Goal: Task Accomplishment & Management: Complete application form

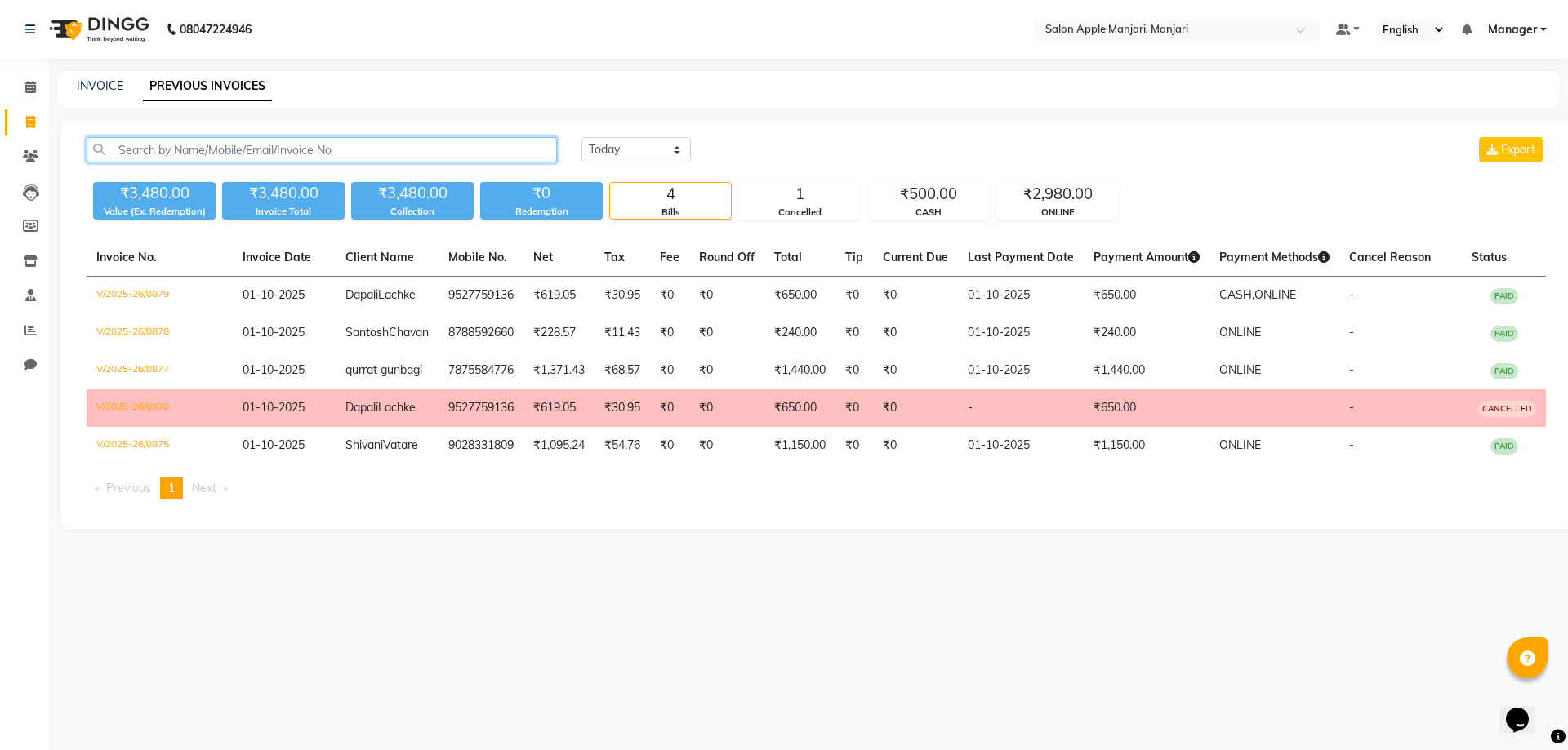
click at [173, 162] on input "text" at bounding box center [322, 150] width 470 height 25
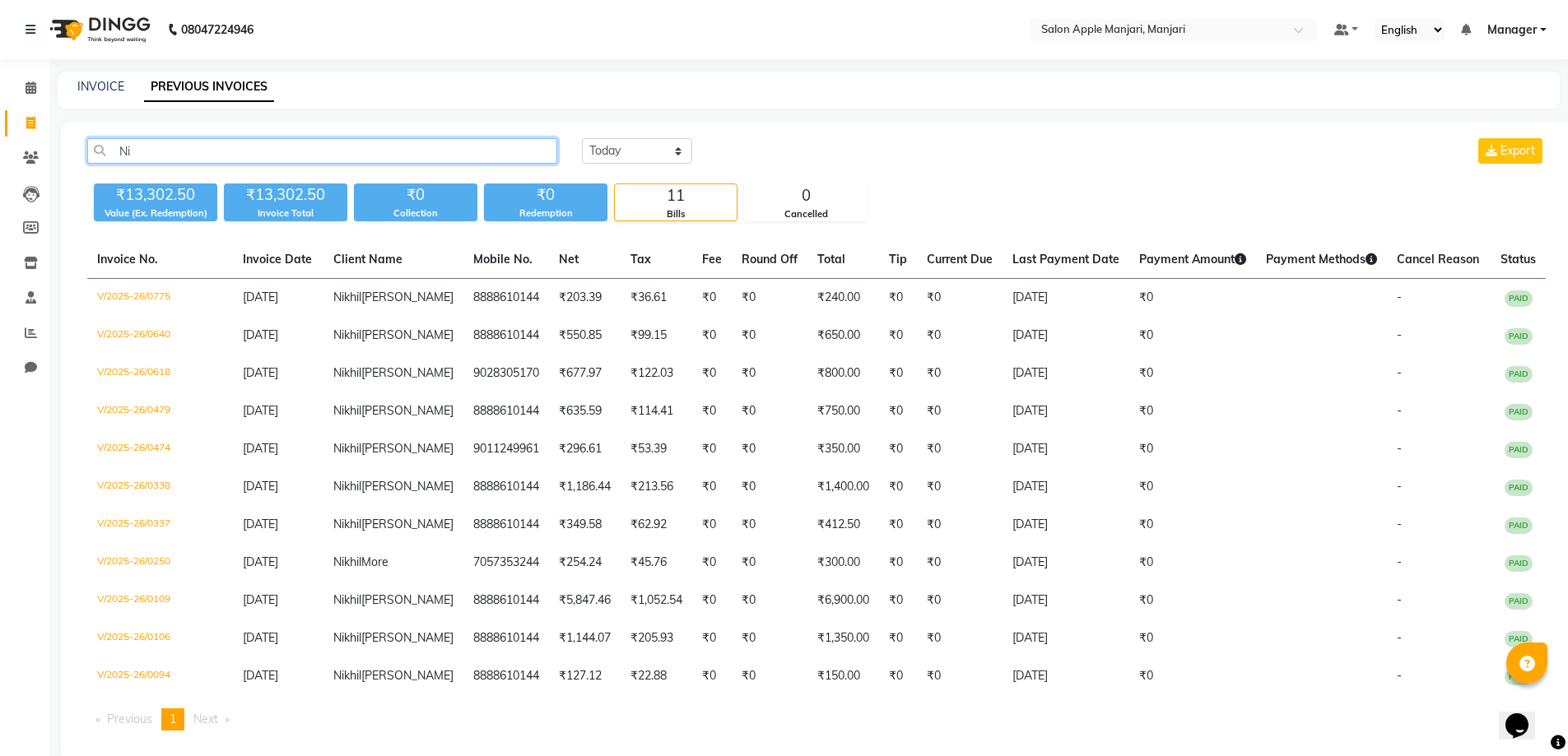
type input "N"
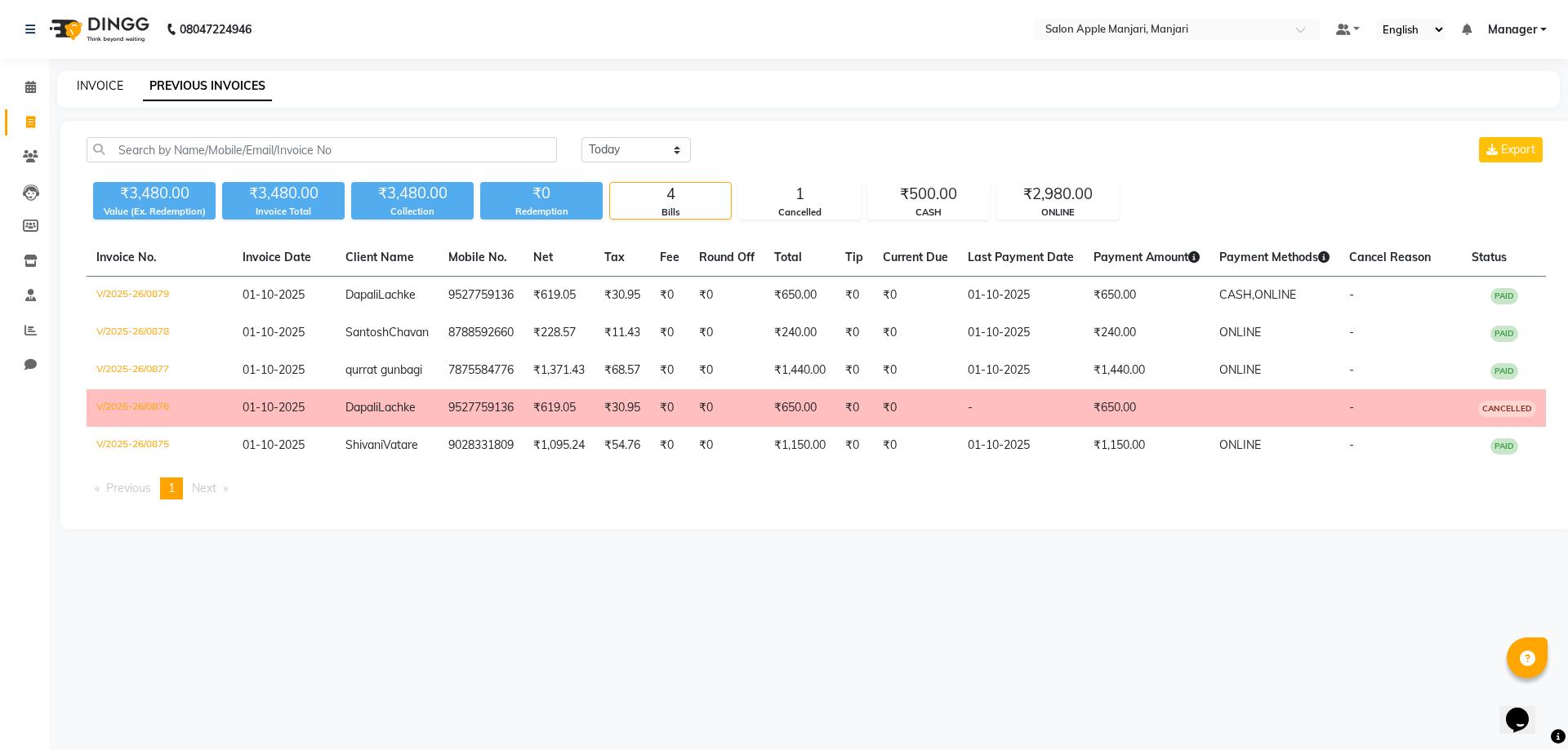
click at [94, 93] on link "INVOICE" at bounding box center [100, 86] width 47 height 15
select select "service"
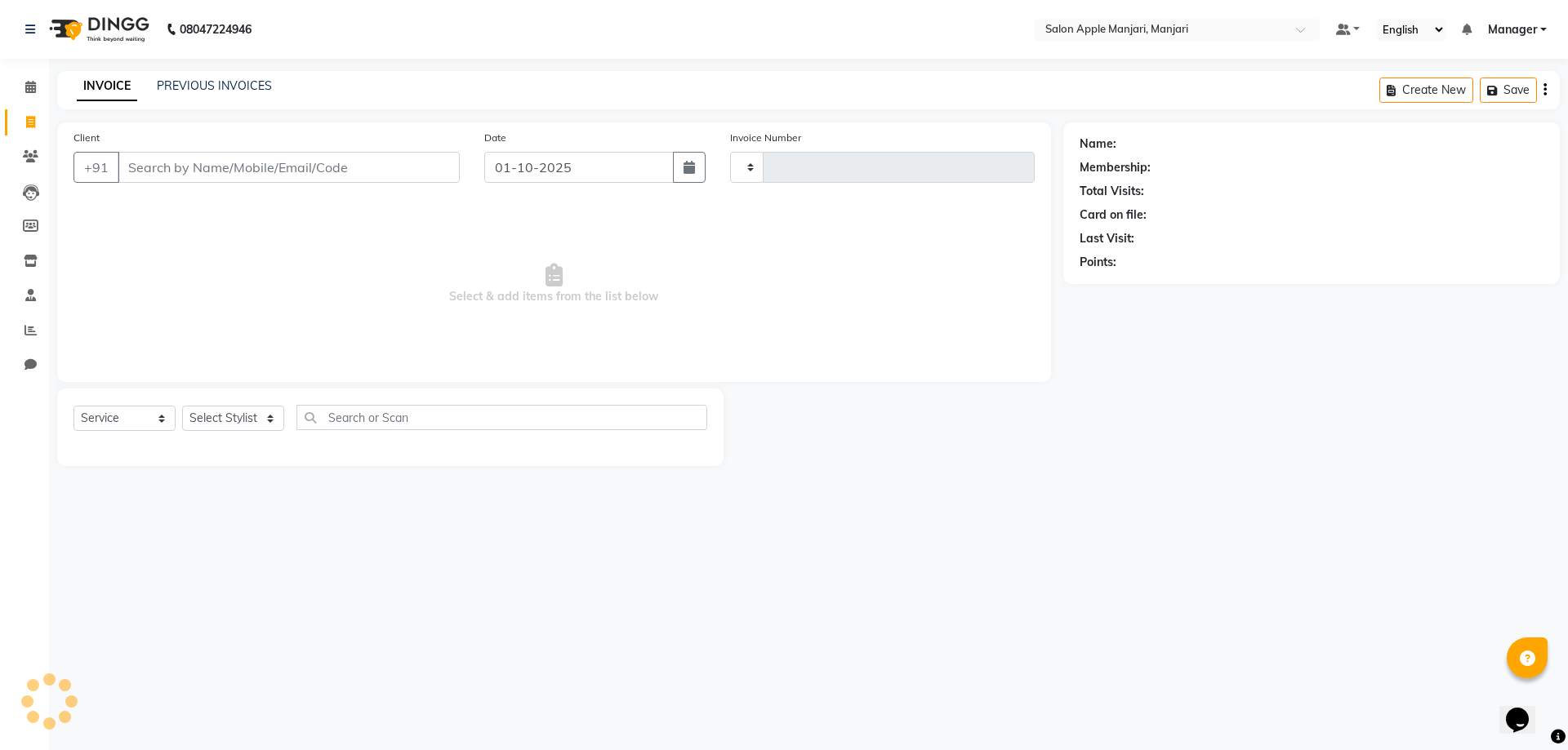
type input "0880"
select select "8088"
click at [198, 182] on input "Client" at bounding box center [288, 167] width 342 height 31
type input "n"
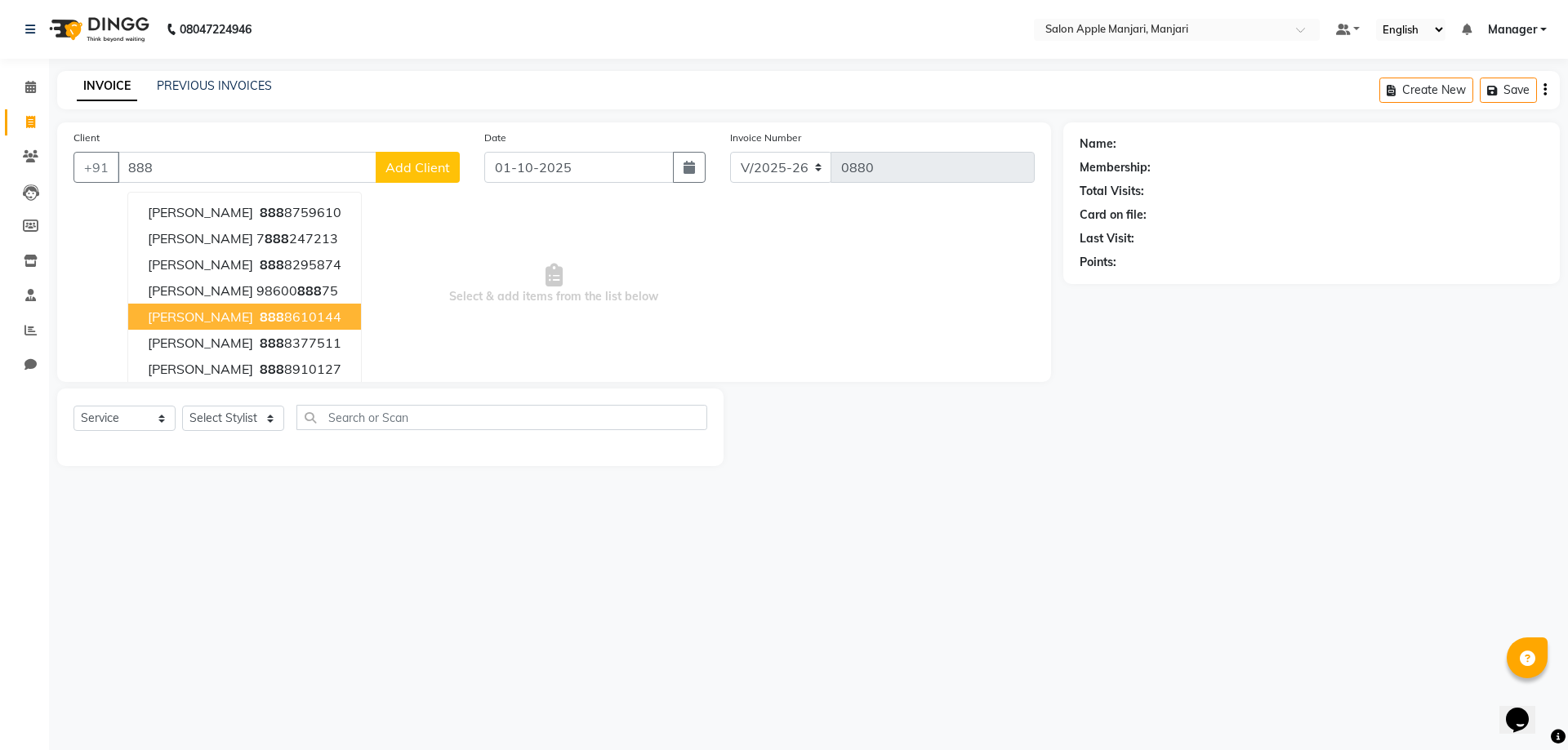
click at [253, 325] on span "[PERSON_NAME]" at bounding box center [200, 317] width 105 height 17
type input "8888610144"
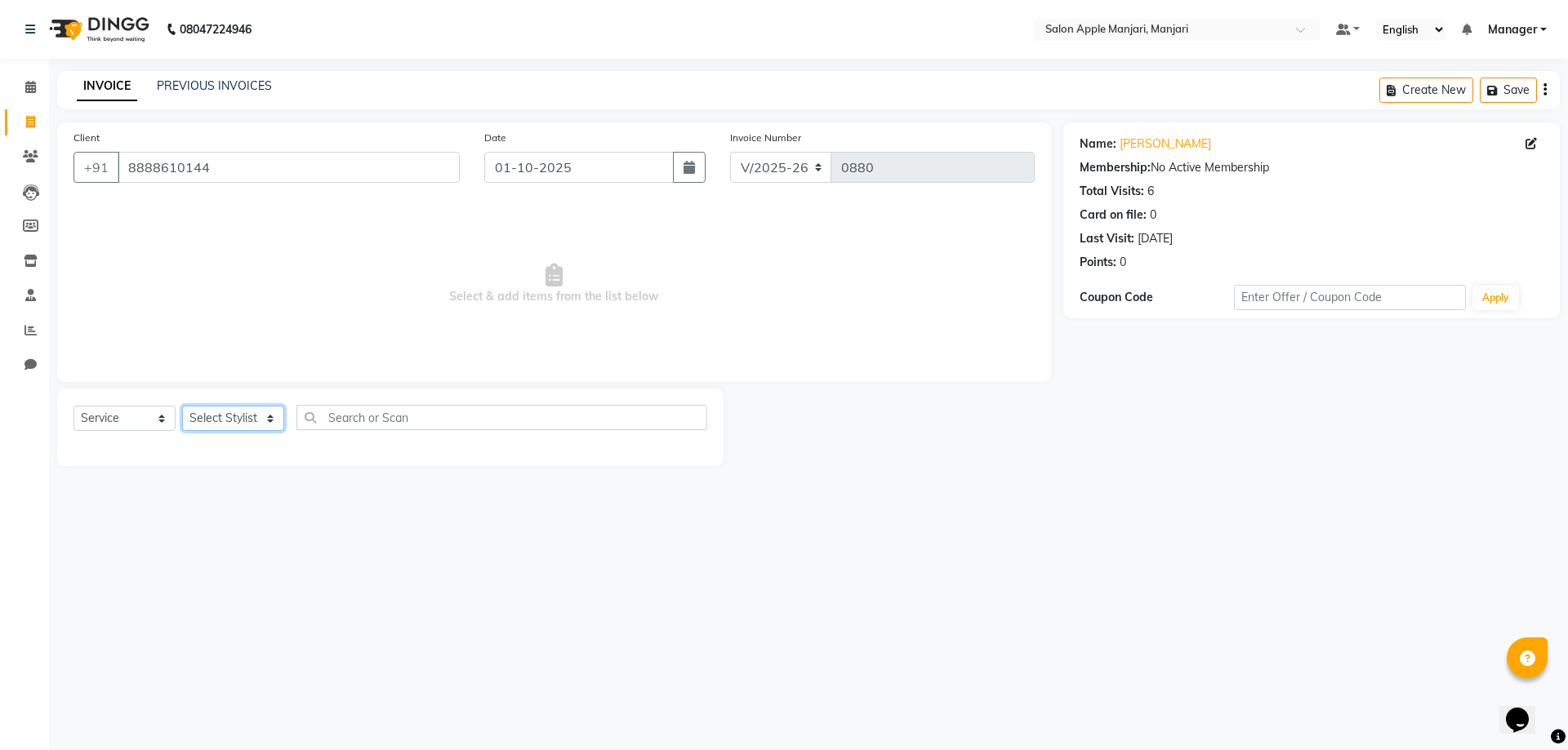
click at [235, 431] on select "Select Stylist [PERSON_NAME] Manager [PERSON_NAME] [PERSON_NAME] [PERSON_NAME] …" at bounding box center [233, 418] width 102 height 25
select select "85931"
click at [188, 431] on select "Select Stylist [PERSON_NAME] Manager [PERSON_NAME] [PERSON_NAME] [PERSON_NAME] …" at bounding box center [233, 418] width 102 height 25
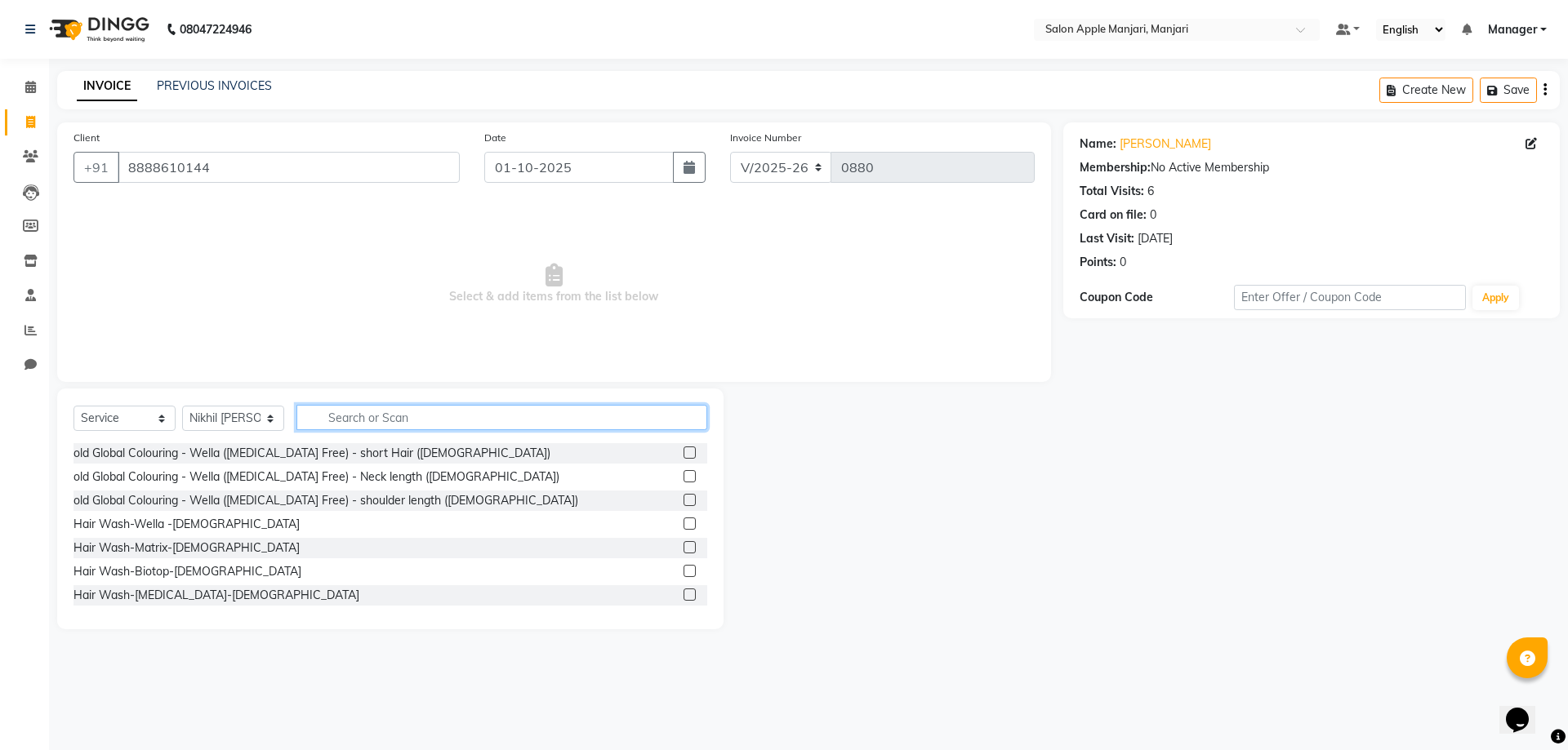
click at [390, 430] on input "text" at bounding box center [502, 418] width 411 height 25
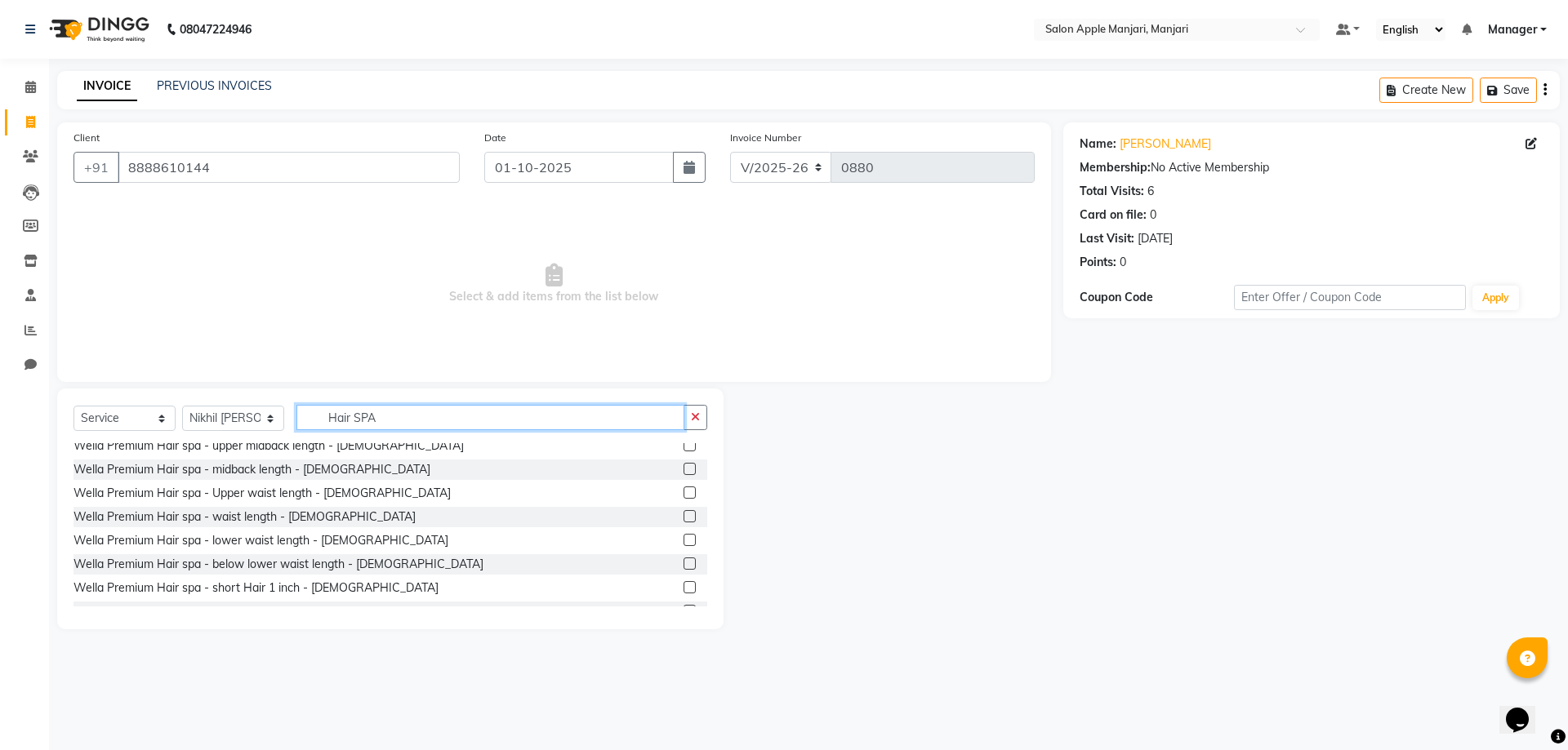
scroll to position [160, 0]
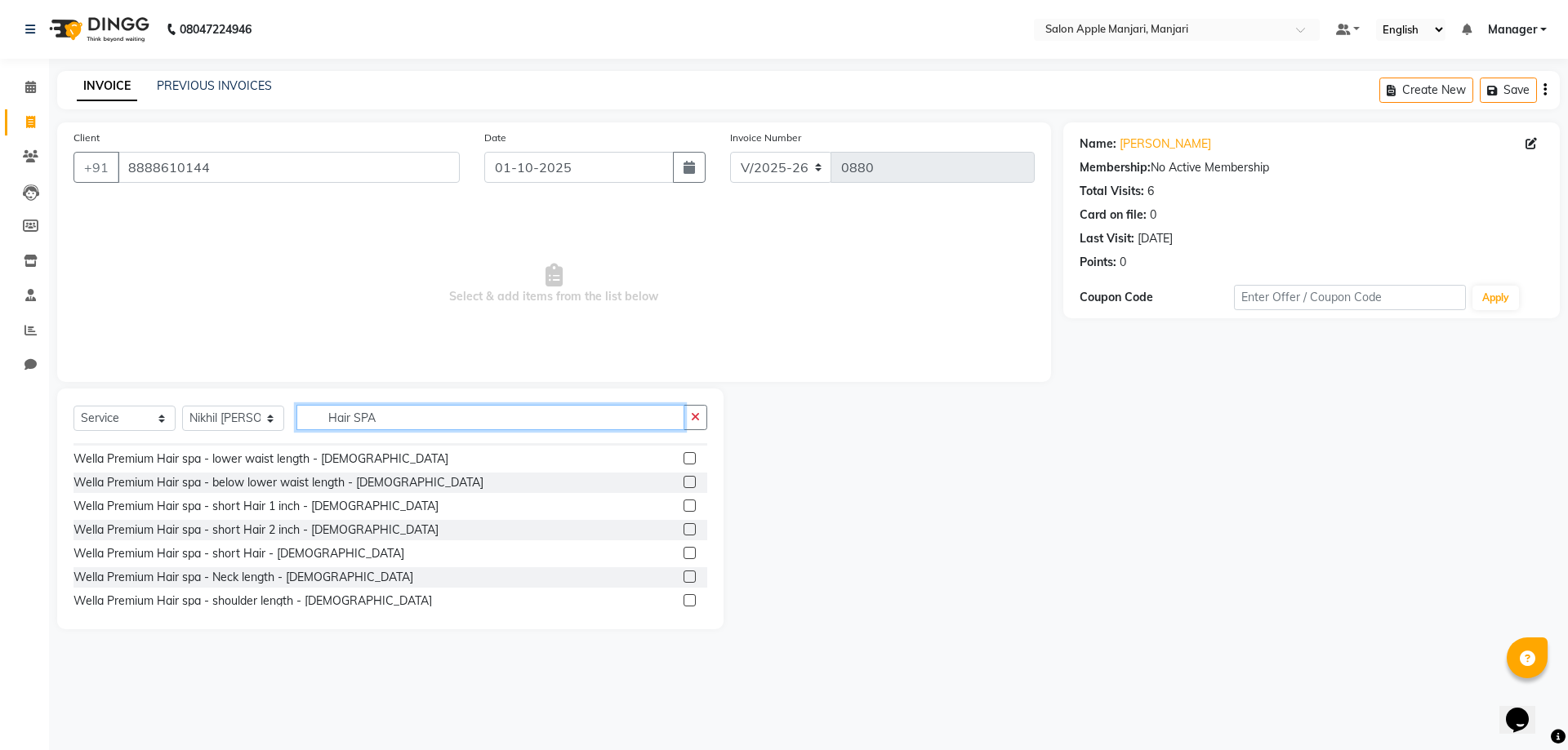
type input "Hair SPA"
click at [684, 536] on label at bounding box center [689, 529] width 13 height 12
click at [684, 536] on input "checkbox" at bounding box center [689, 530] width 11 height 11
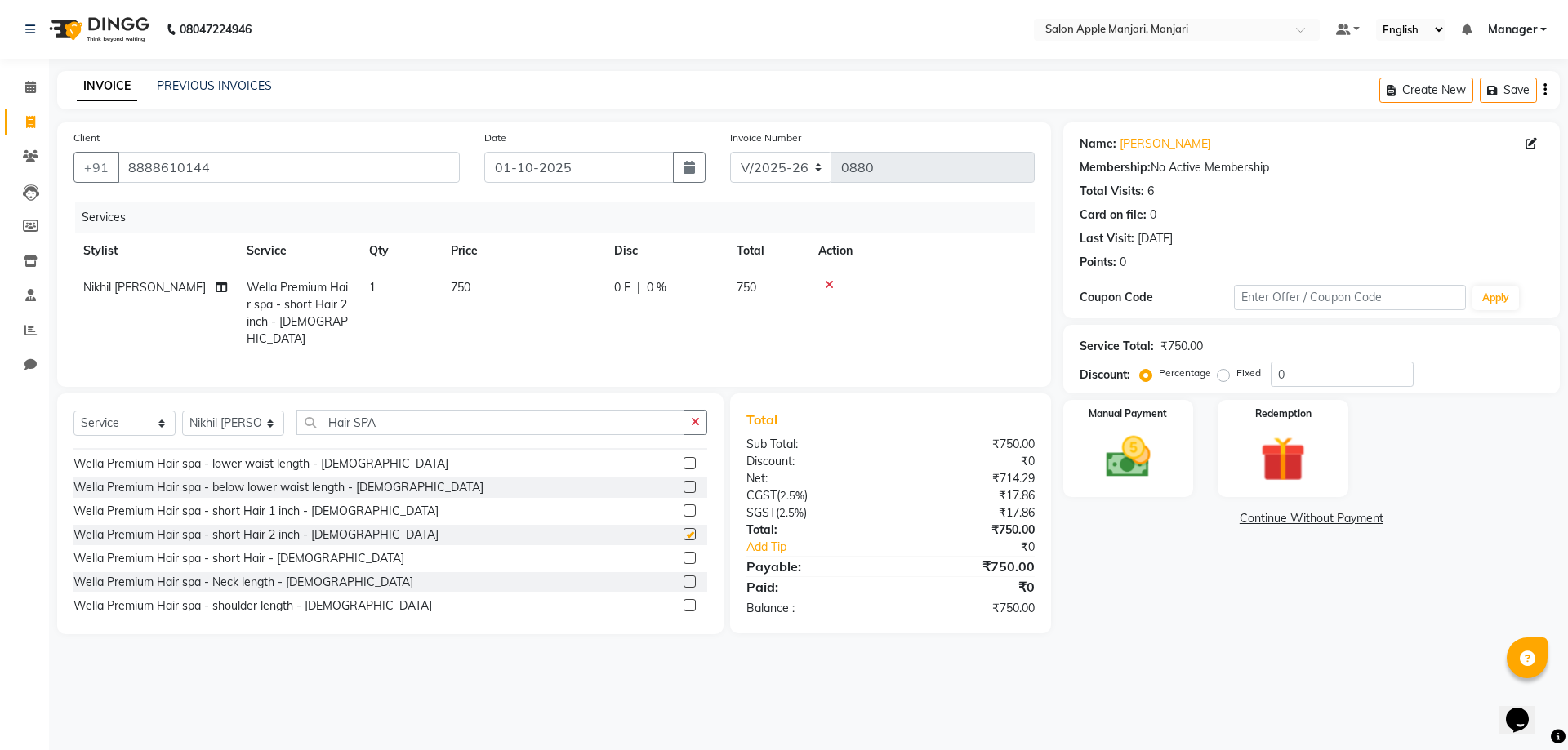
checkbox input "false"
click at [451, 435] on input "Hair SPA" at bounding box center [490, 422] width 388 height 25
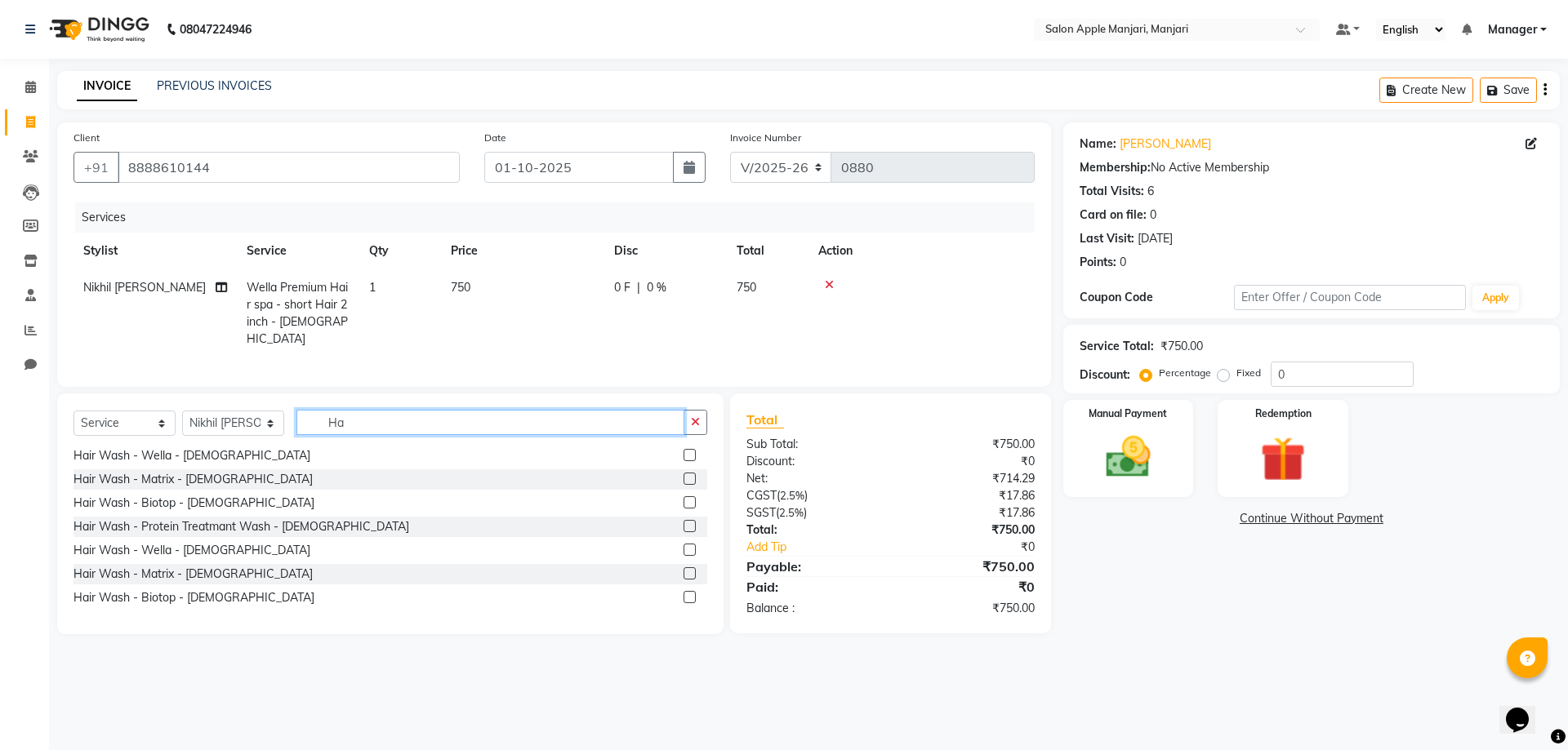
type input "H"
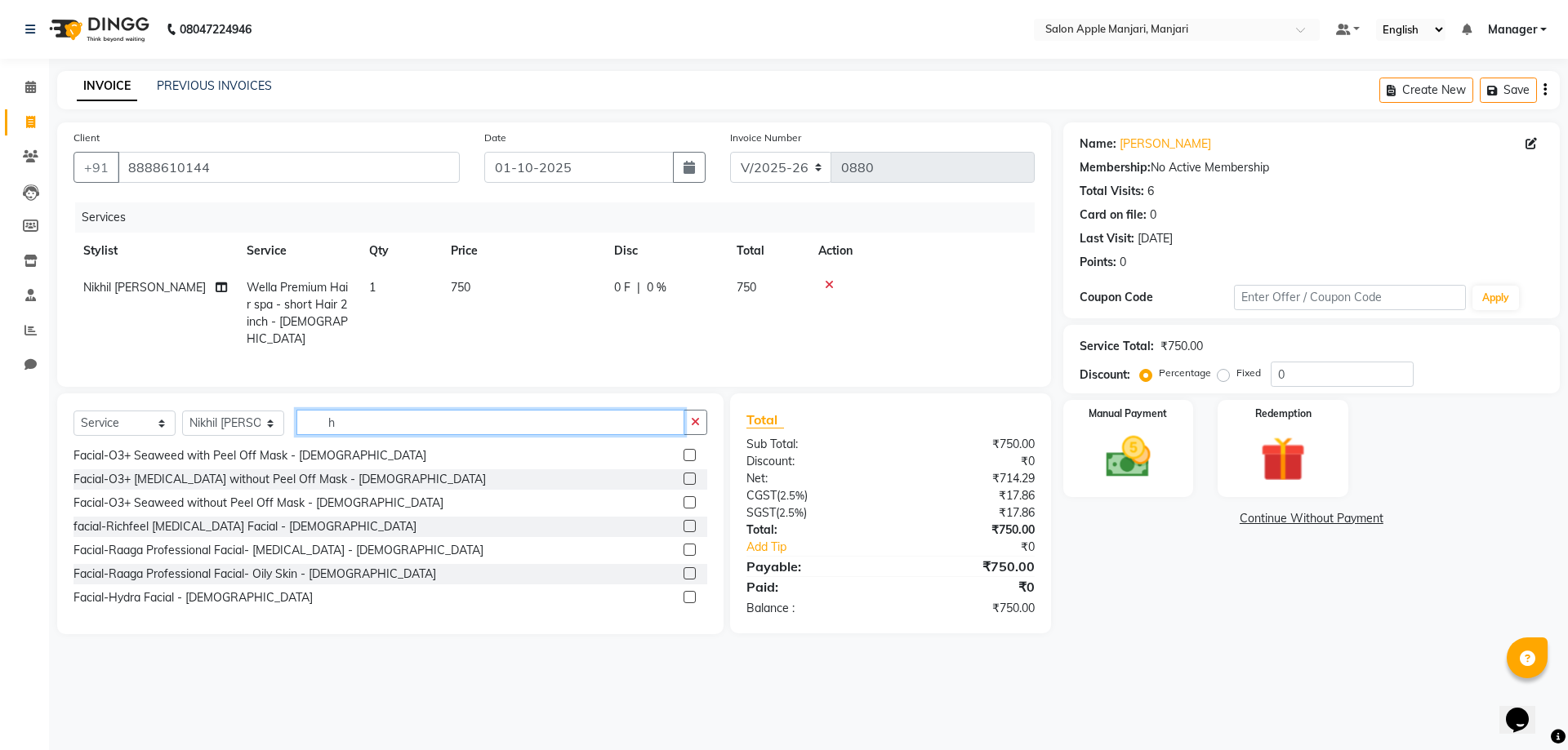
scroll to position [899, 0]
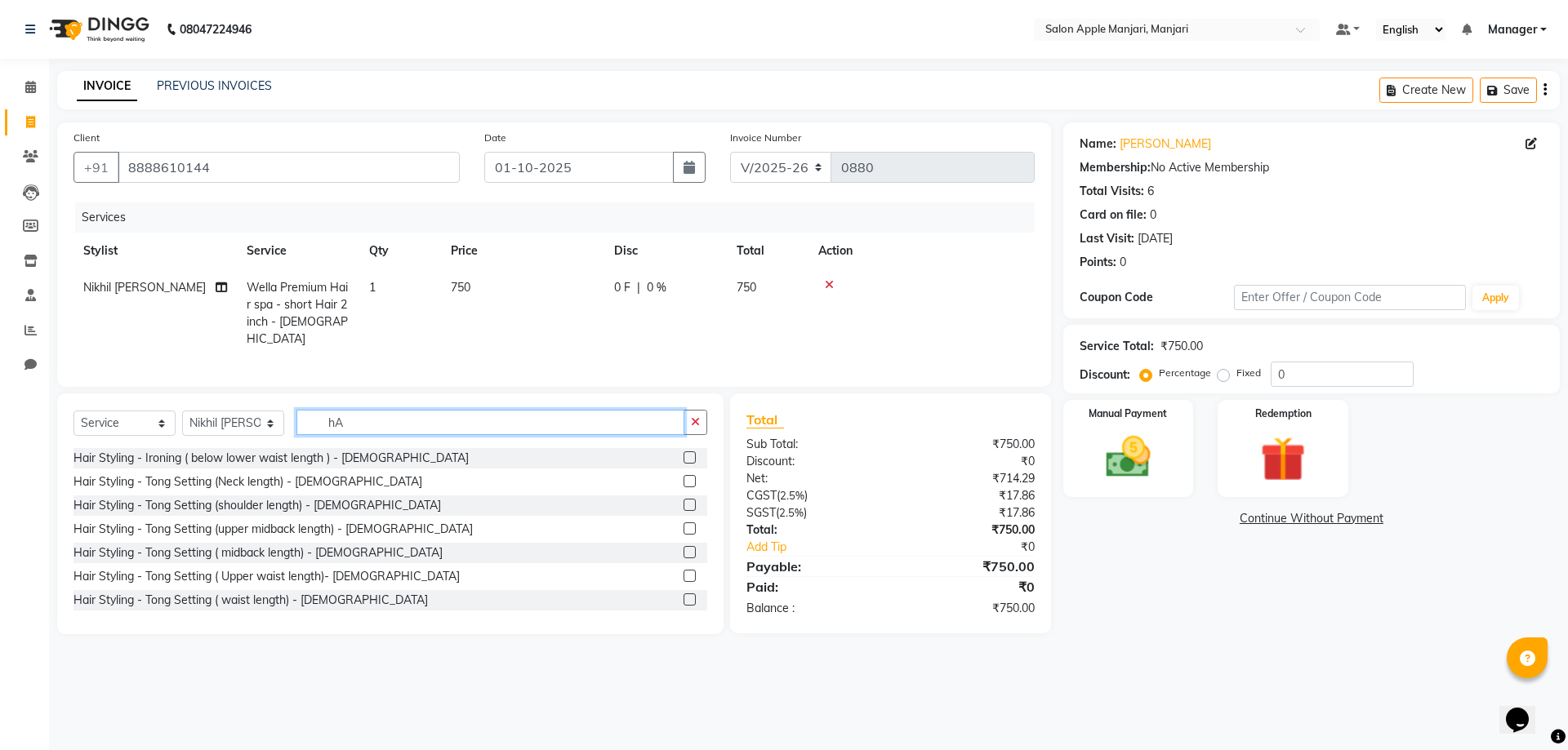
type input "h"
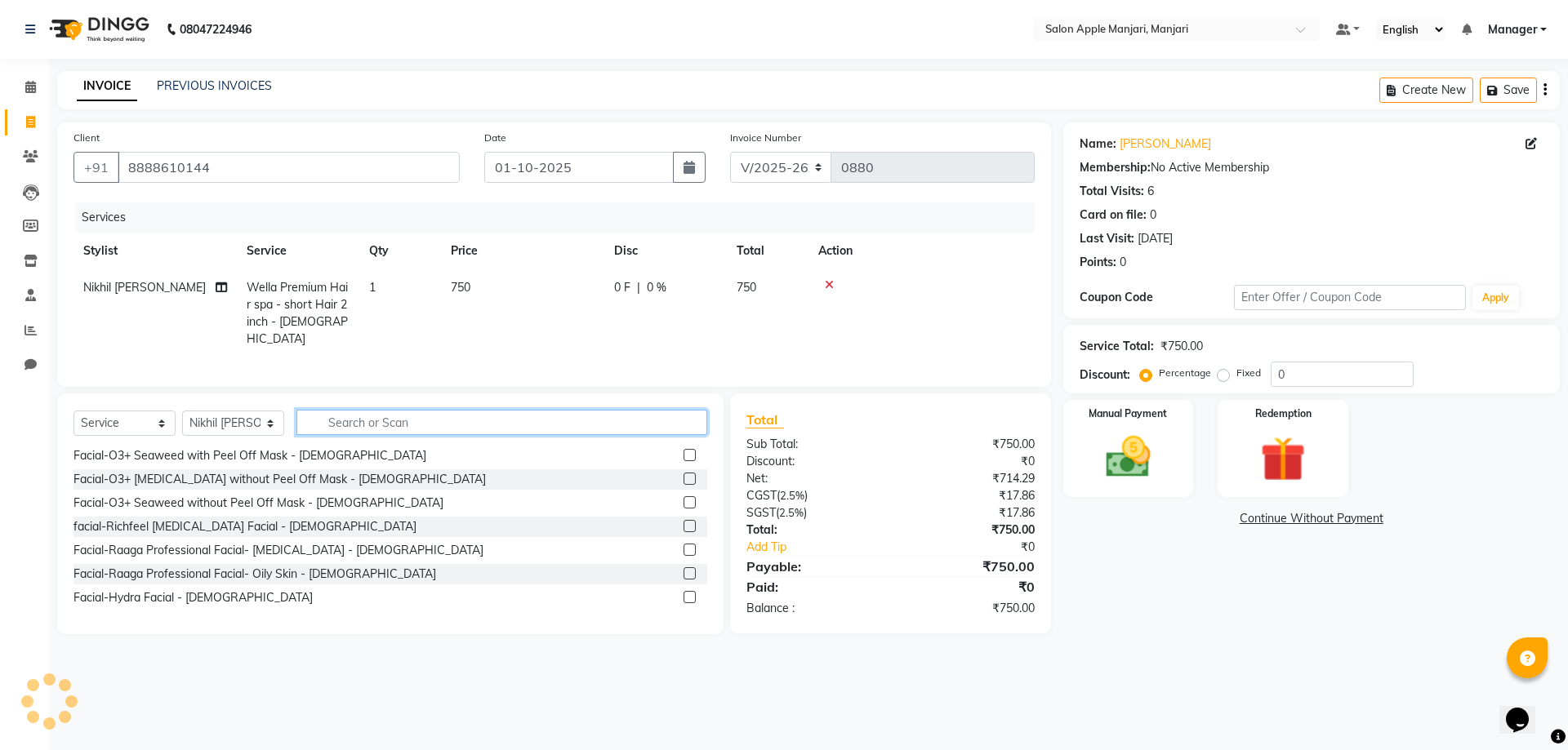
type input "h"
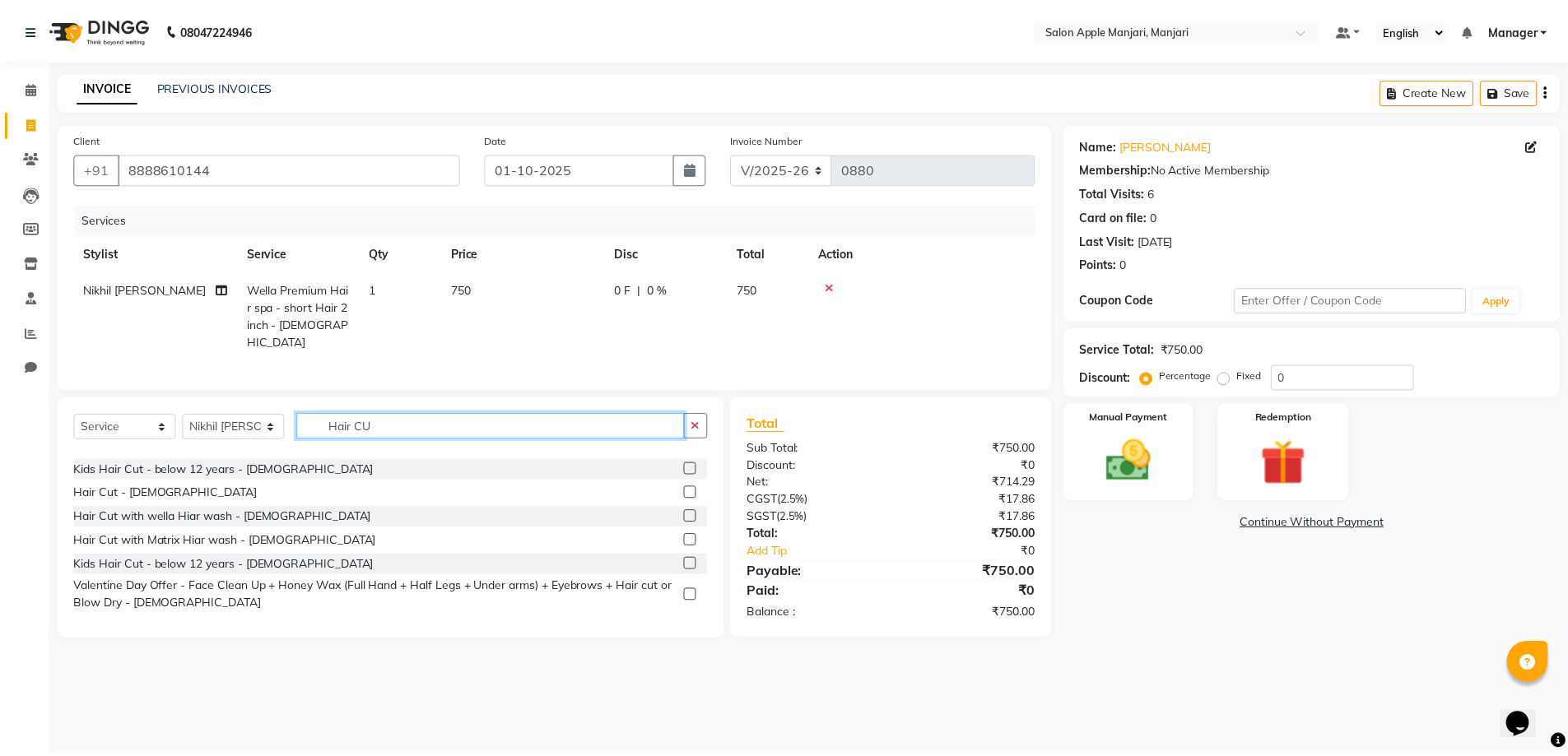
scroll to position [103, 0]
type input "Hair CUT"
click at [689, 499] on label at bounding box center [695, 492] width 13 height 13
click at [689, 499] on input "checkbox" at bounding box center [694, 493] width 11 height 11
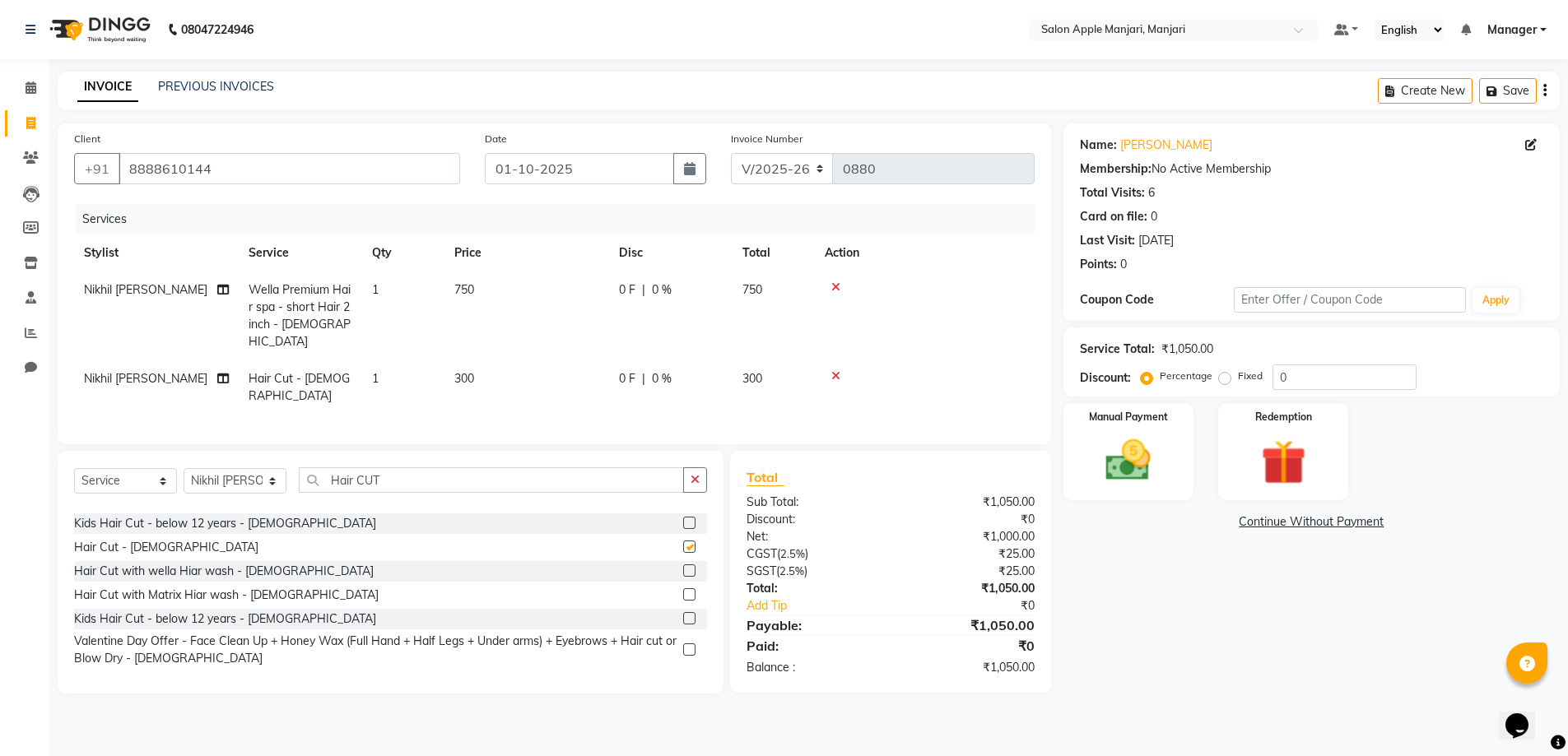
checkbox input "false"
click at [684, 299] on div "0 F | 0 %" at bounding box center [671, 290] width 103 height 18
select select "85931"
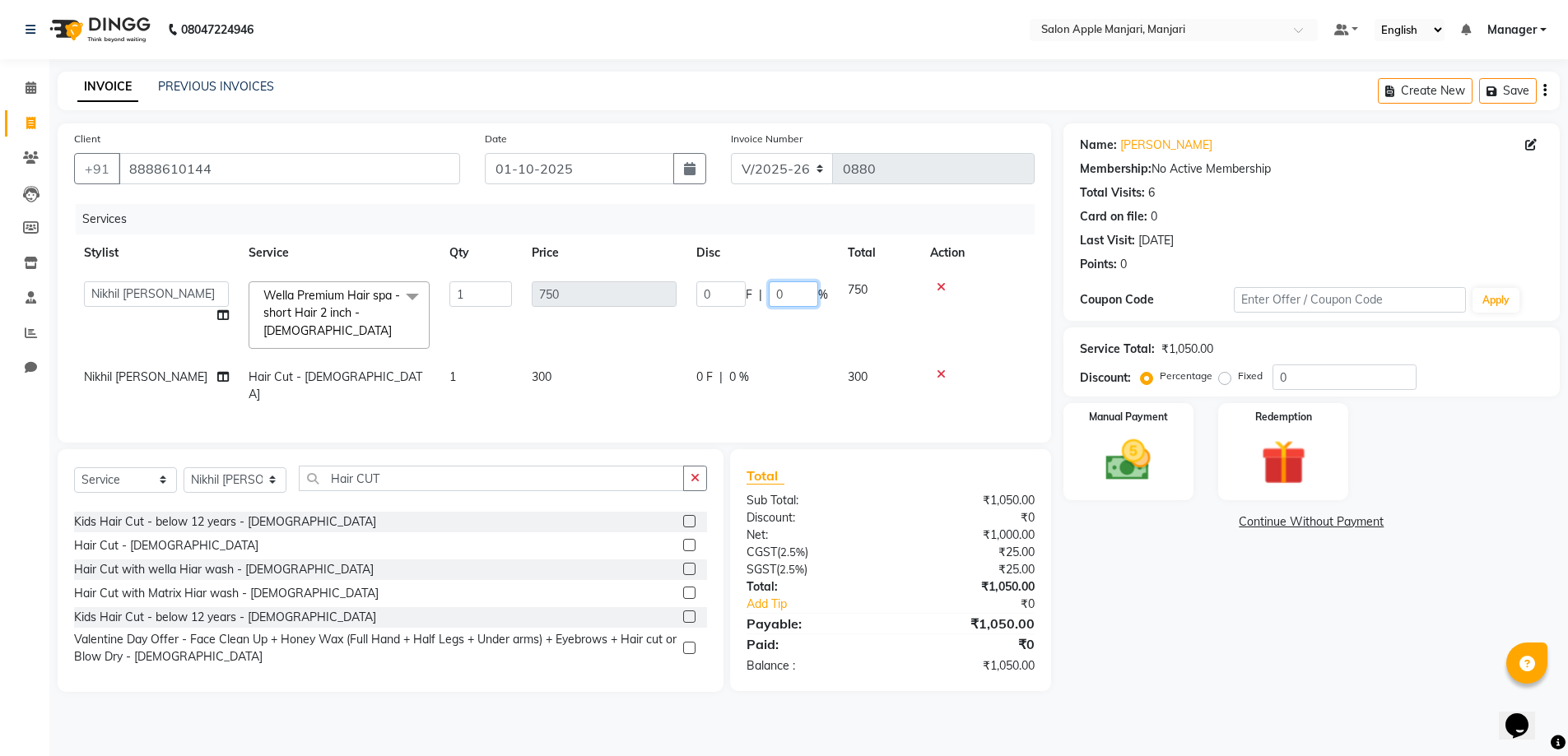
click at [802, 307] on input "0" at bounding box center [793, 294] width 50 height 25
type input "0"
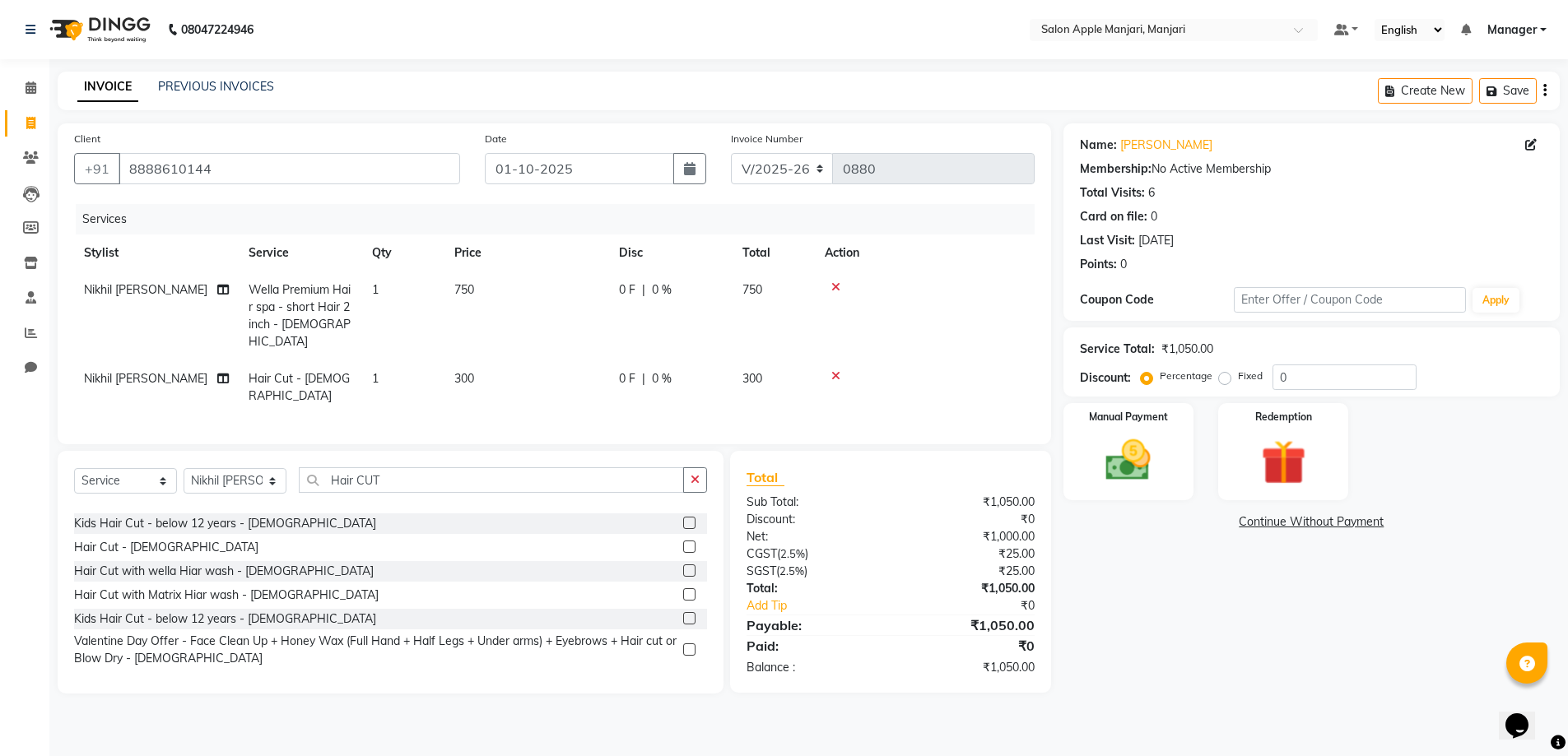
click at [671, 299] on span "0 %" at bounding box center [662, 290] width 20 height 18
select select "85931"
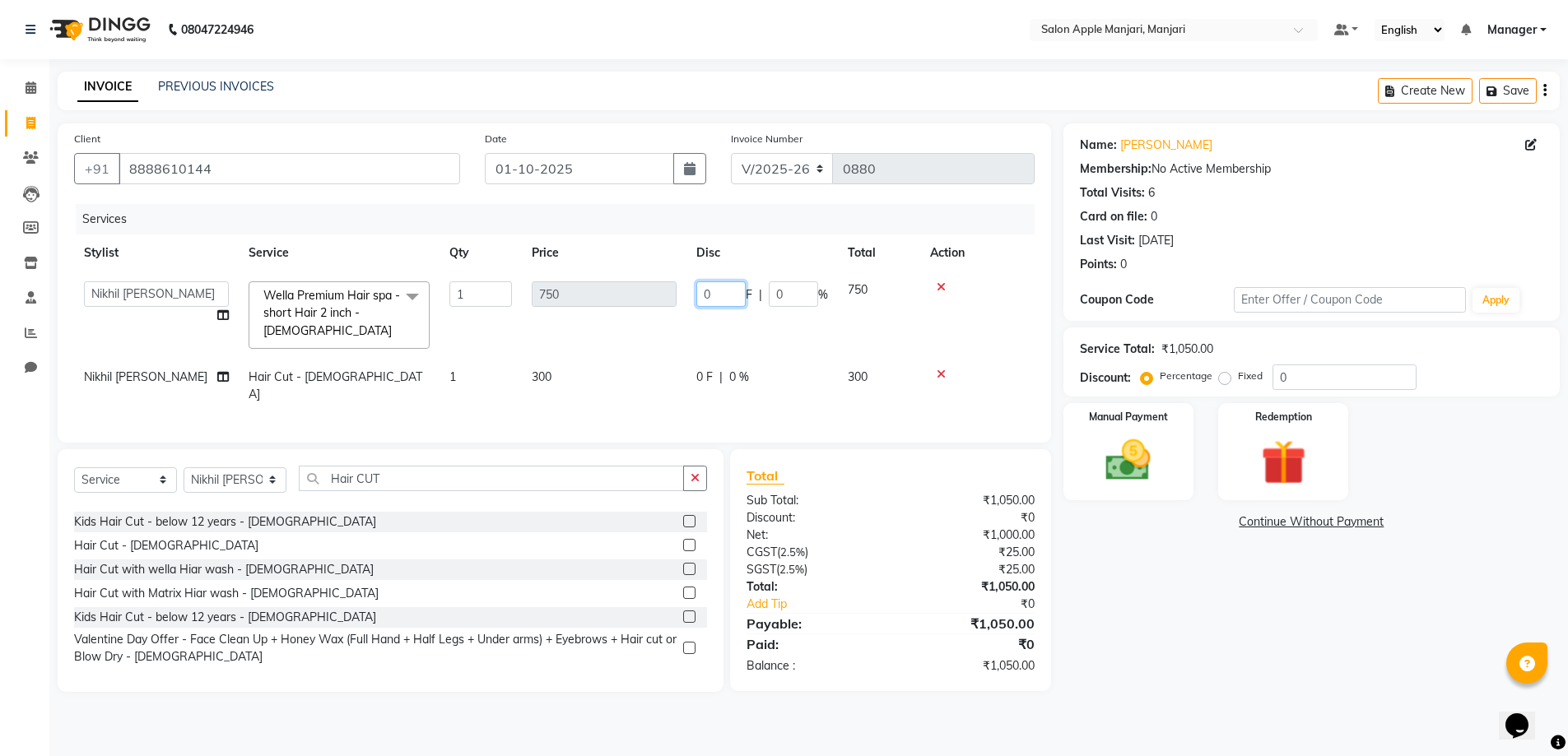
click at [729, 307] on input "0" at bounding box center [721, 294] width 50 height 25
click at [729, 307] on input "050" at bounding box center [721, 294] width 50 height 25
click at [742, 307] on input "050" at bounding box center [721, 294] width 50 height 25
type input "0"
click at [813, 359] on tr "[PERSON_NAME] Manager Nikhil [PERSON_NAME] [PERSON_NAME] [PERSON_NAME] [PERSON_…" at bounding box center [554, 315] width 960 height 87
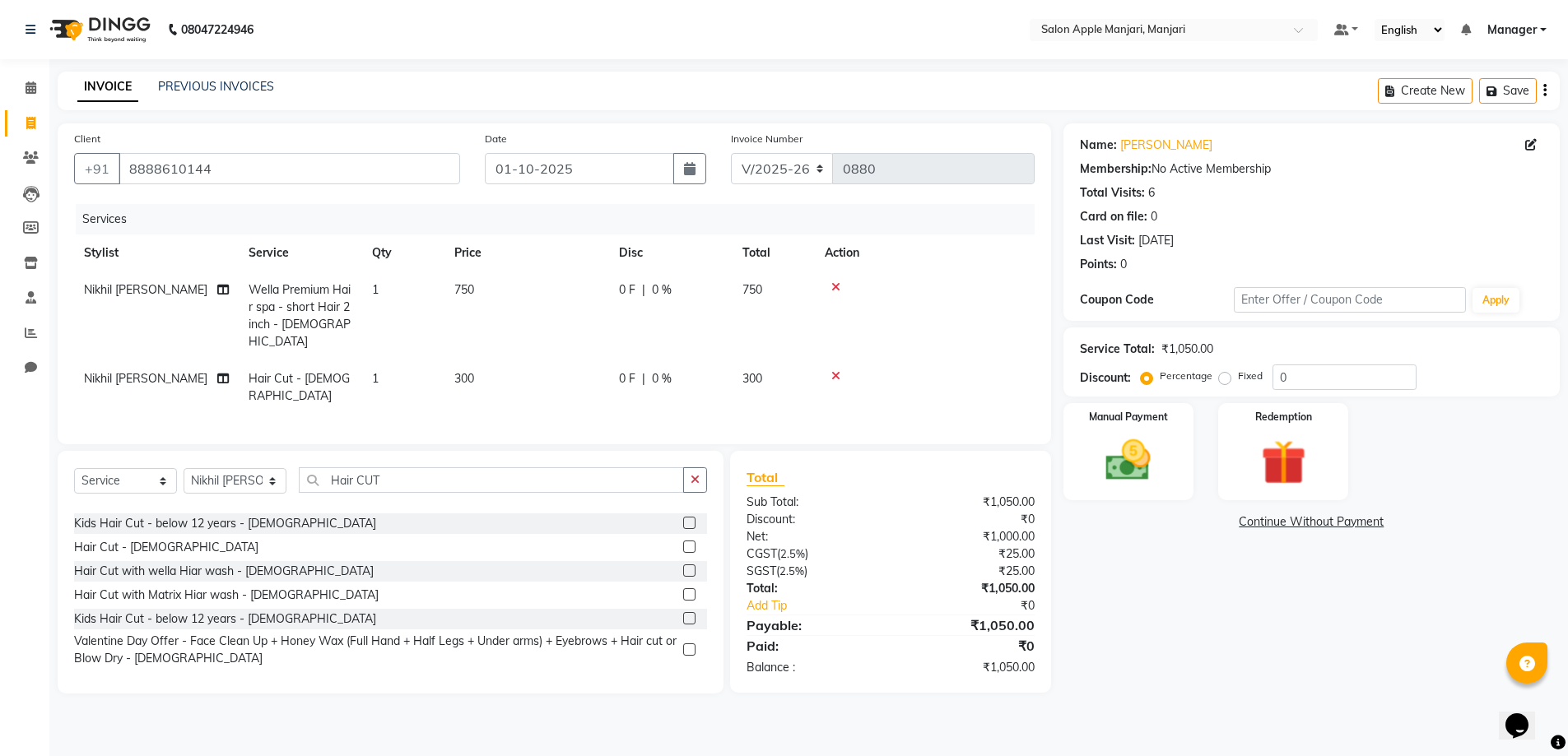
click at [685, 387] on div "0 F | 0 %" at bounding box center [671, 379] width 103 height 18
select select "85931"
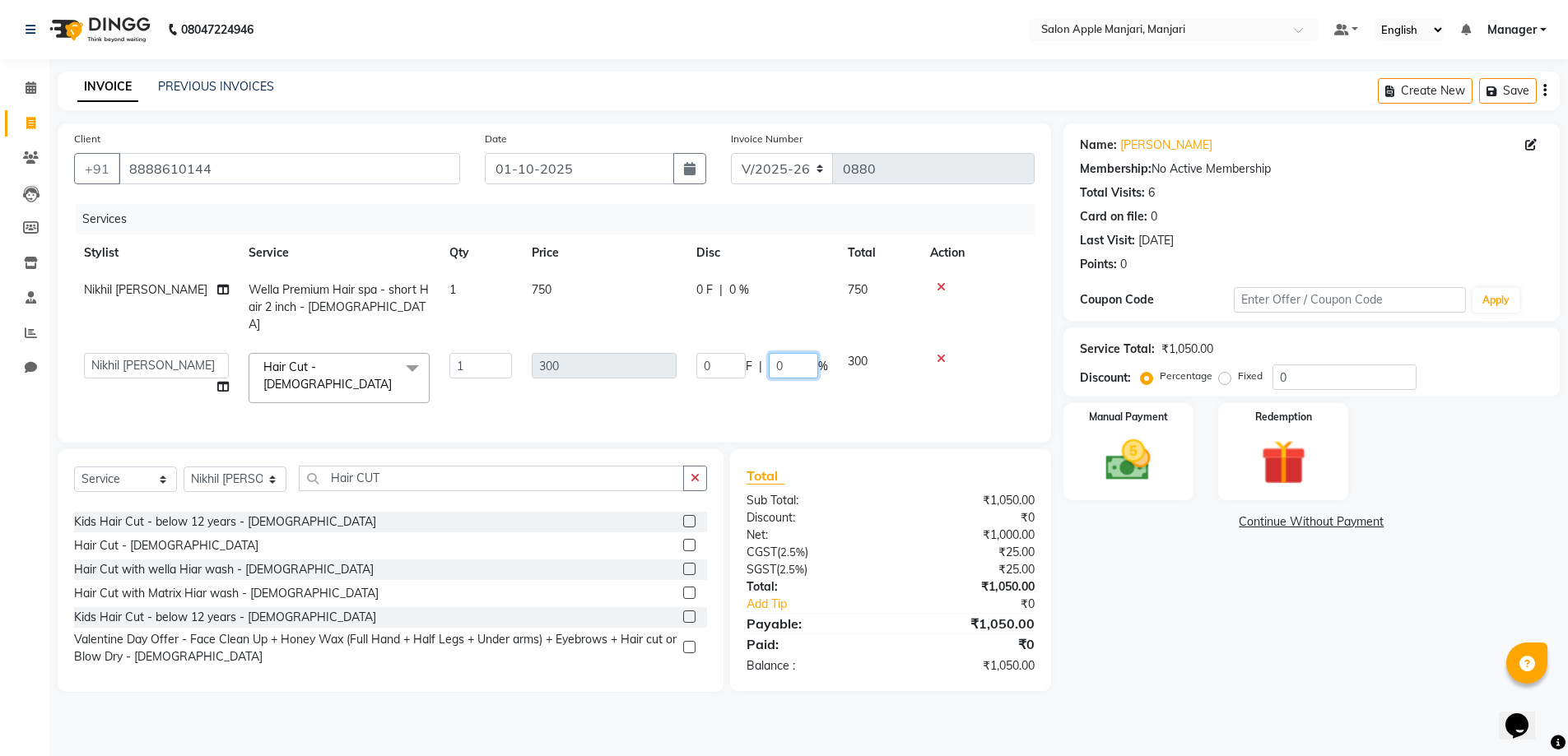
click at [818, 379] on input "0" at bounding box center [793, 365] width 50 height 25
type input "020"
click at [940, 393] on td at bounding box center [977, 377] width 114 height 70
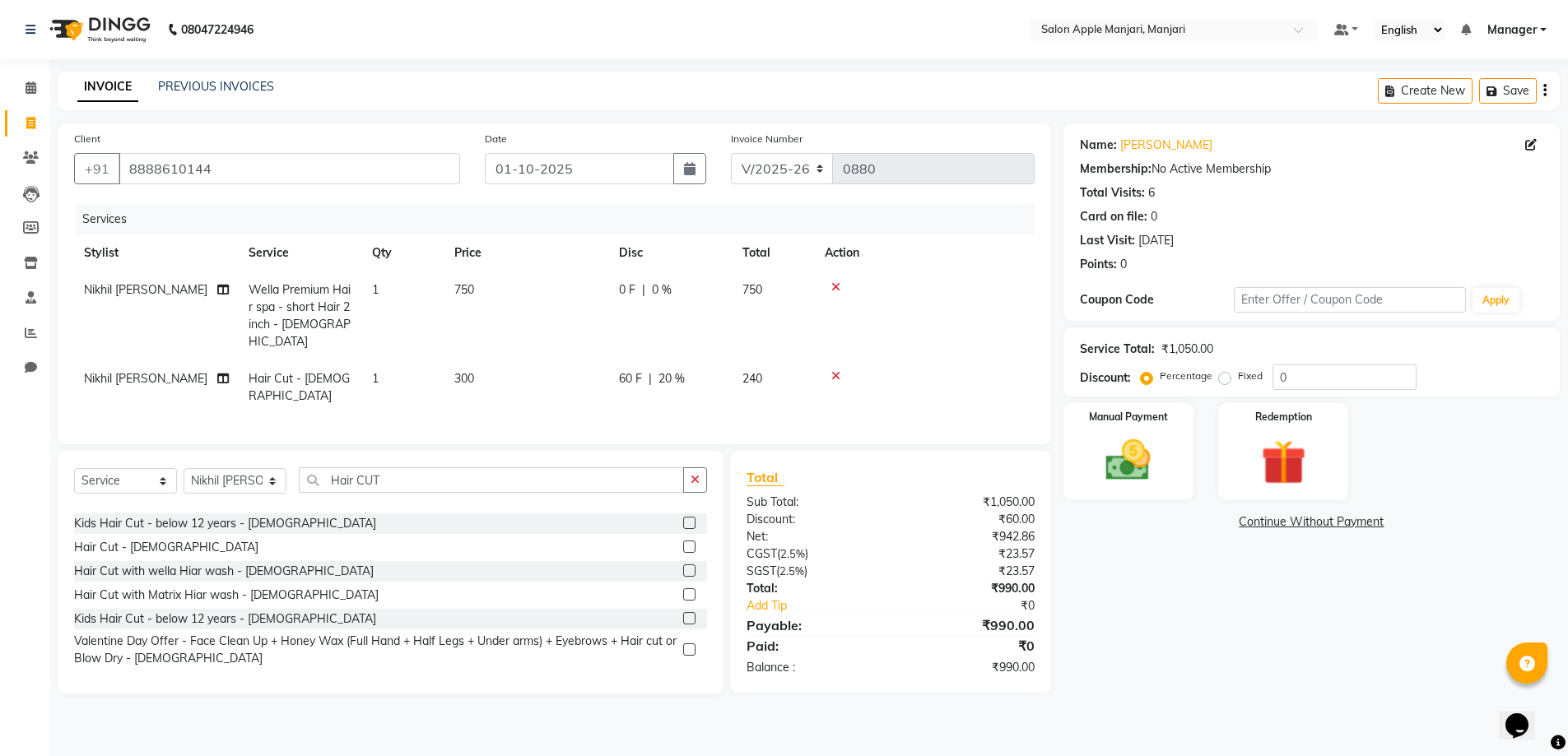
scroll to position [45, 0]
click at [685, 370] on span "20 %" at bounding box center [671, 379] width 26 height 18
select select "85931"
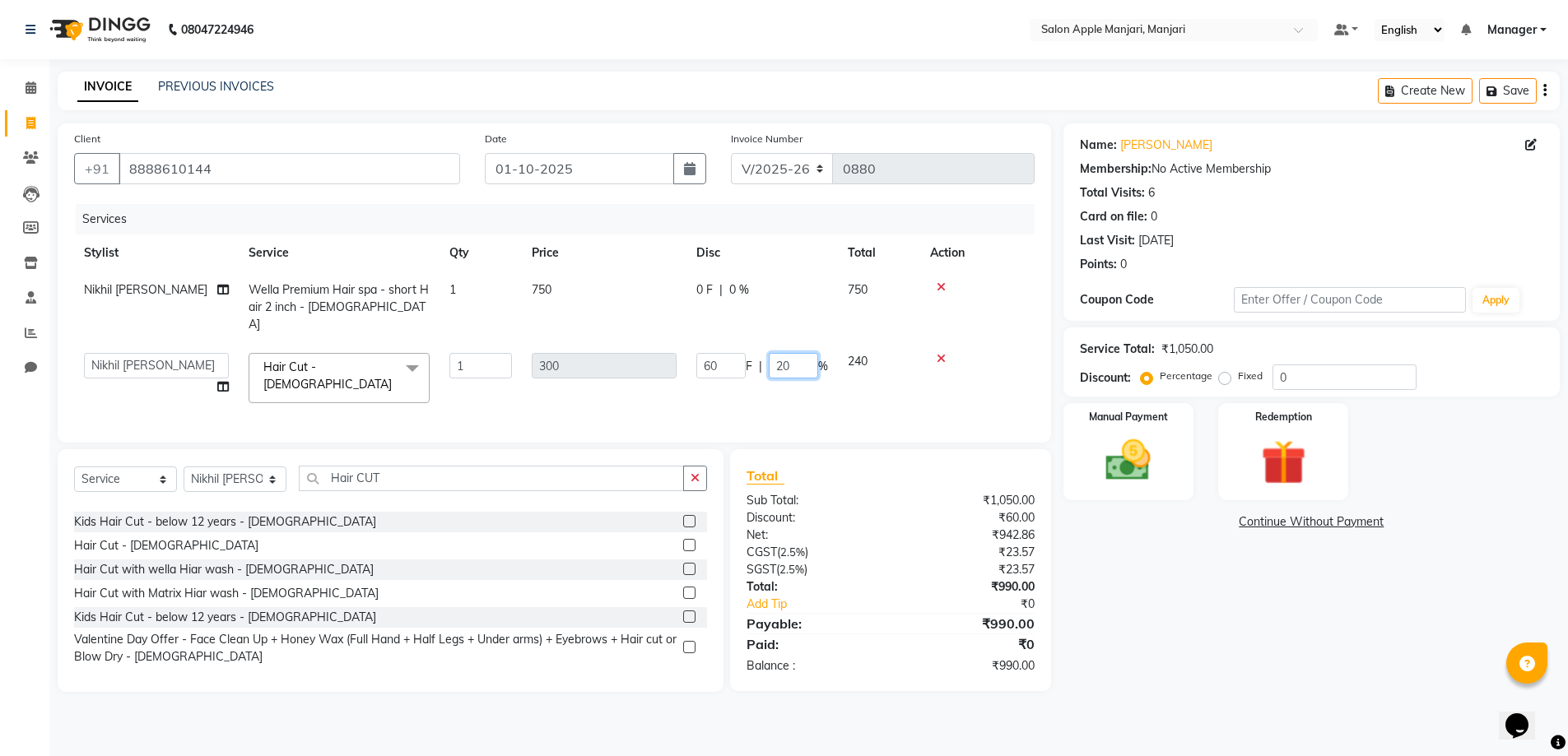
click at [816, 359] on input "20" at bounding box center [793, 365] width 50 height 25
type input "2"
type input "19"
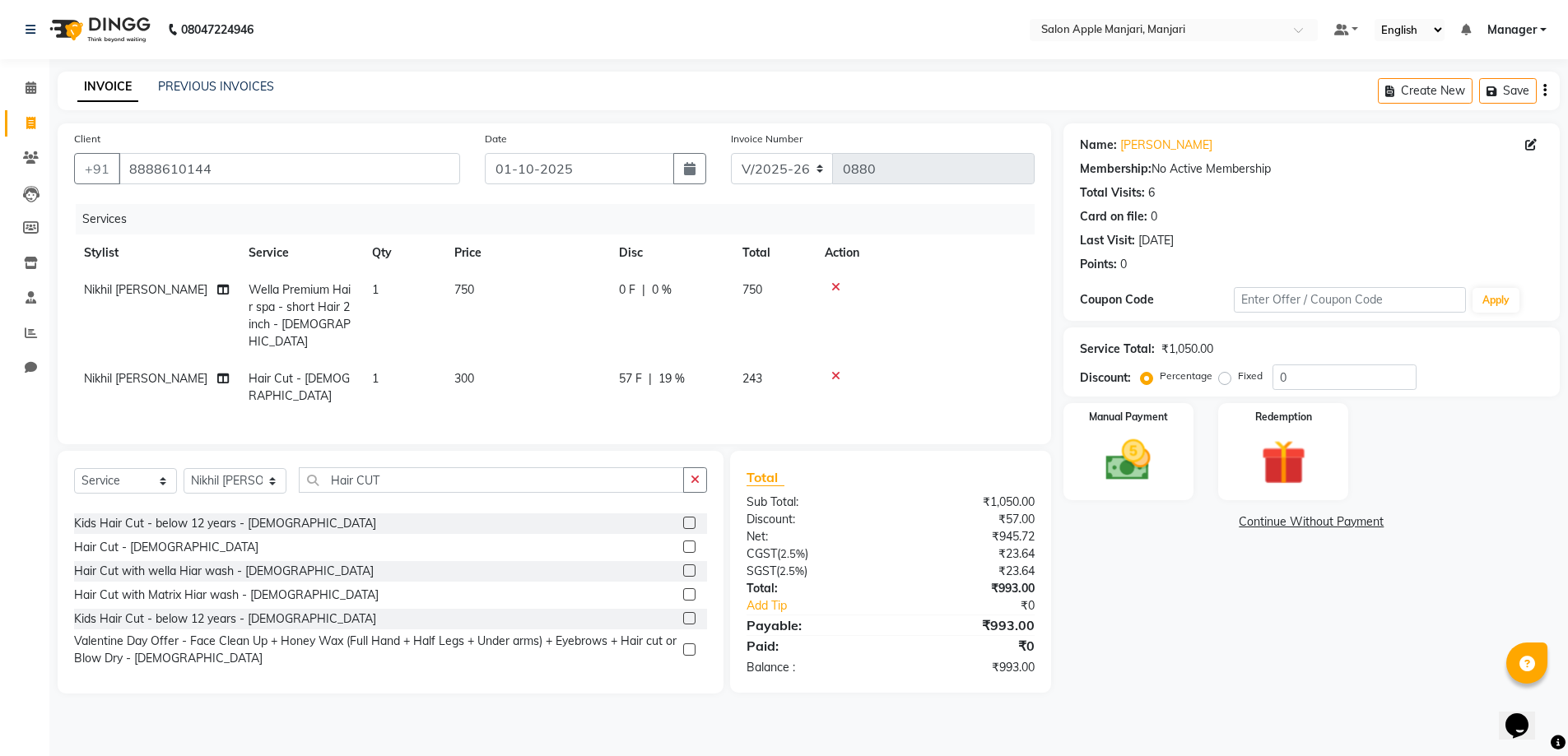
click at [685, 370] on span "19 %" at bounding box center [671, 379] width 26 height 18
select select "85931"
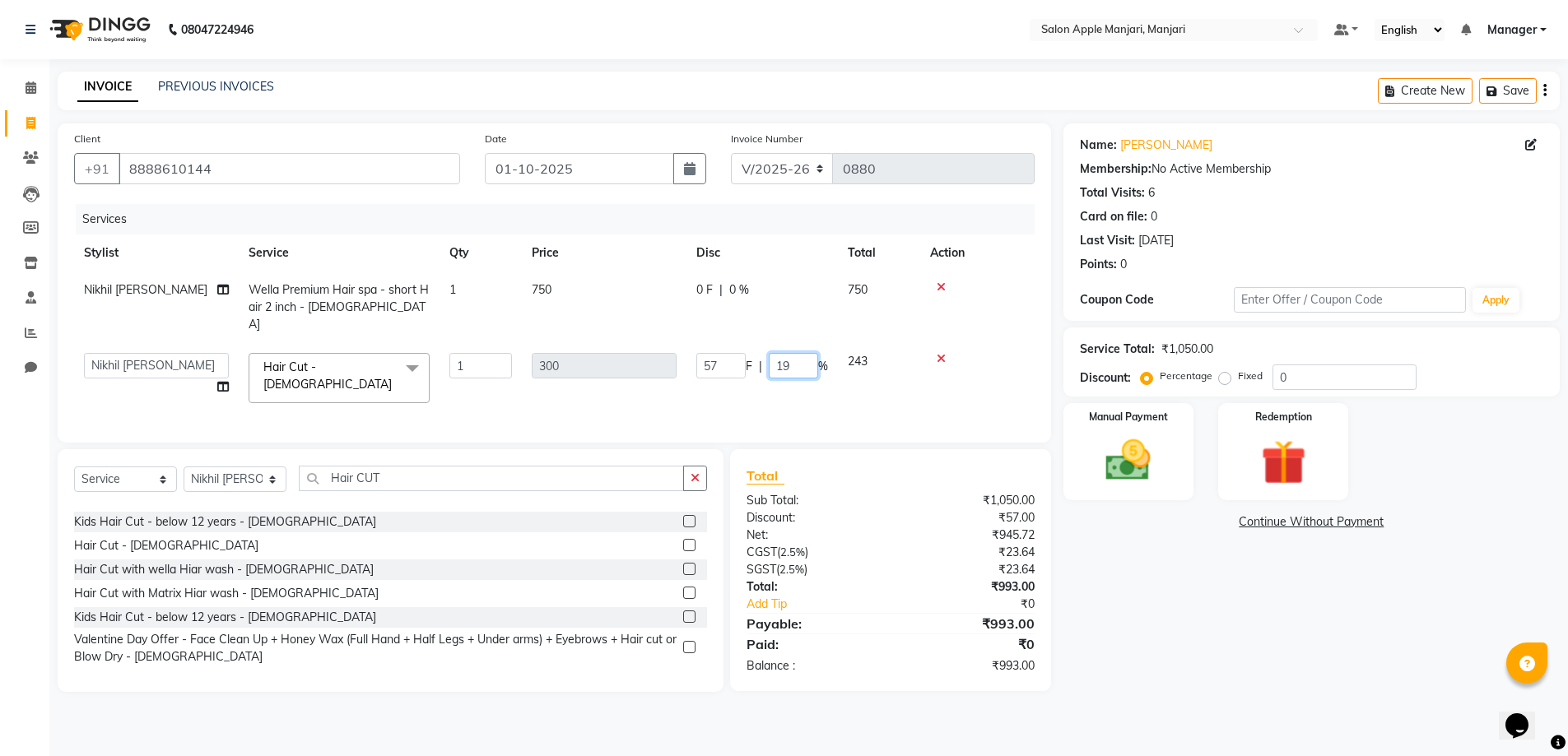
click at [818, 362] on input "19" at bounding box center [793, 365] width 50 height 25
type input "1"
type input "15"
click at [813, 360] on input "15" at bounding box center [793, 365] width 50 height 25
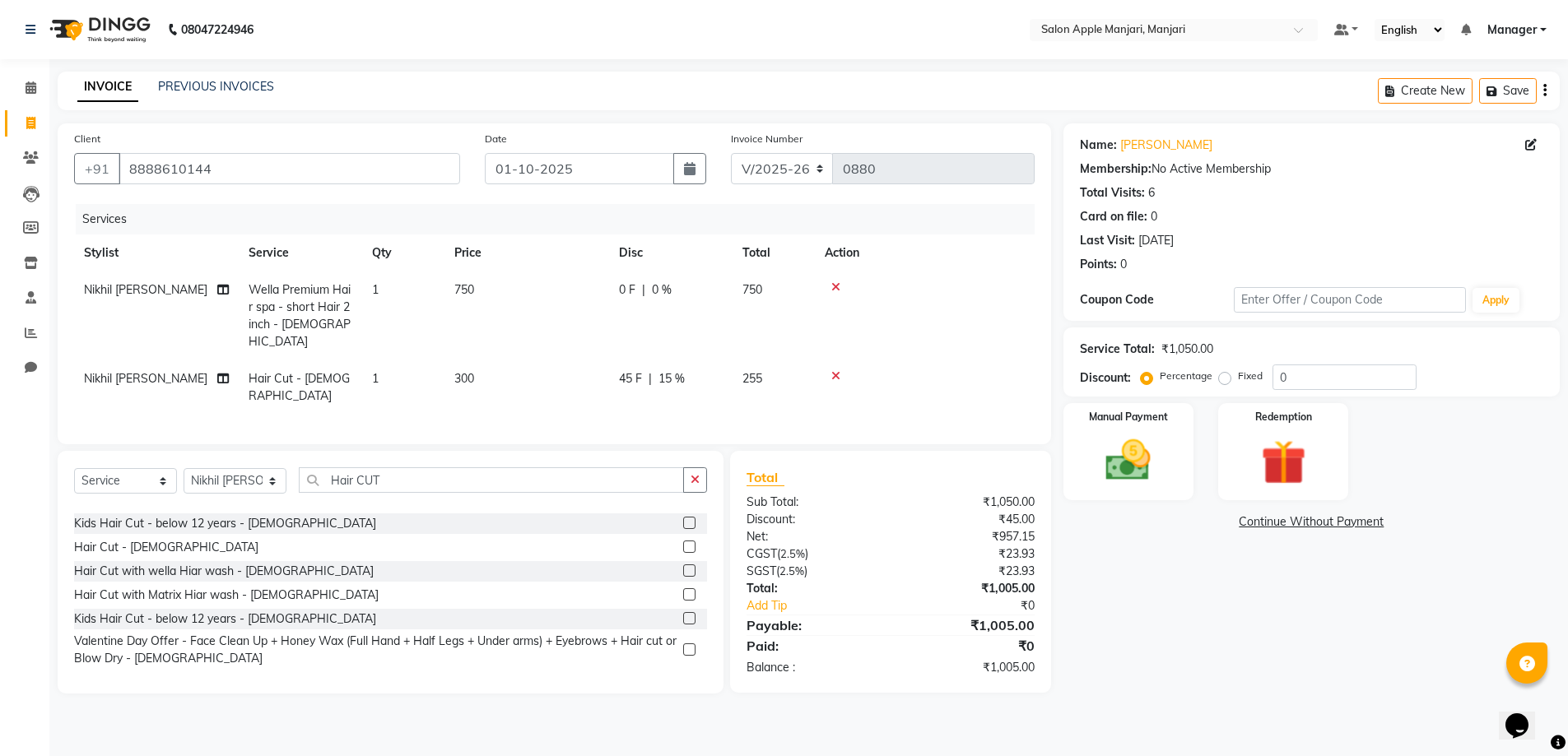
click at [701, 370] on div "45 F | 15 %" at bounding box center [671, 379] width 103 height 18
select select "85931"
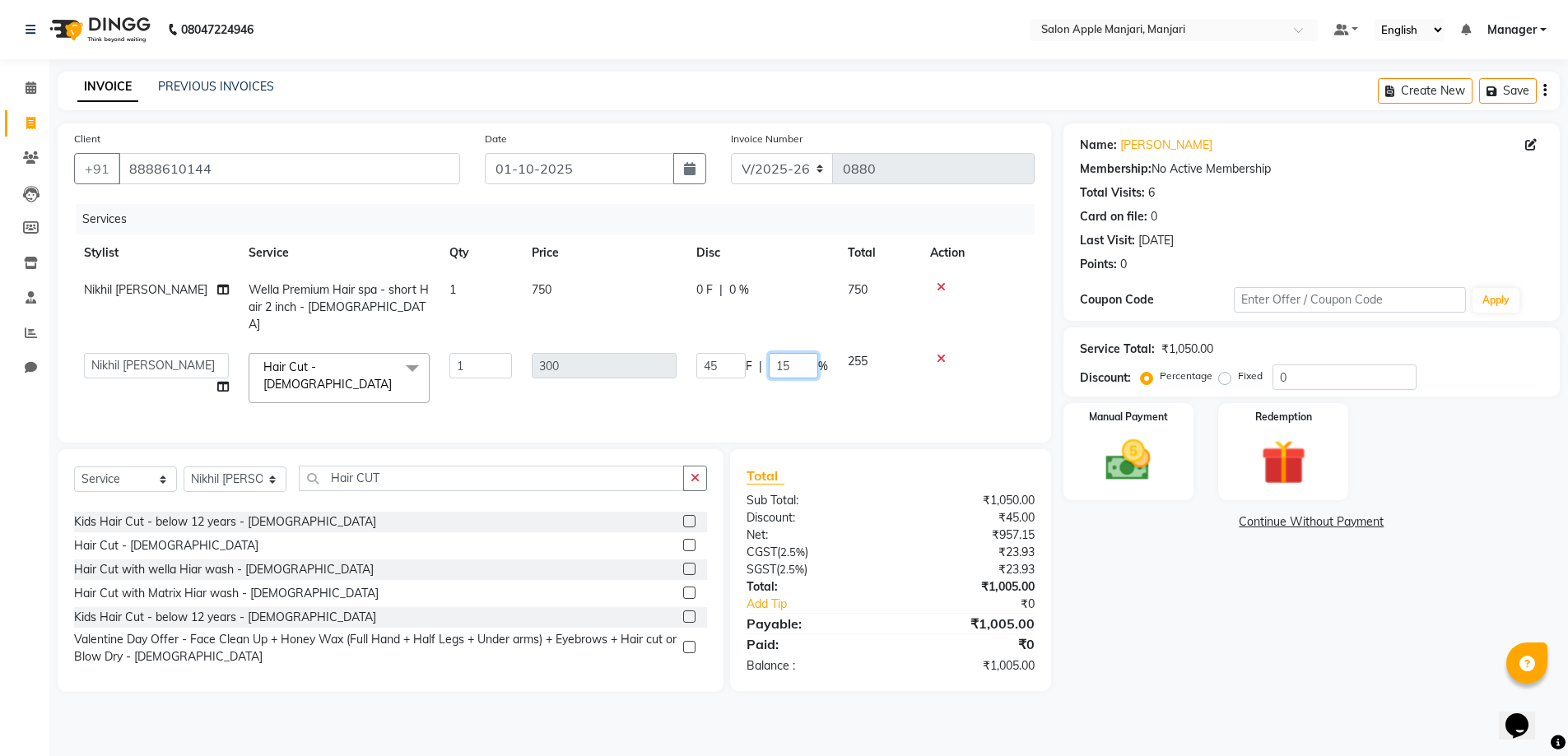
click at [816, 354] on input "15" at bounding box center [793, 365] width 50 height 25
type input "16"
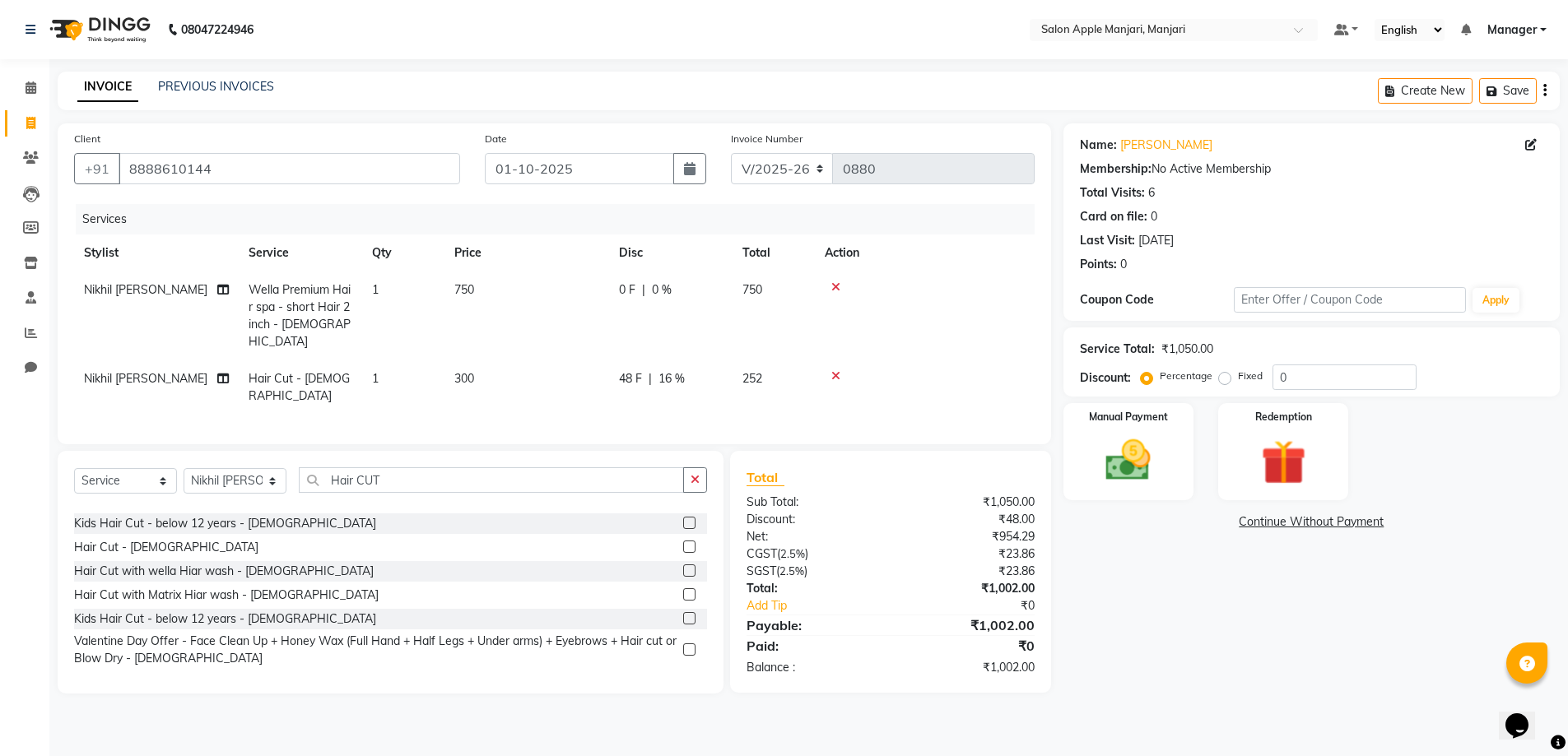
click at [685, 371] on span "16 %" at bounding box center [671, 379] width 26 height 18
select select "85931"
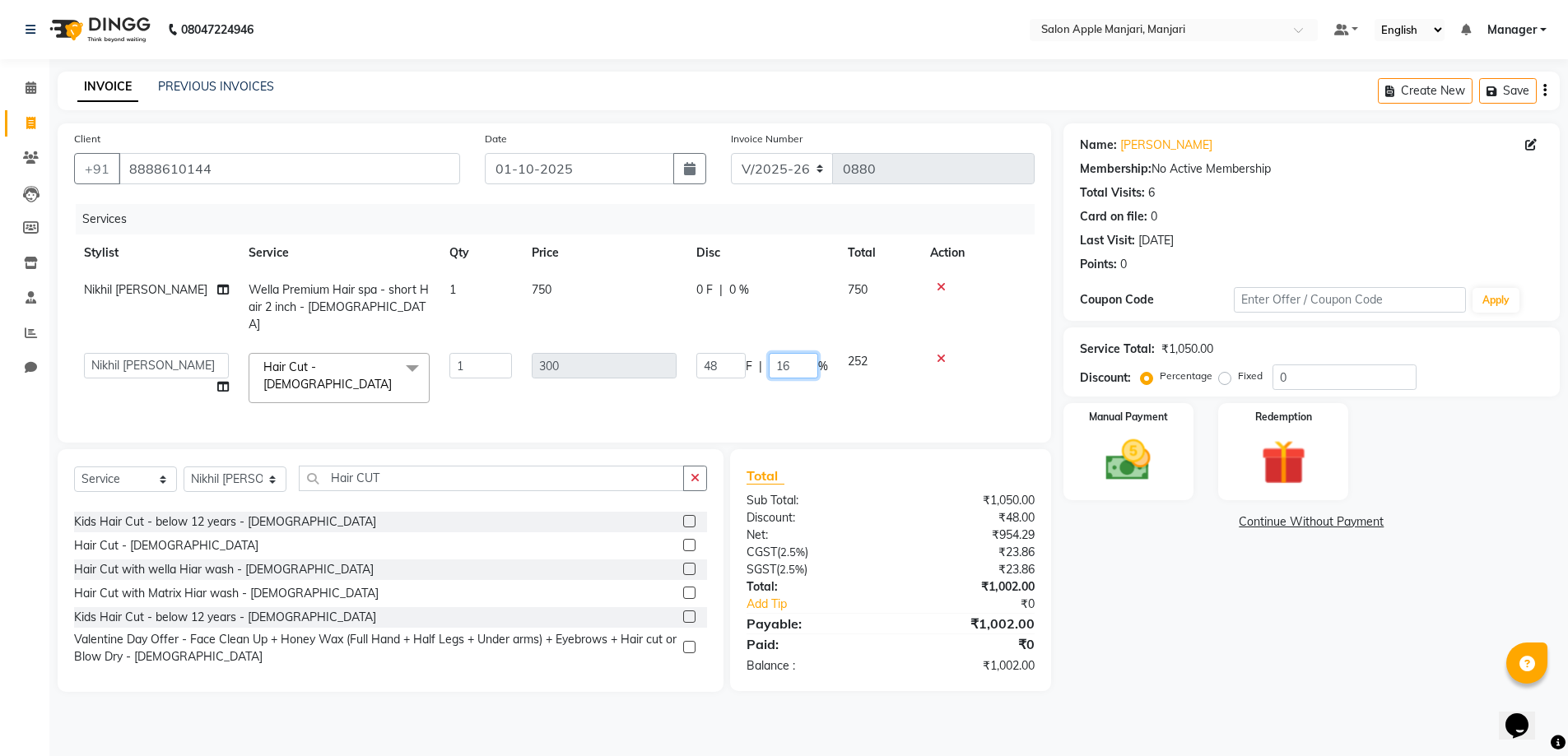
click at [809, 365] on input "16" at bounding box center [793, 365] width 50 height 25
type input "15"
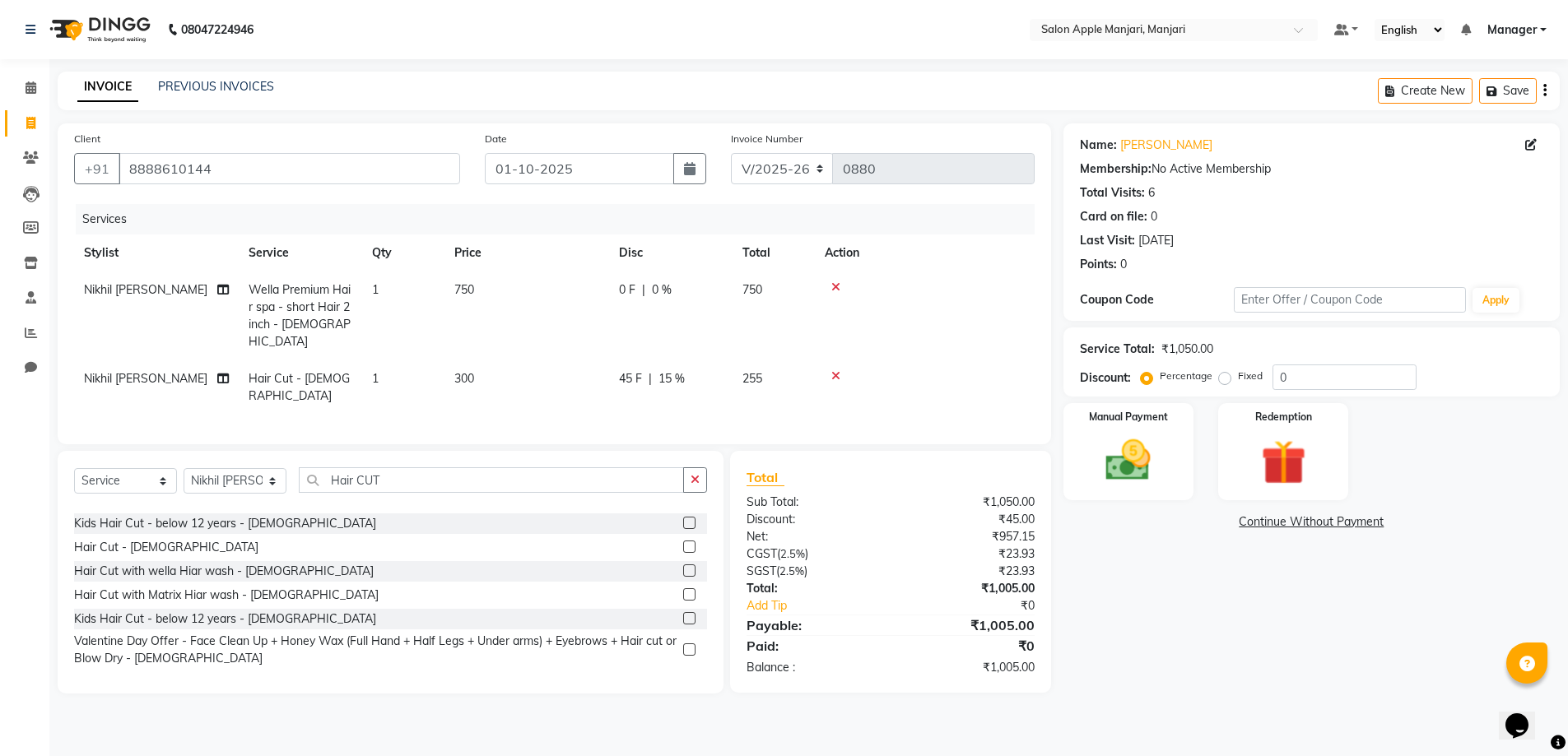
click at [701, 370] on div "45 F | 15 %" at bounding box center [671, 379] width 103 height 18
select select "85931"
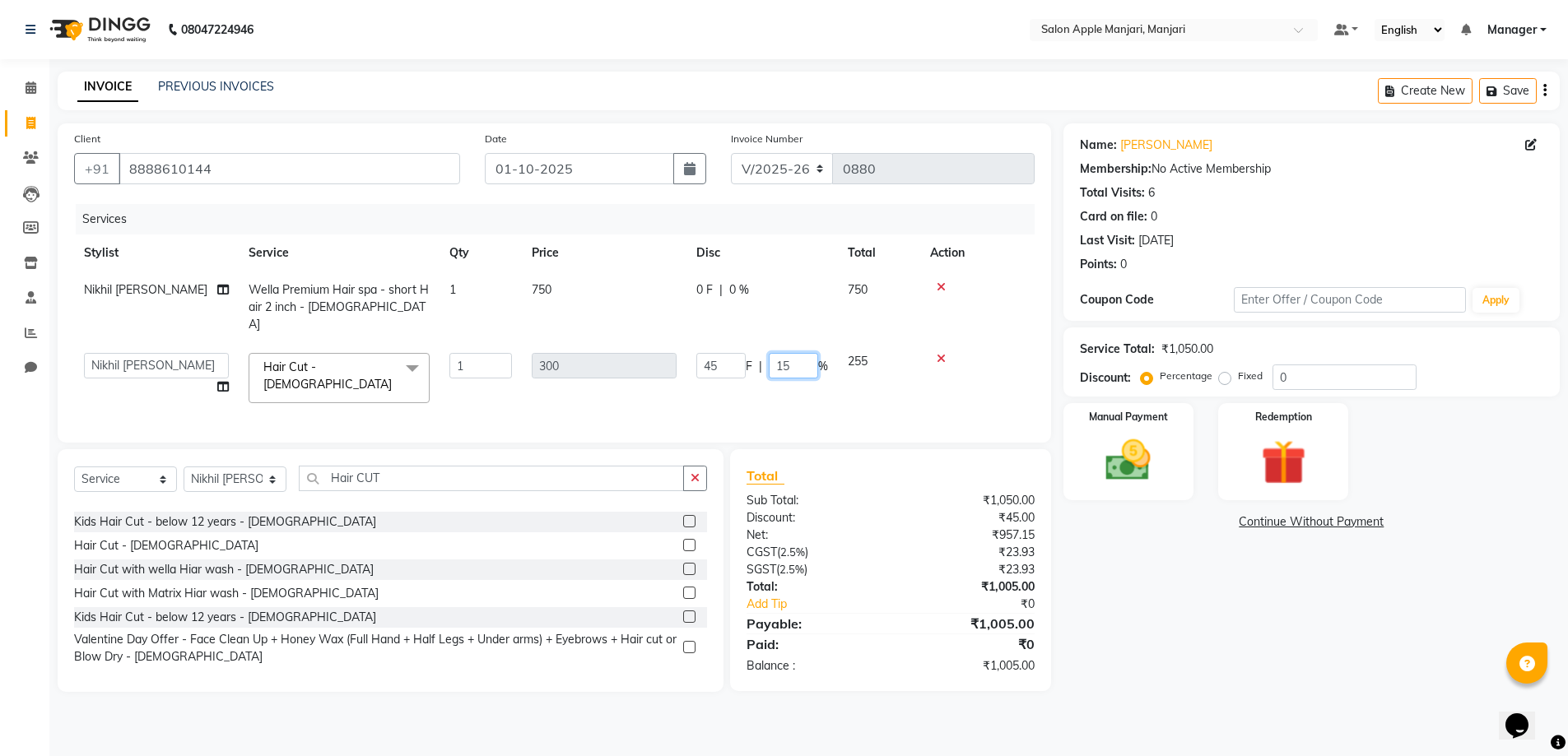
click at [809, 359] on input "15" at bounding box center [793, 365] width 50 height 25
type input "14"
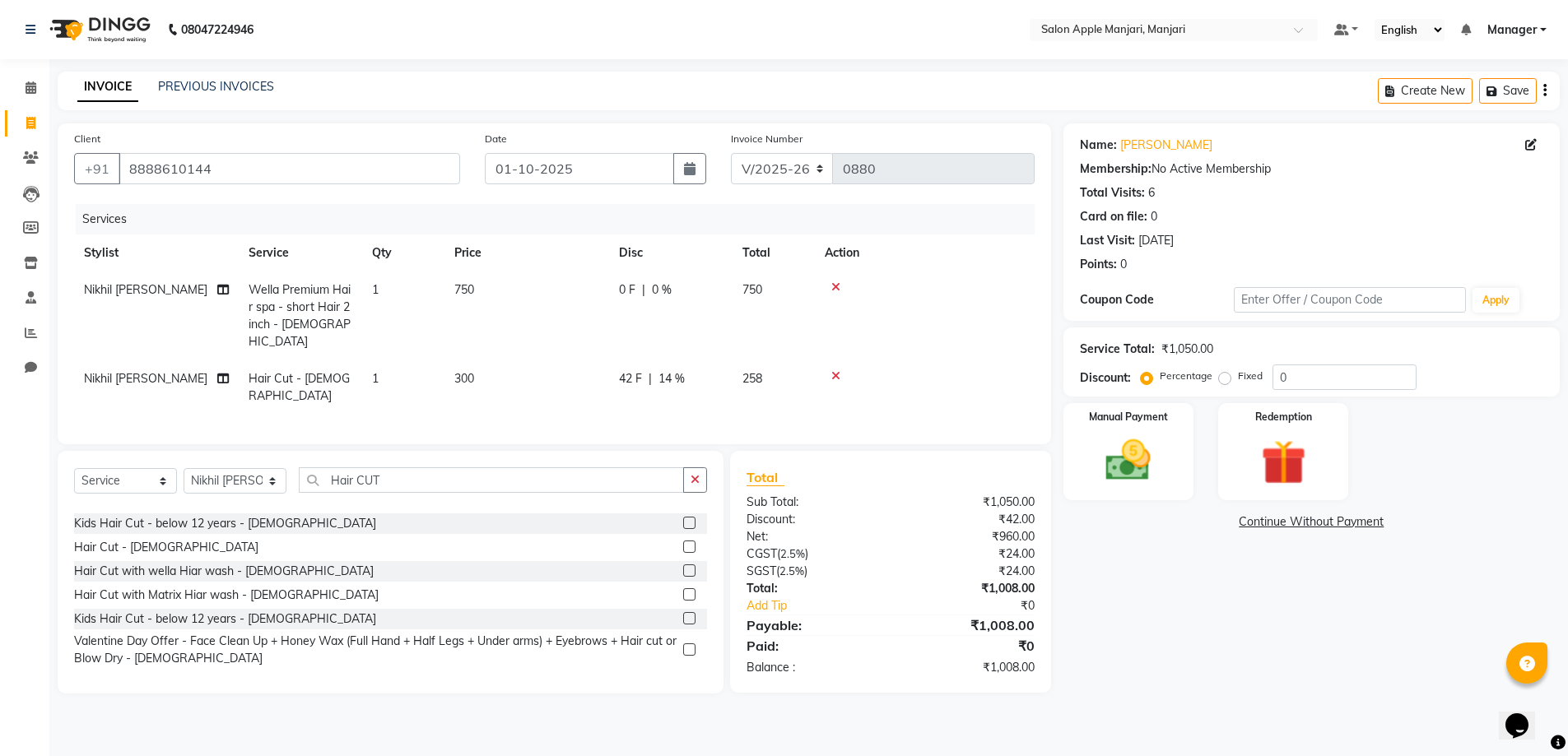
click at [706, 370] on div "42 F | 14 %" at bounding box center [671, 379] width 103 height 18
select select "85931"
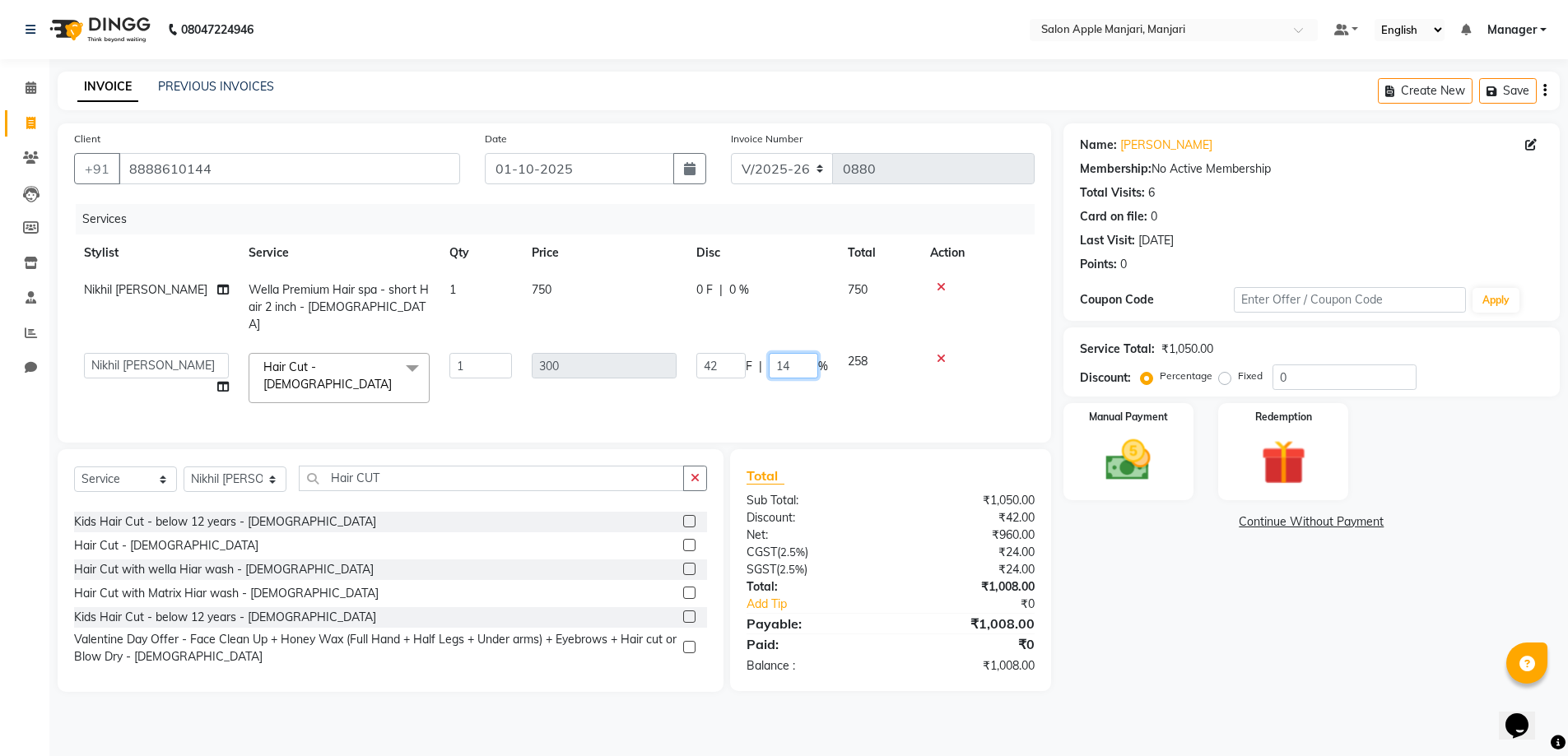
click at [813, 358] on input "14" at bounding box center [793, 365] width 50 height 25
type input "16"
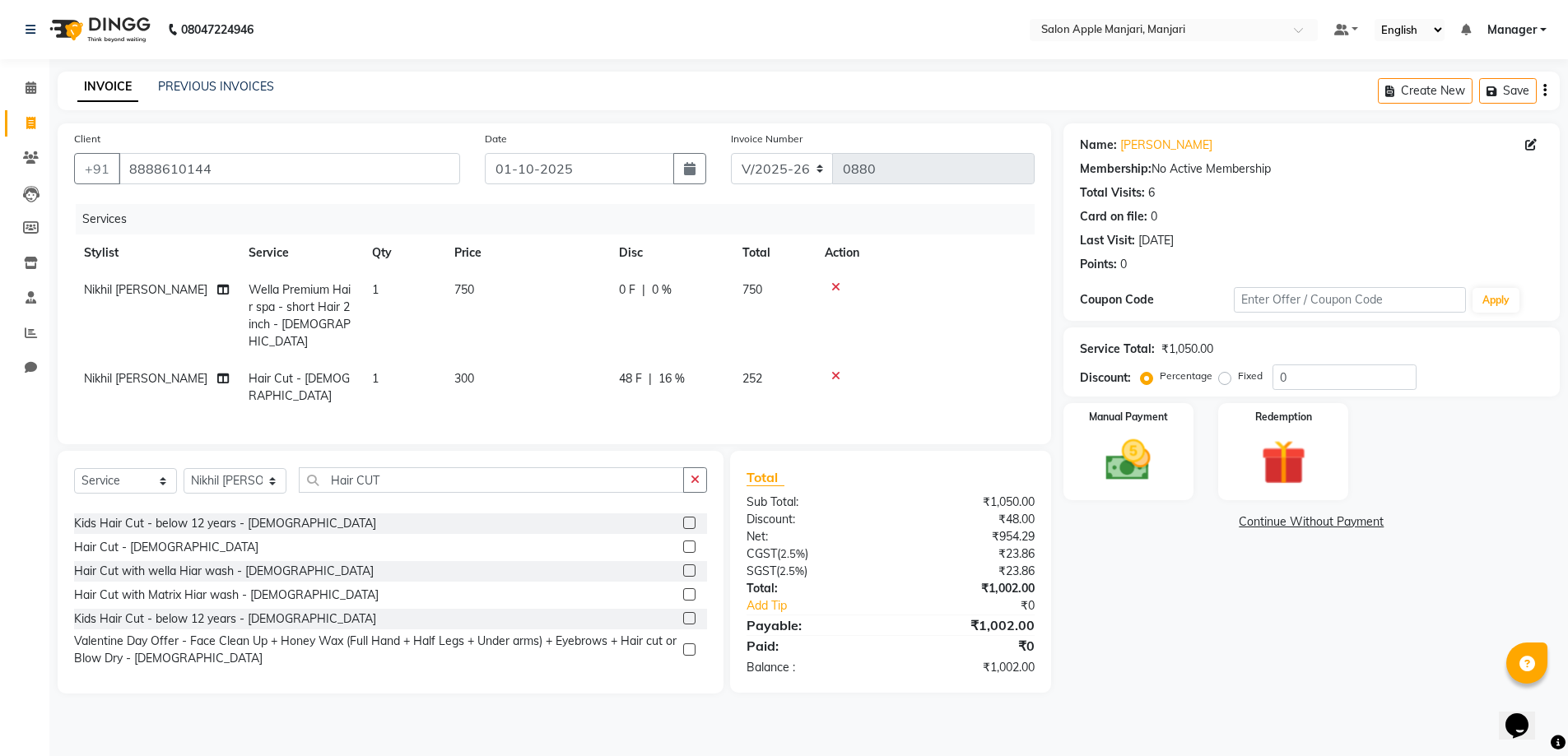
click at [703, 370] on div "48 F | 16 %" at bounding box center [671, 379] width 103 height 18
select select "85931"
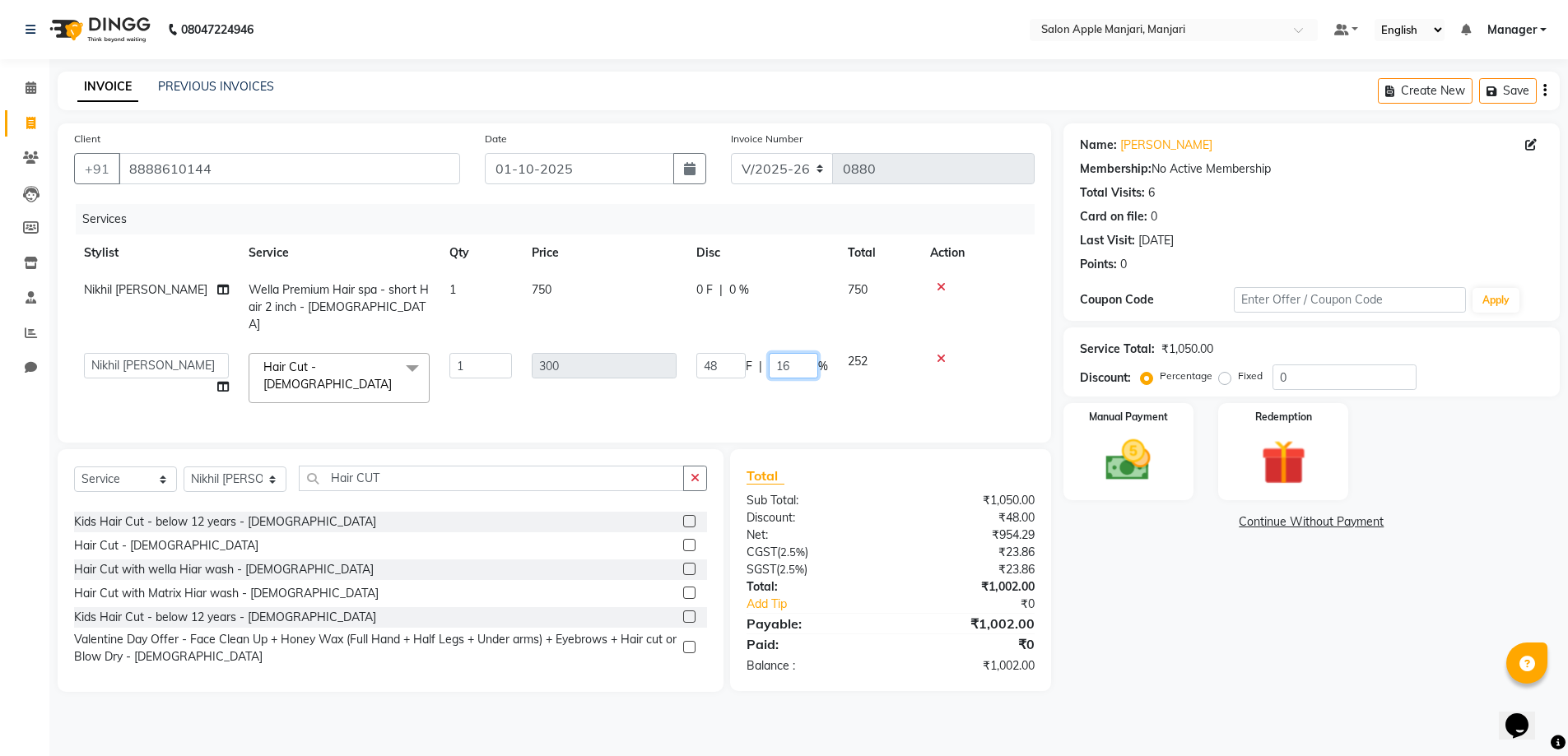
click at [809, 355] on input "16" at bounding box center [793, 365] width 50 height 25
type input "17"
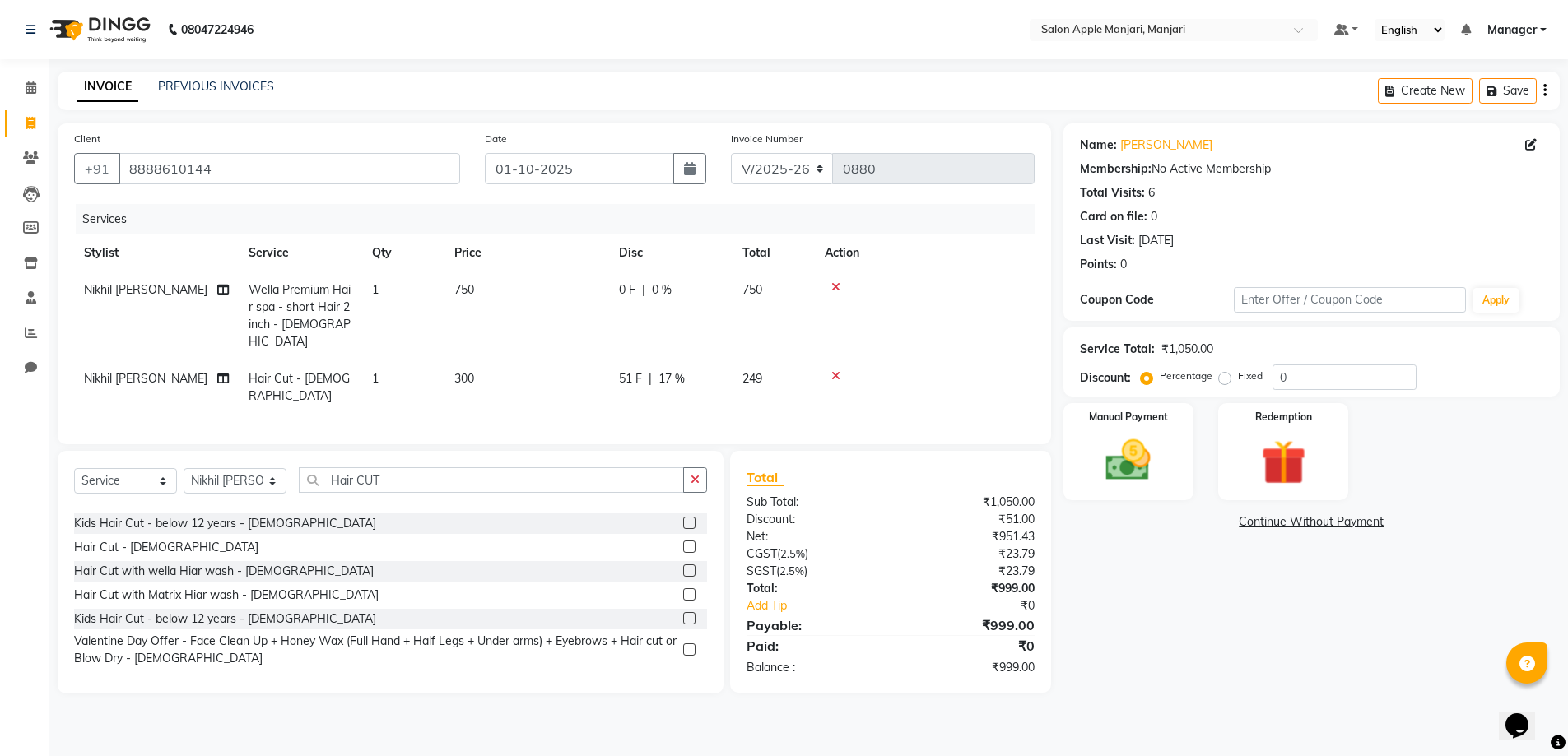
click at [685, 370] on span "17 %" at bounding box center [671, 379] width 26 height 18
select select "85931"
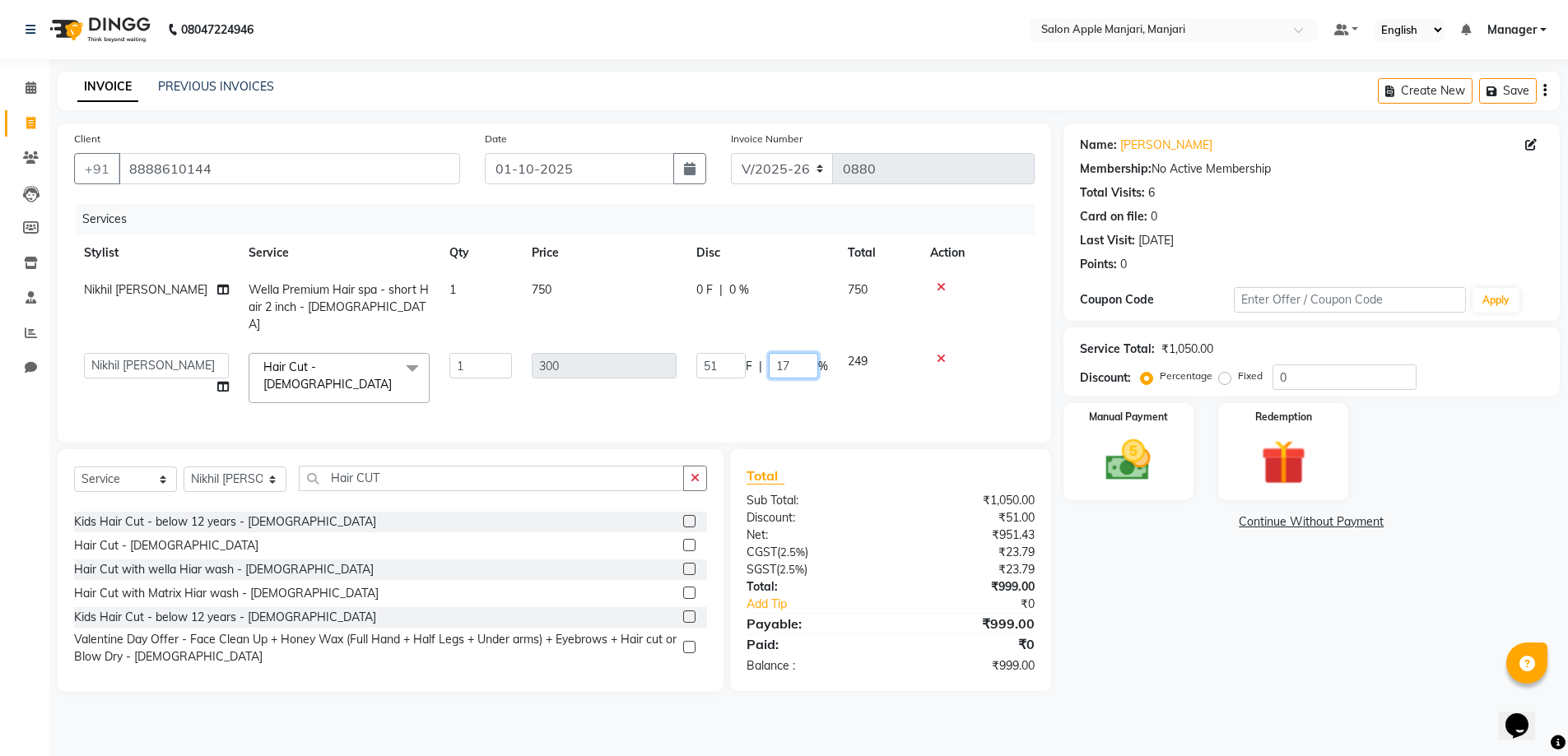
click at [816, 357] on input "17" at bounding box center [793, 365] width 50 height 25
type input "18"
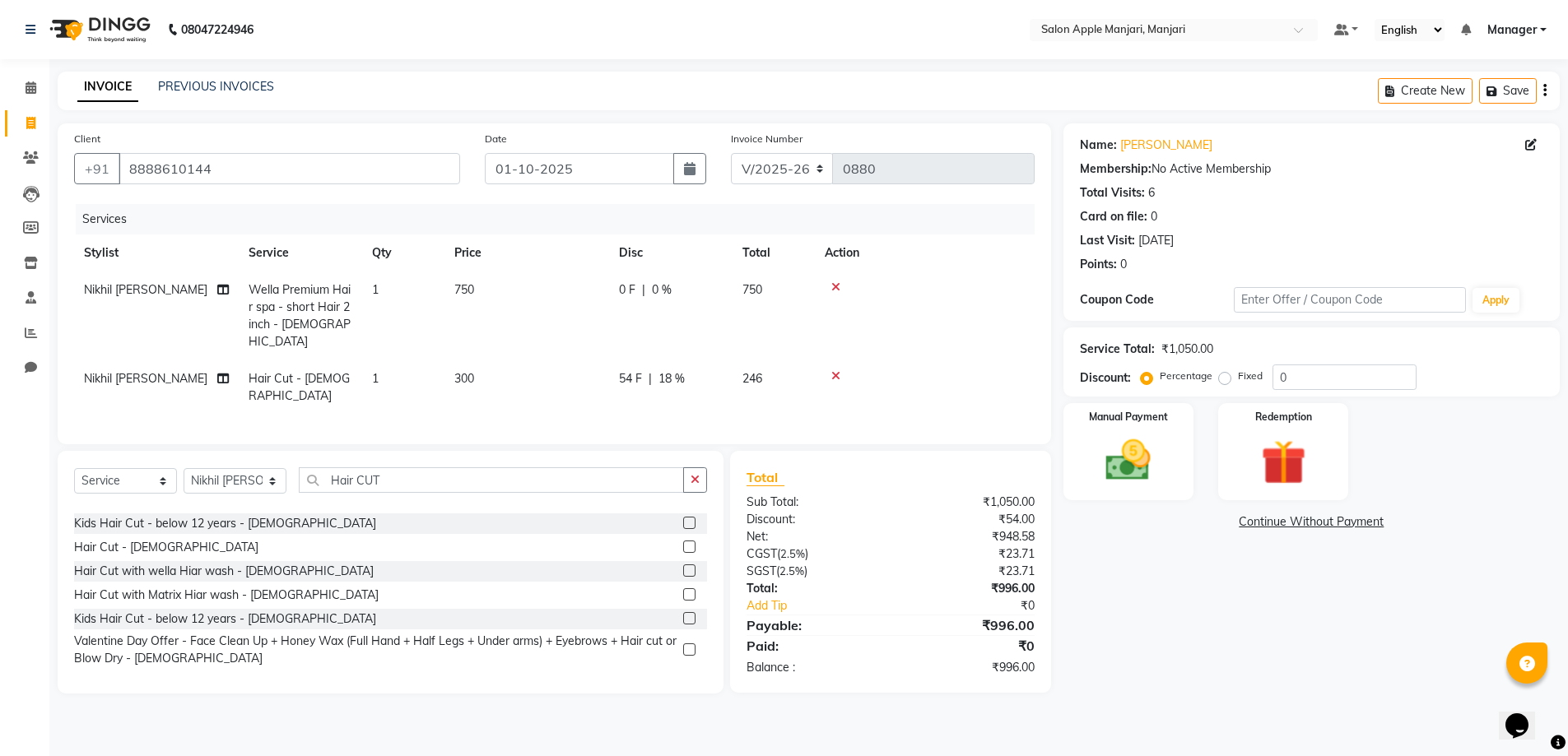
click at [685, 370] on span "18 %" at bounding box center [671, 379] width 26 height 18
select select "85931"
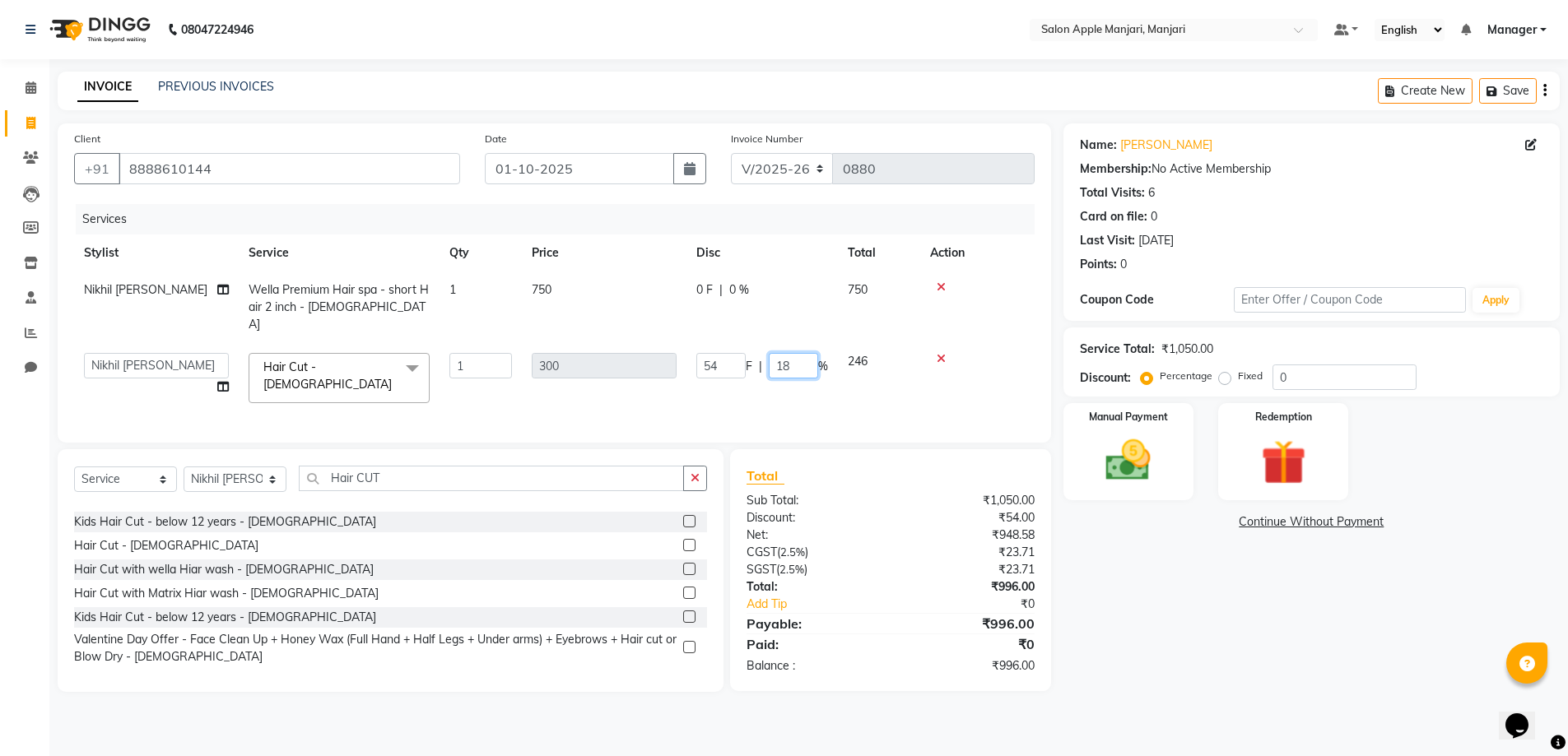
click at [810, 360] on input "18" at bounding box center [793, 365] width 50 height 25
type input "19"
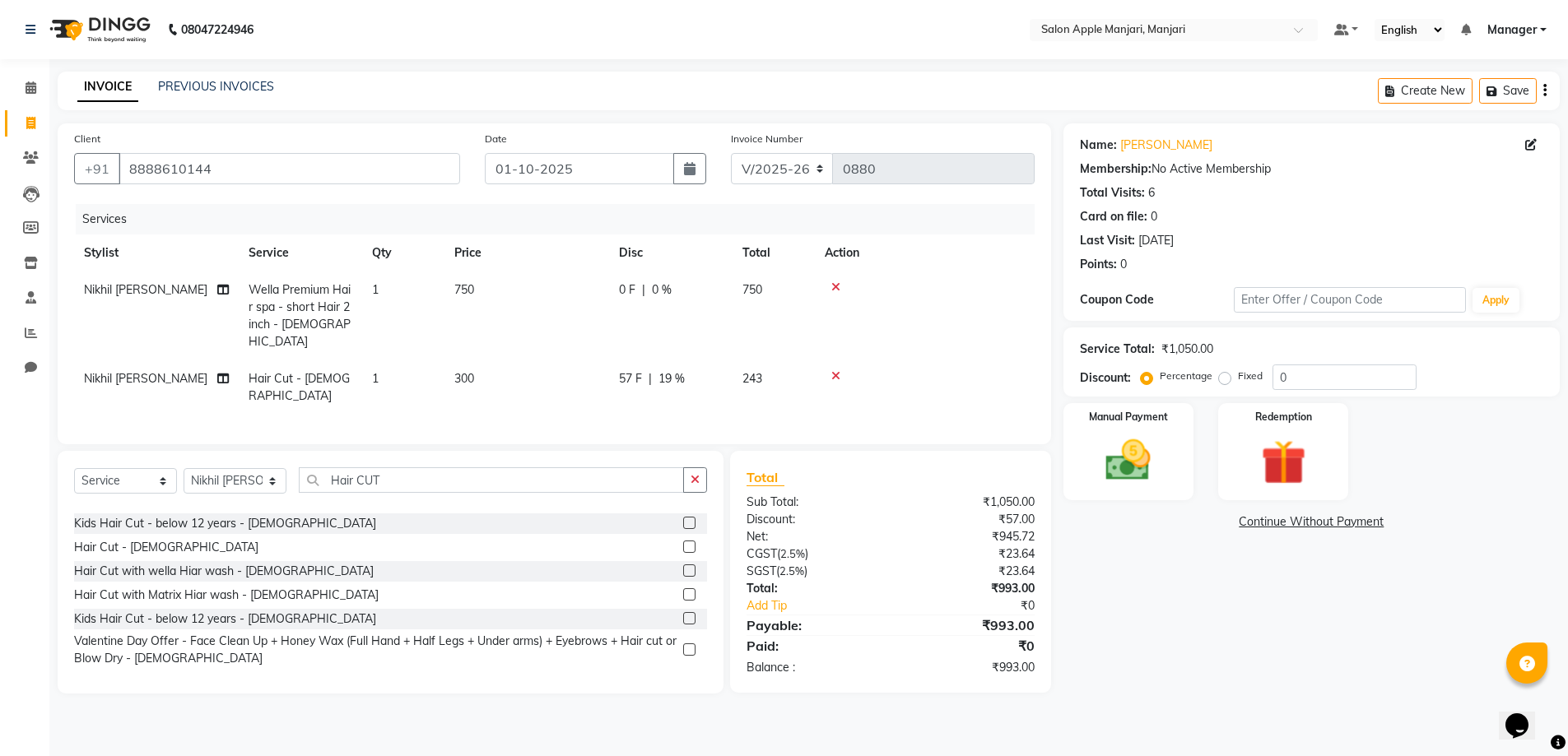
click at [773, 363] on td "243" at bounding box center [774, 387] width 82 height 55
select select "85931"
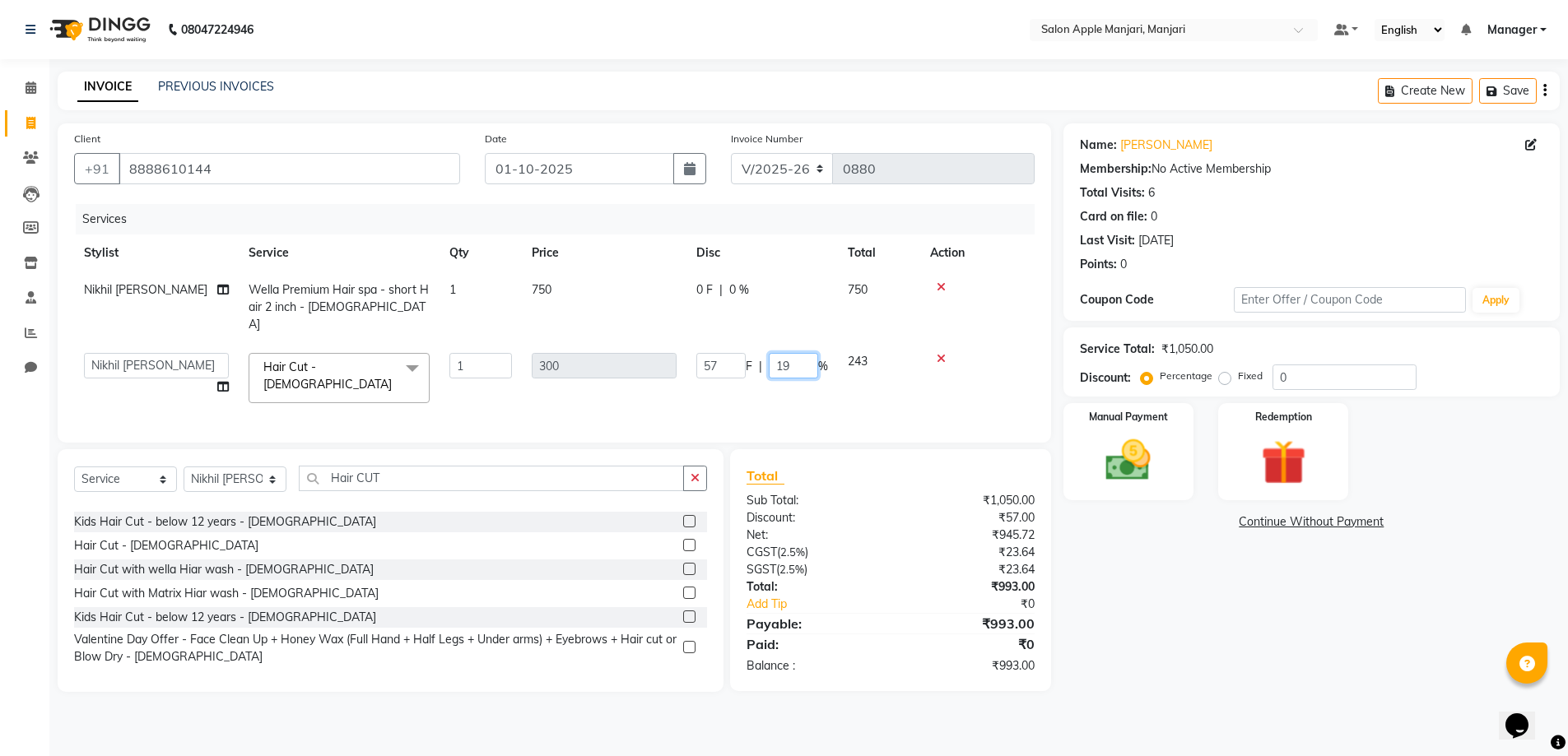
click at [811, 365] on input "19" at bounding box center [793, 365] width 50 height 25
type input "1"
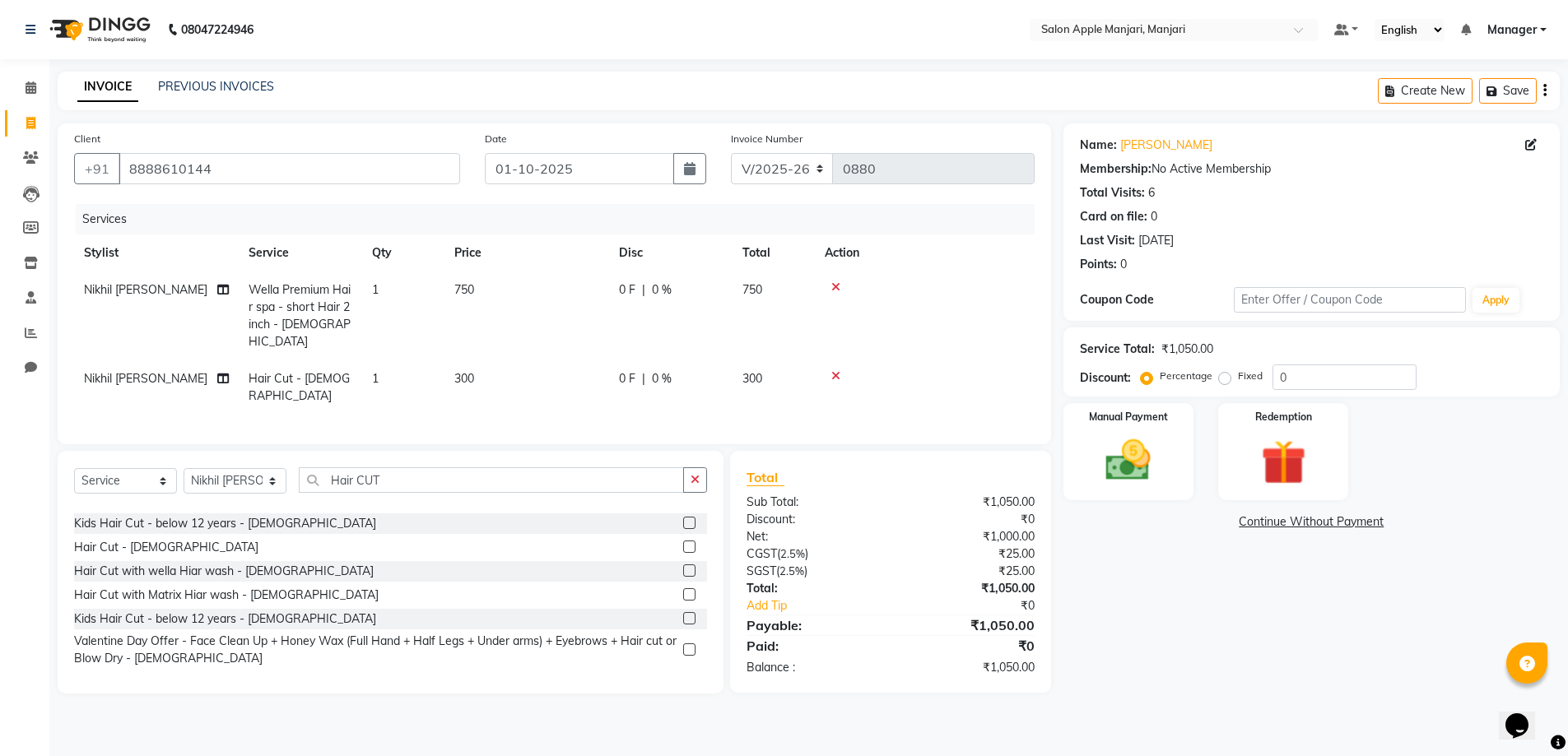
click at [682, 292] on div "0 F | 0 %" at bounding box center [671, 290] width 103 height 18
select select "85931"
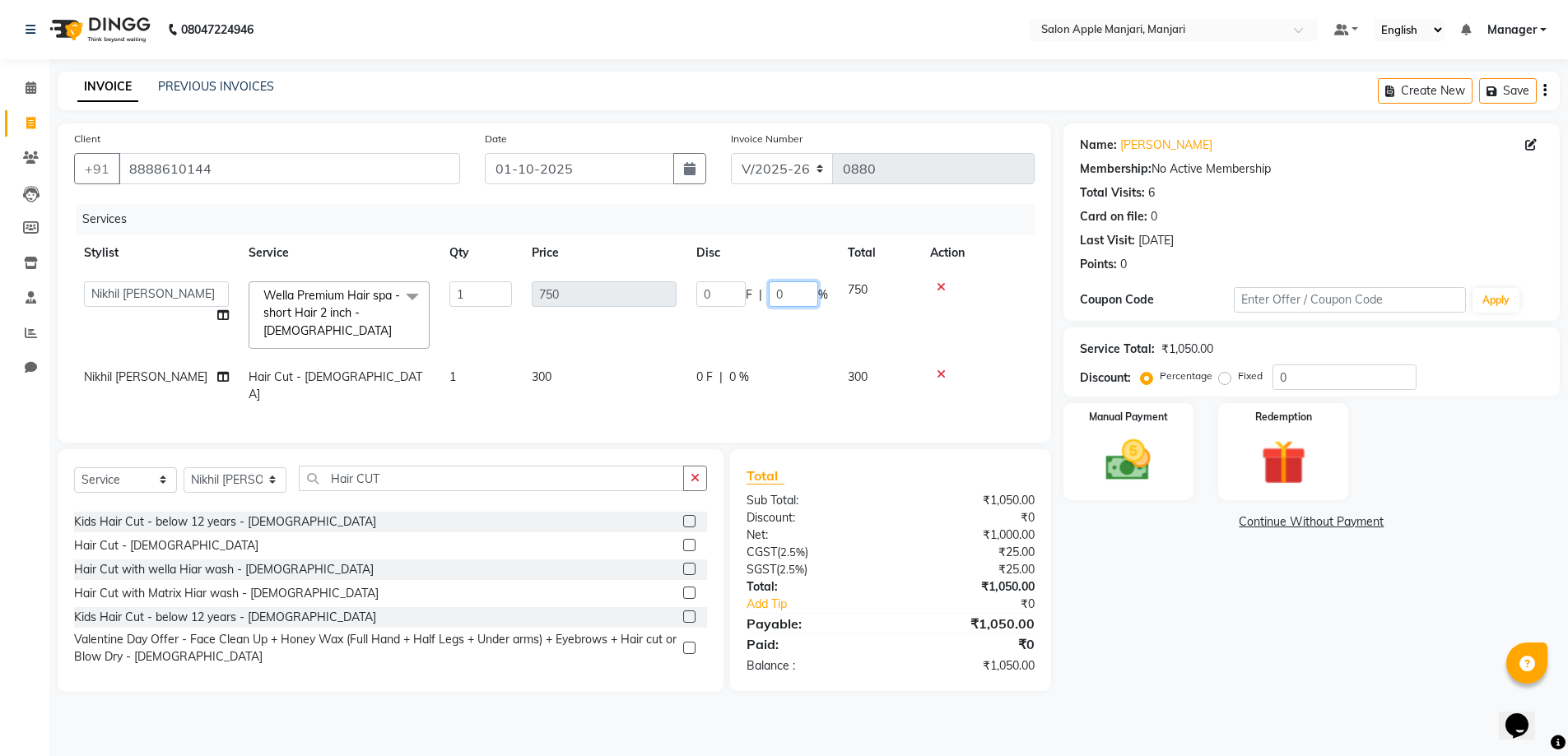
click at [808, 297] on input "0" at bounding box center [793, 294] width 50 height 25
type input "010"
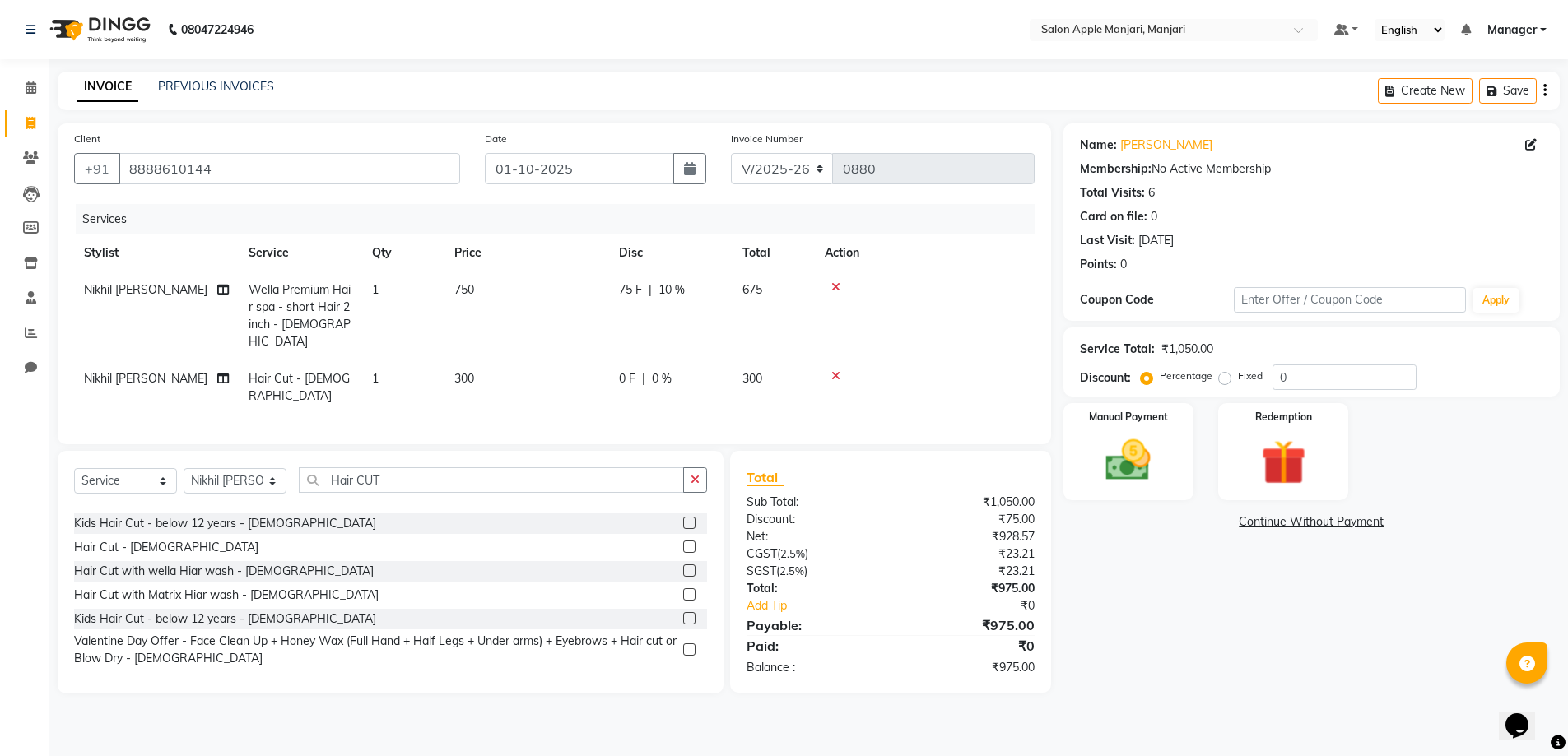
click at [681, 287] on span "10 %" at bounding box center [671, 290] width 26 height 18
select select "85931"
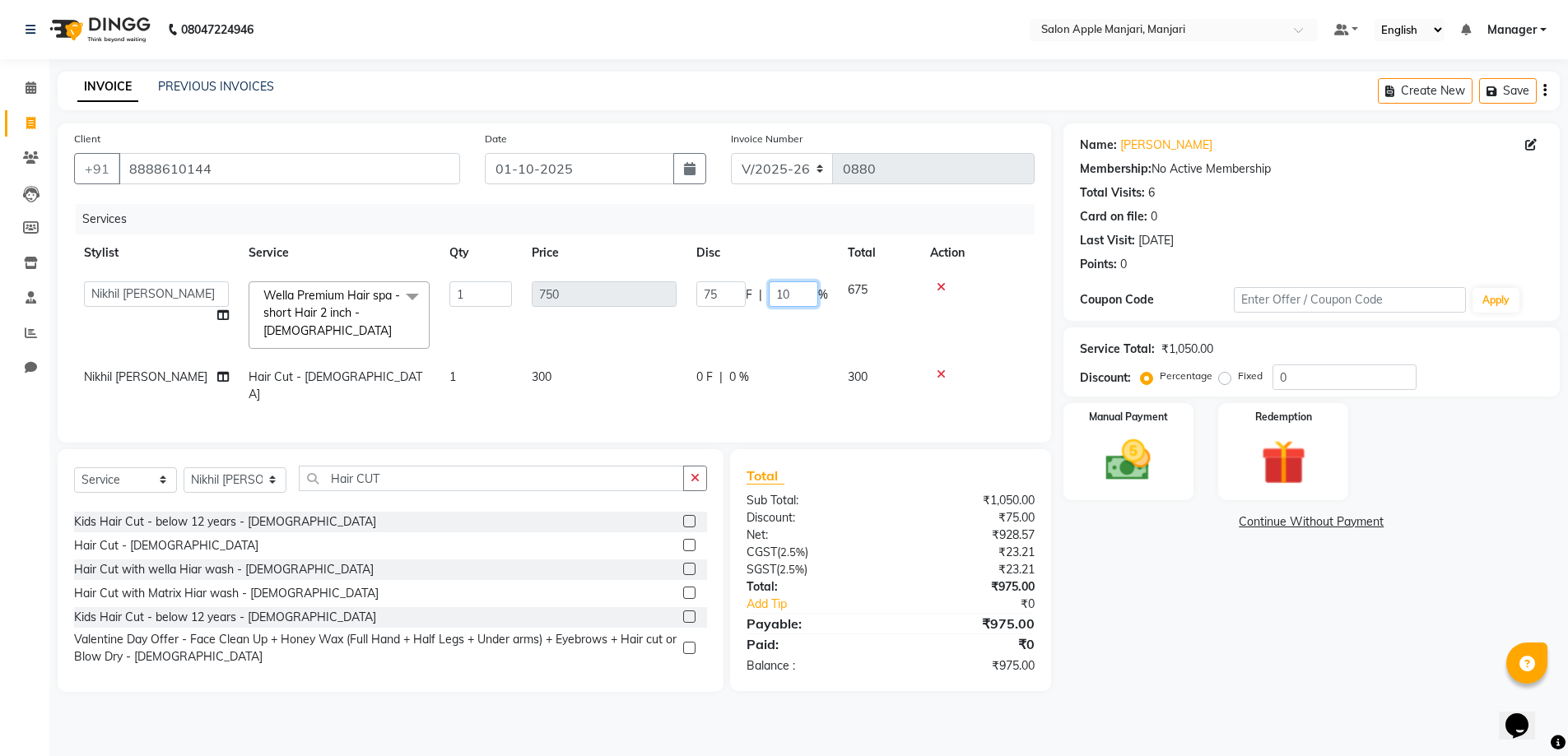
click at [818, 298] on input "10" at bounding box center [793, 294] width 50 height 25
type input "1"
type input "5"
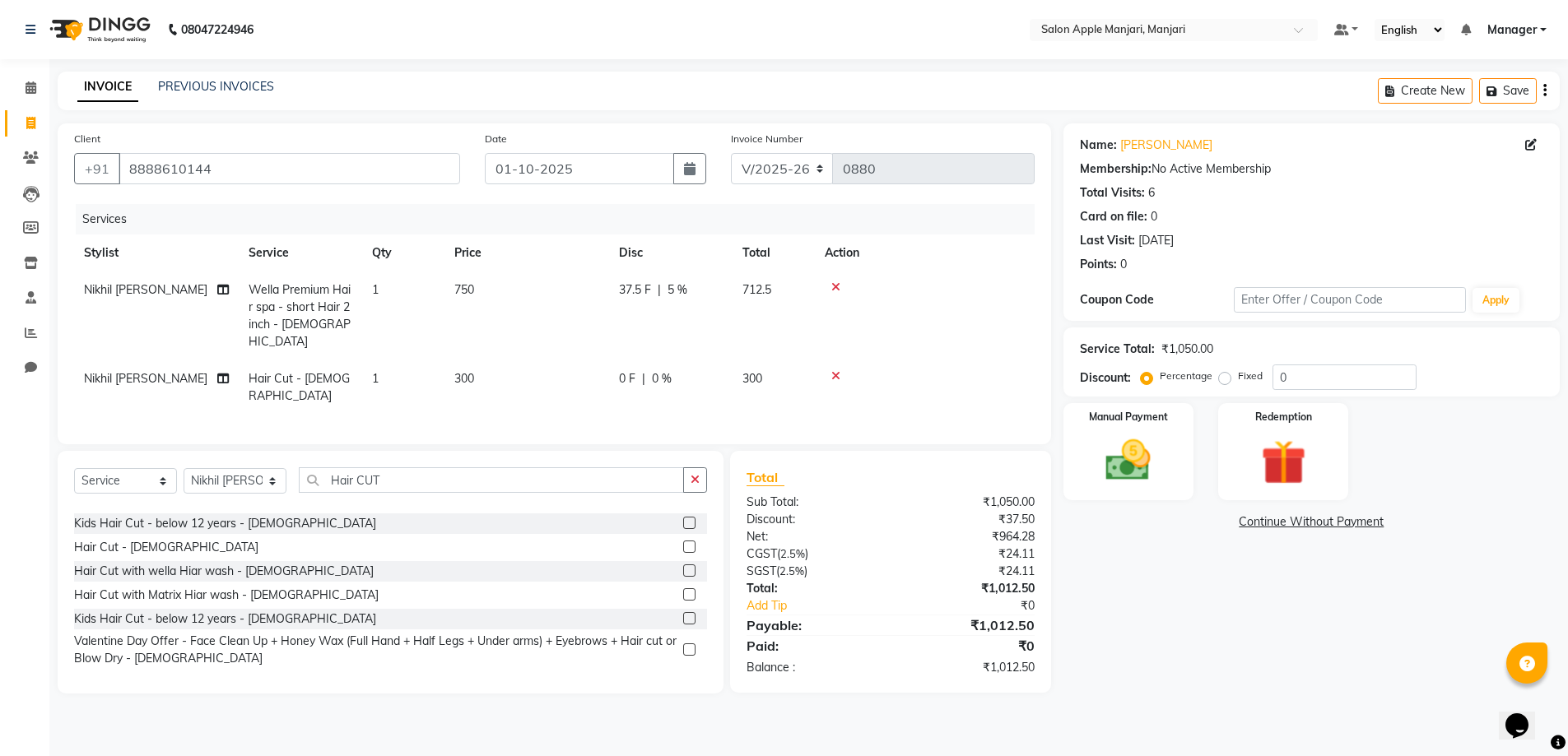
click at [687, 290] on span "5 %" at bounding box center [677, 290] width 20 height 18
select select "85931"
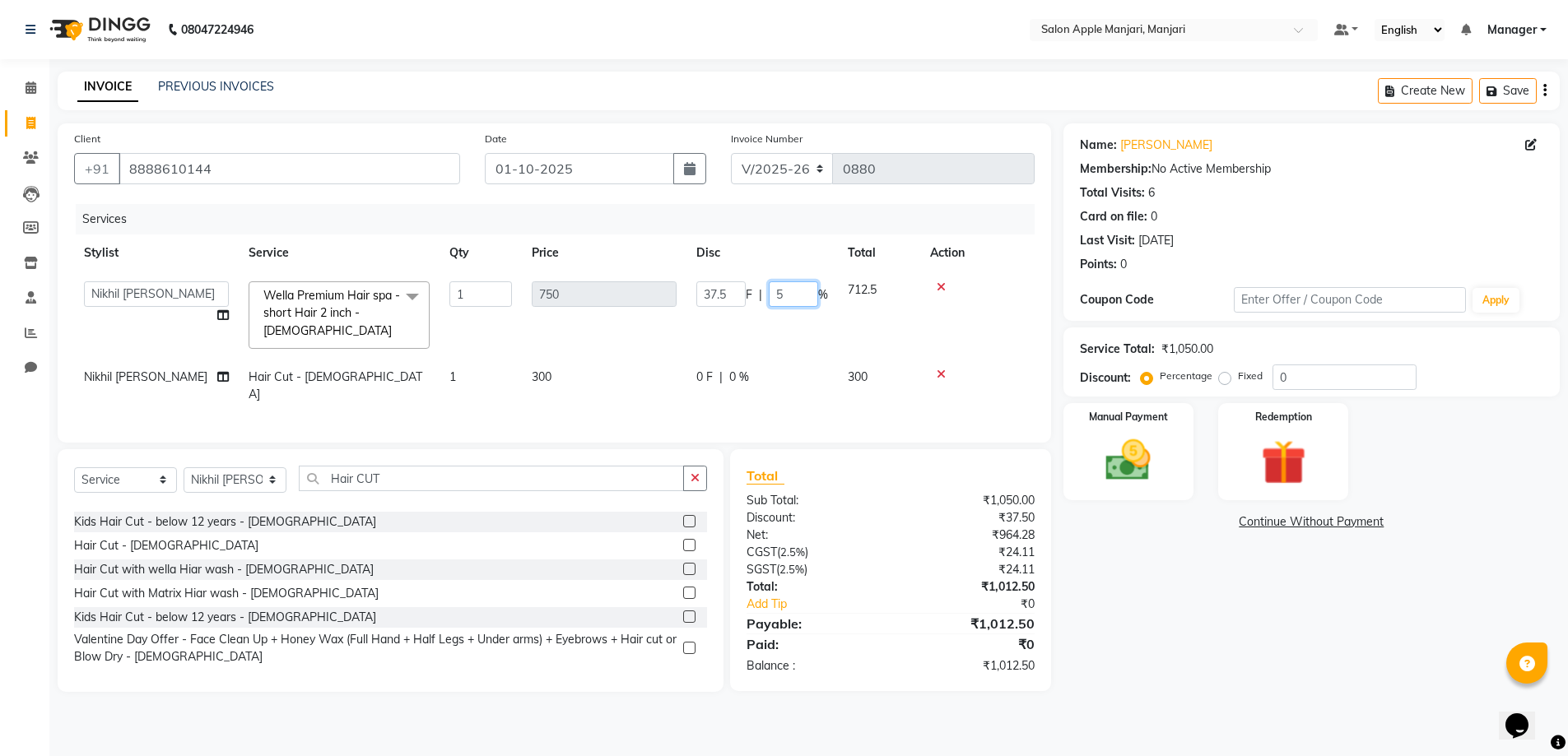
click at [806, 300] on input "5" at bounding box center [793, 294] width 50 height 25
type input "4"
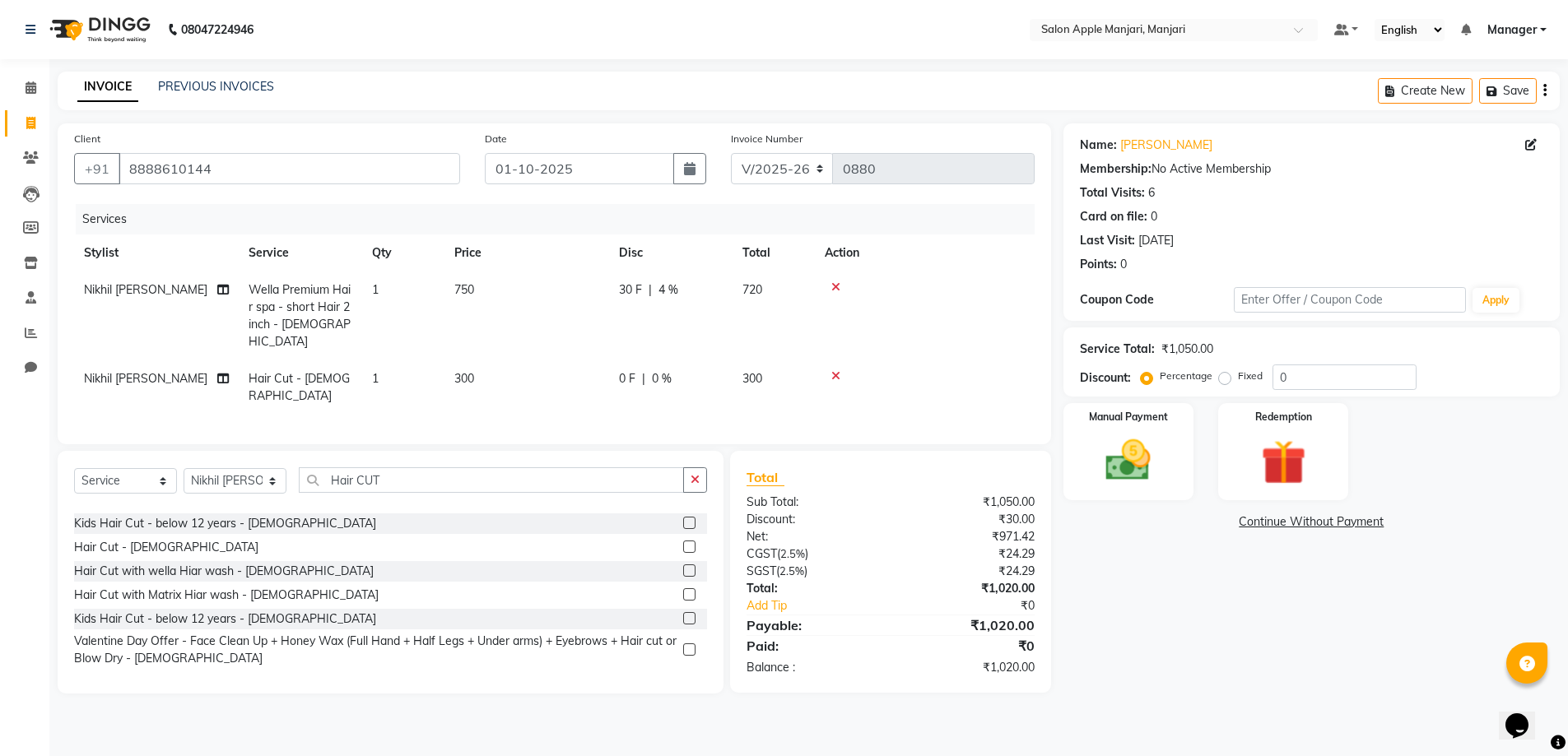
click at [678, 296] on span "4 %" at bounding box center [669, 290] width 20 height 18
select select "85931"
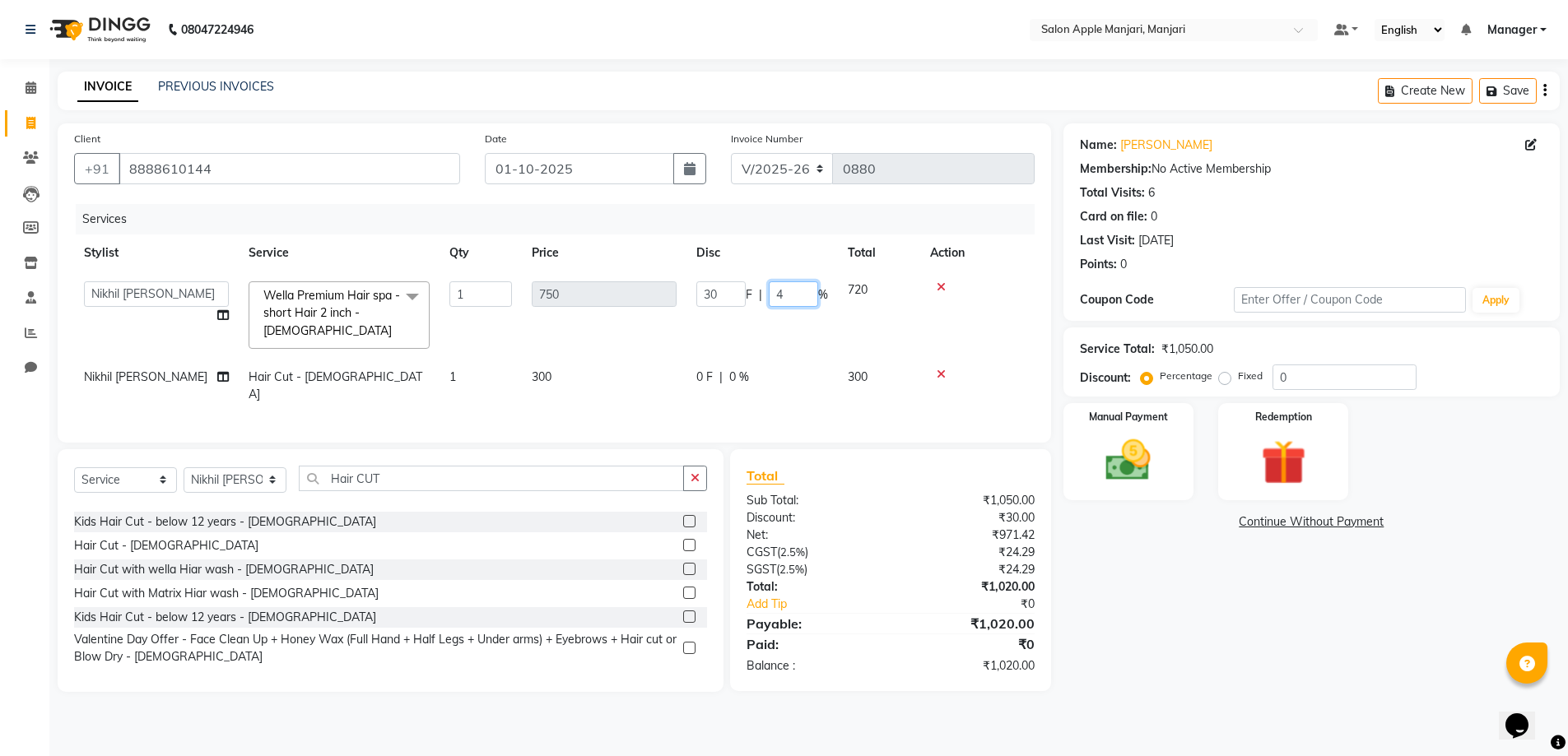
click at [809, 298] on input "4" at bounding box center [793, 294] width 50 height 25
type input "3"
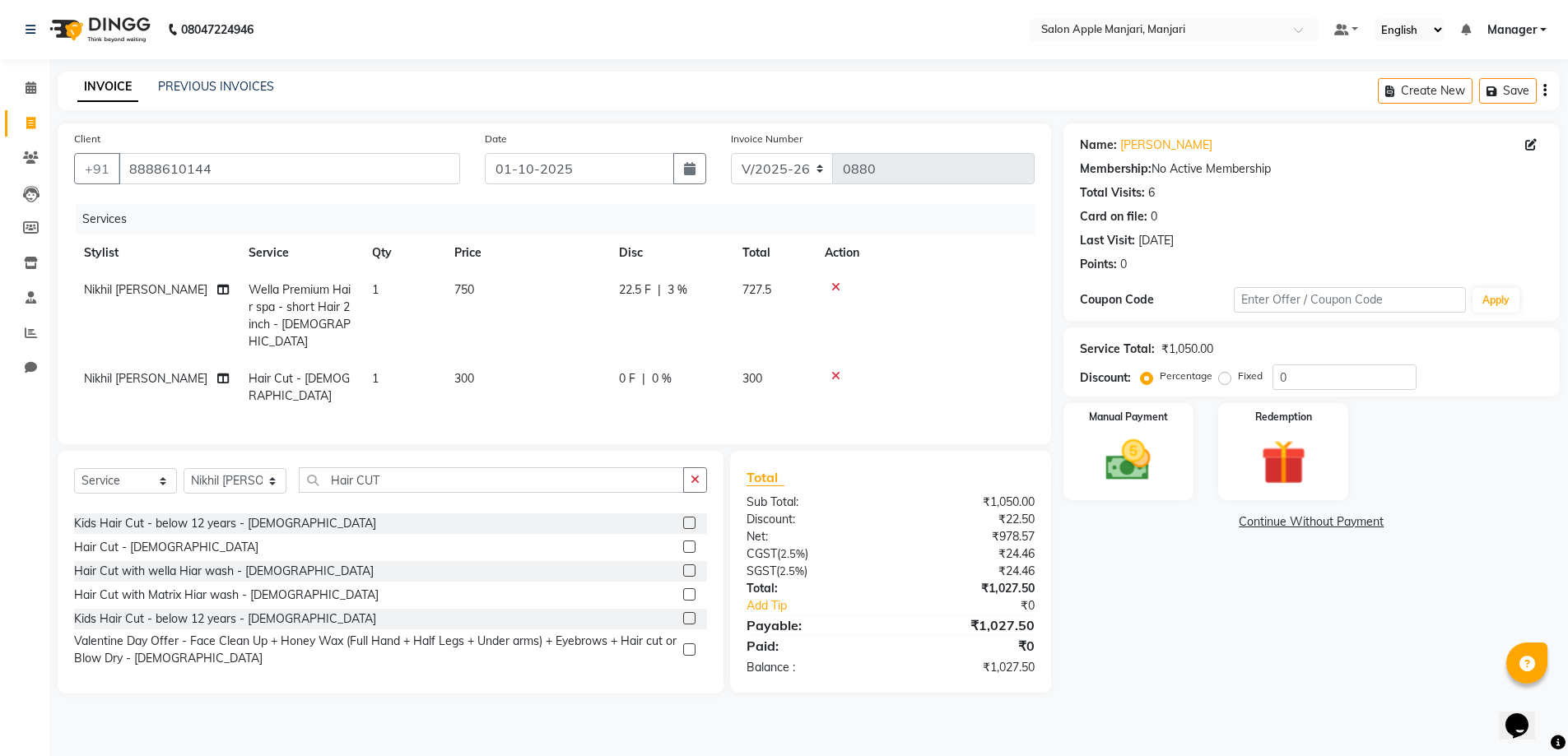
click at [699, 288] on div "22.5 F | 3 %" at bounding box center [671, 290] width 103 height 18
select select "85931"
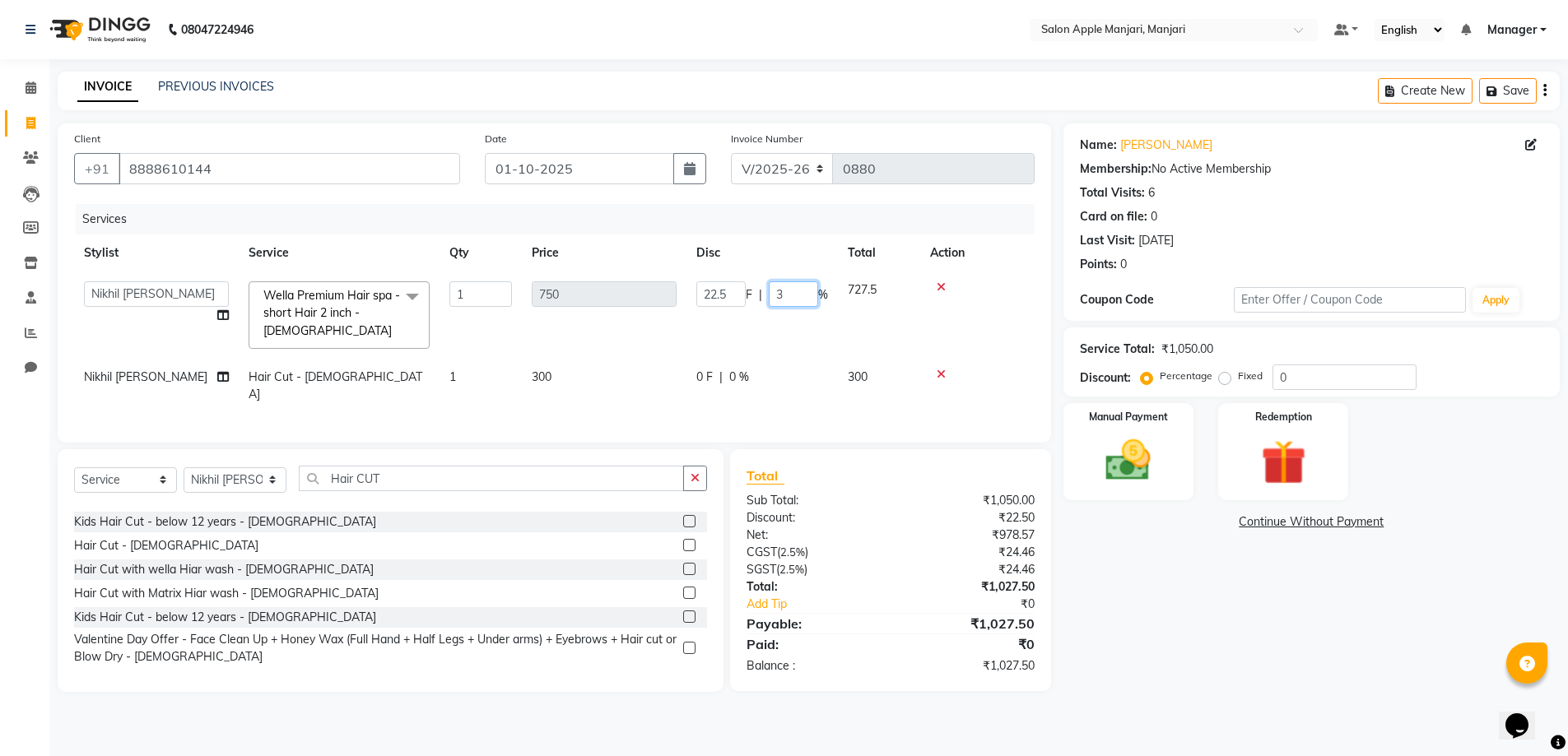
click at [807, 302] on input "3" at bounding box center [793, 294] width 50 height 25
click at [795, 304] on input "number" at bounding box center [793, 294] width 50 height 25
click at [818, 296] on input "number" at bounding box center [793, 294] width 50 height 25
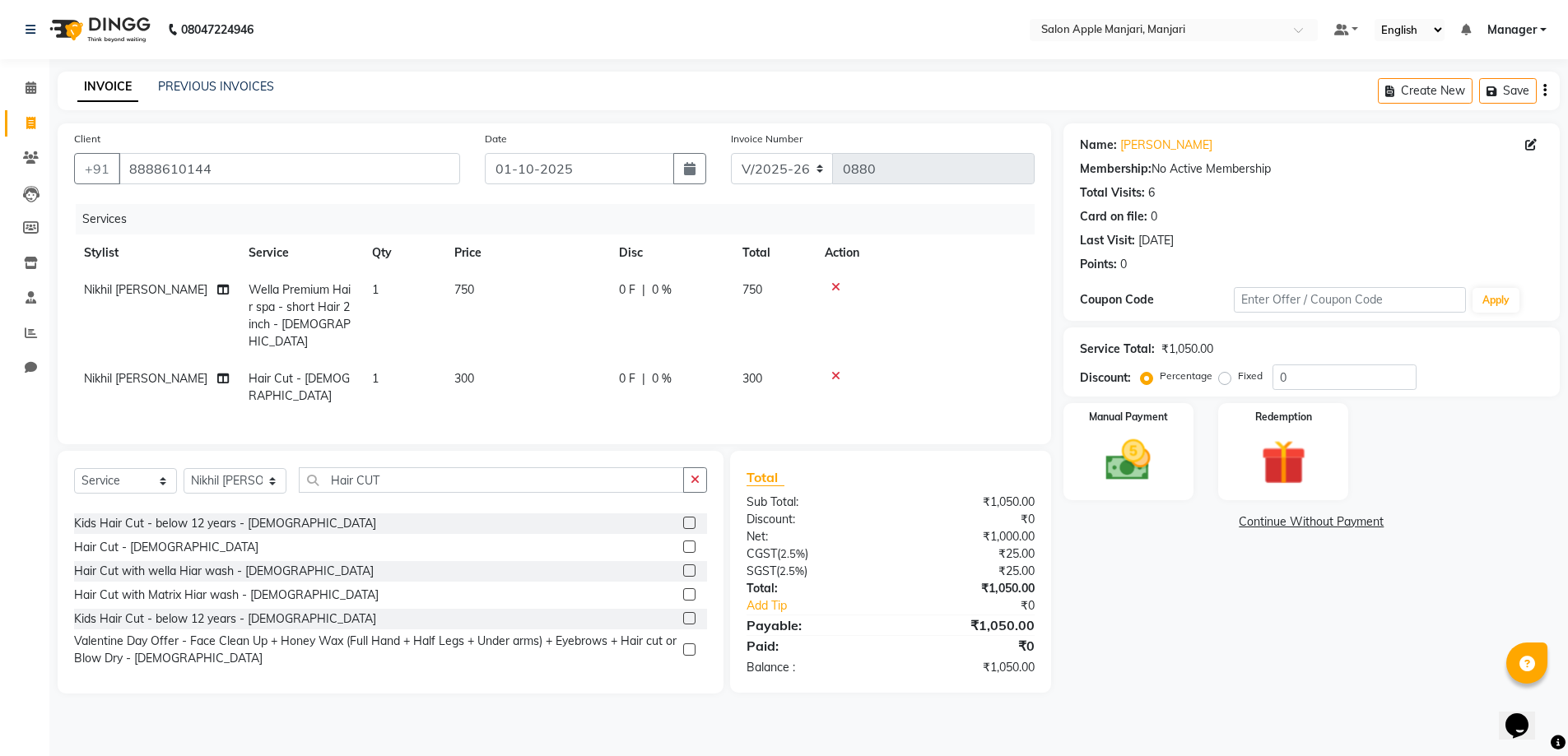
click at [662, 286] on span "0 %" at bounding box center [662, 290] width 20 height 18
select select "85931"
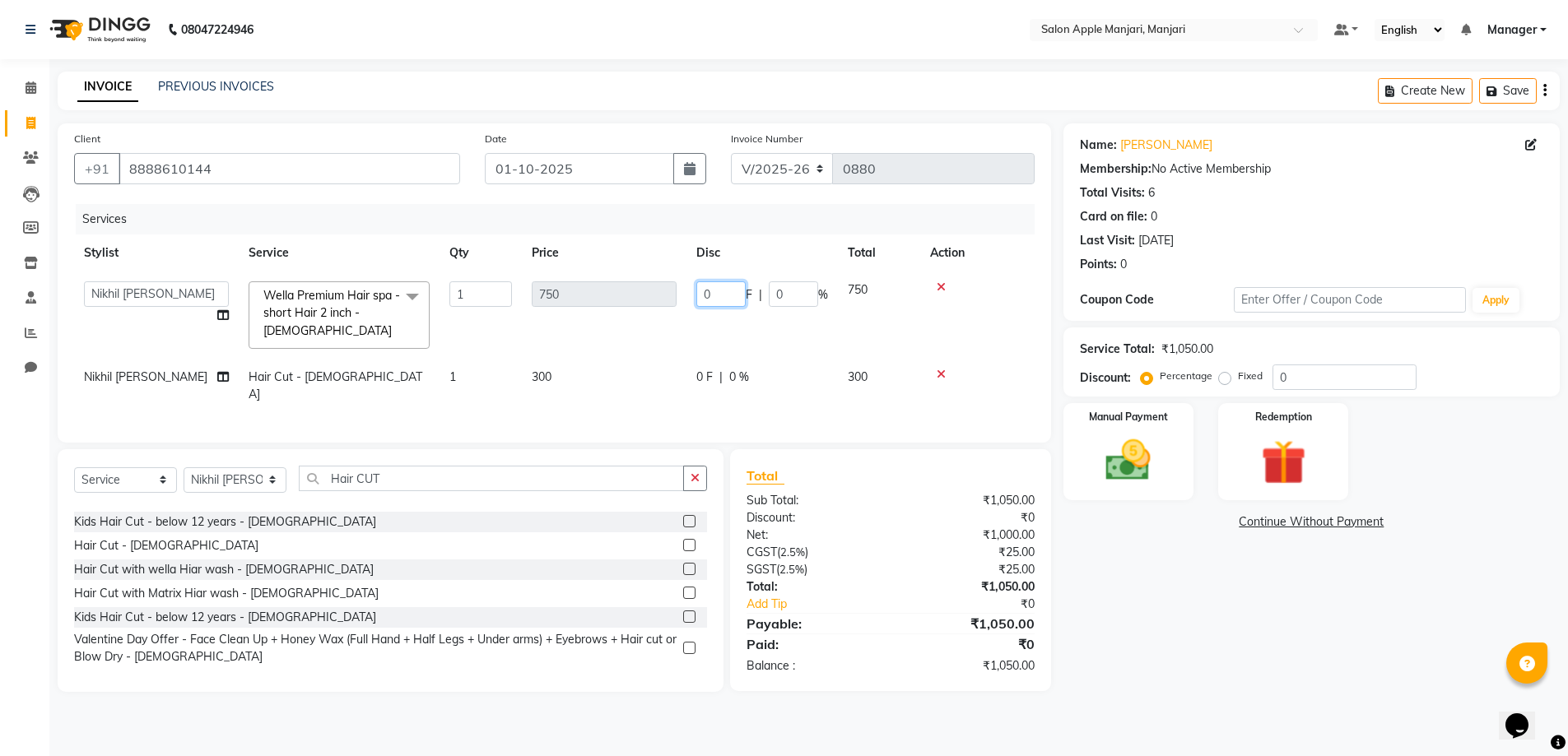
click at [735, 300] on input "0" at bounding box center [721, 294] width 50 height 25
type input "050"
click at [734, 300] on input "050" at bounding box center [721, 294] width 50 height 25
click at [728, 300] on input "050" at bounding box center [721, 294] width 50 height 25
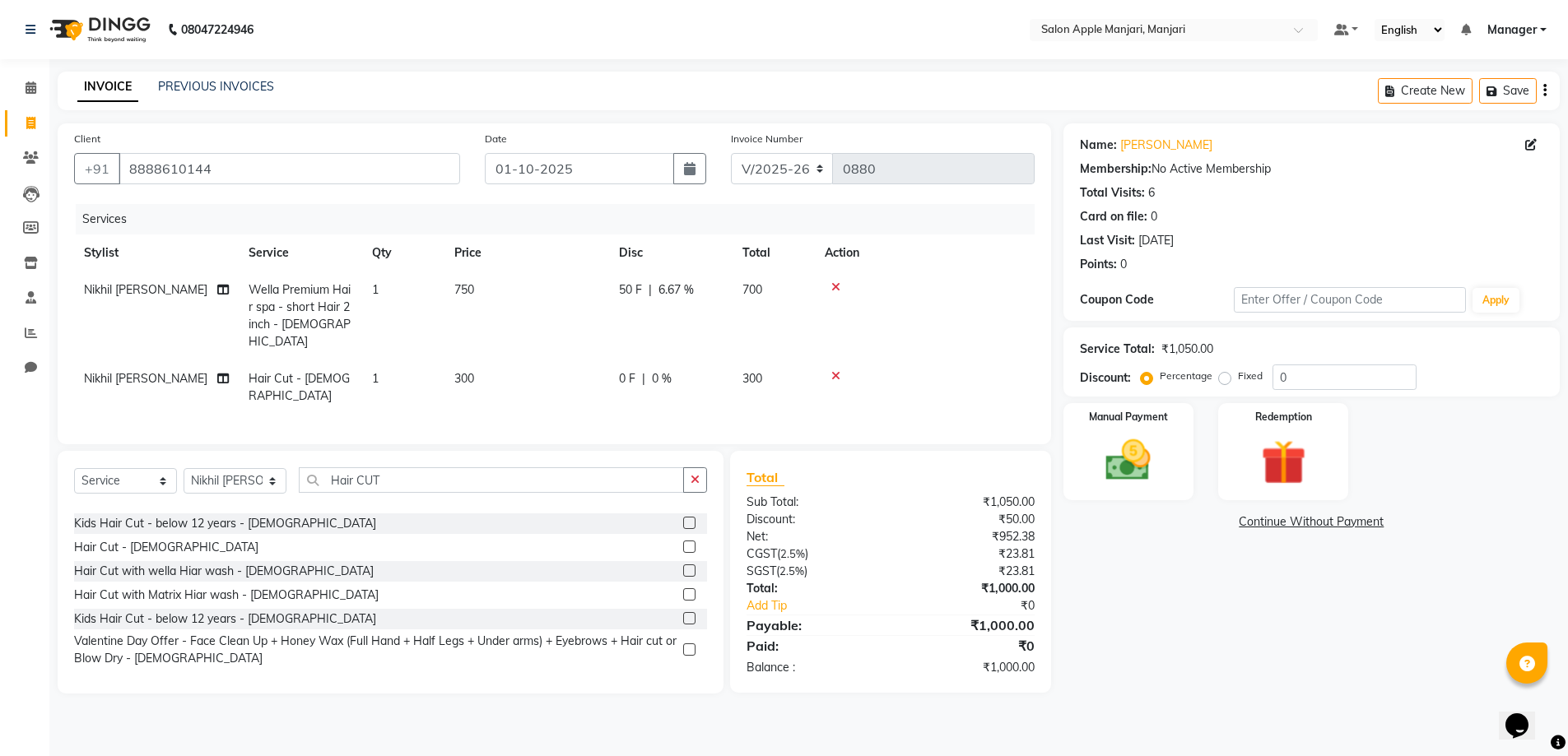
click at [757, 314] on tr "Nikhil [PERSON_NAME] Wella Premium Hair spa - short Hair 2 inch - [DEMOGRAPHIC_…" at bounding box center [554, 316] width 960 height 89
click at [1148, 441] on div "Manual Payment" at bounding box center [1129, 452] width 136 height 101
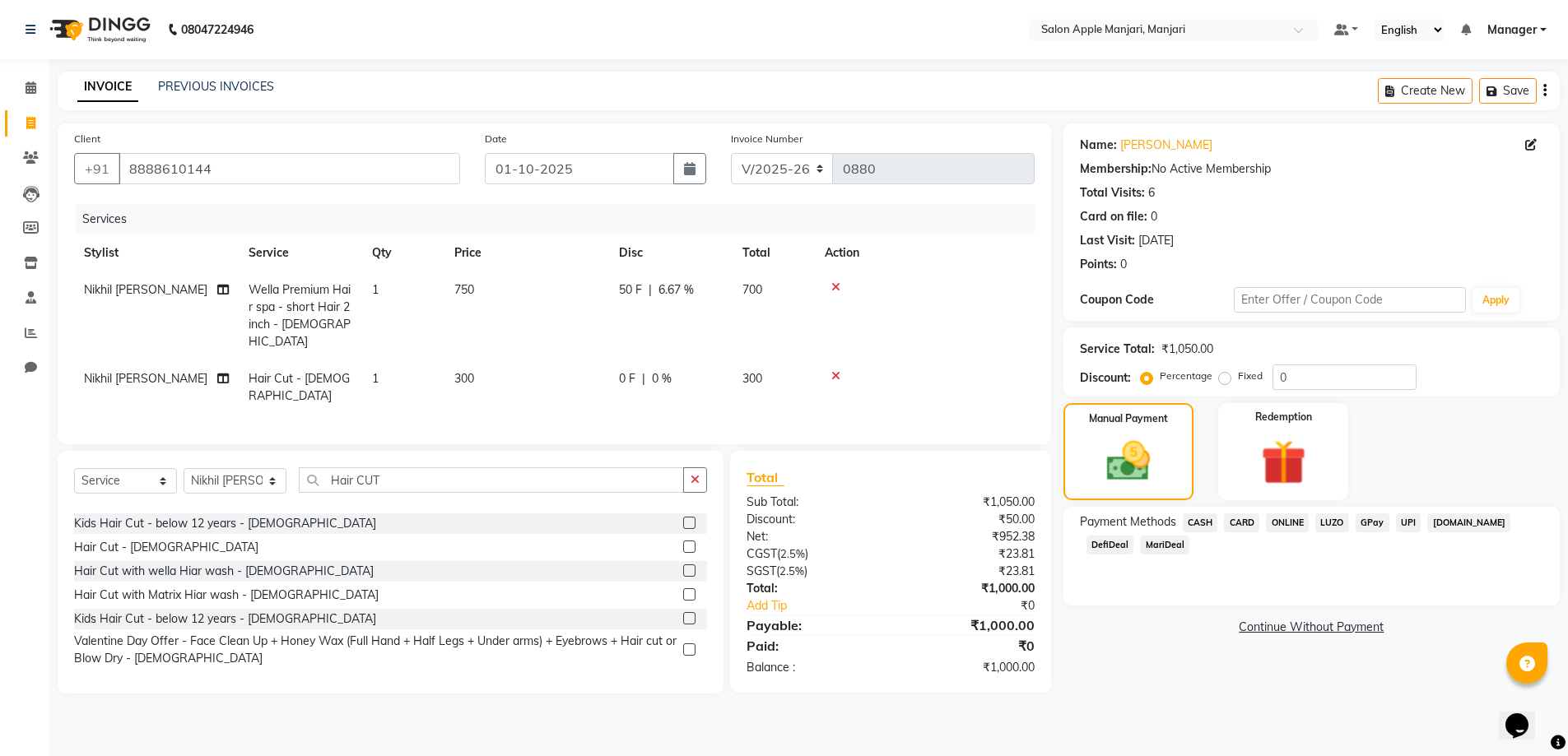
click at [1301, 533] on span "ONLINE" at bounding box center [1286, 522] width 43 height 19
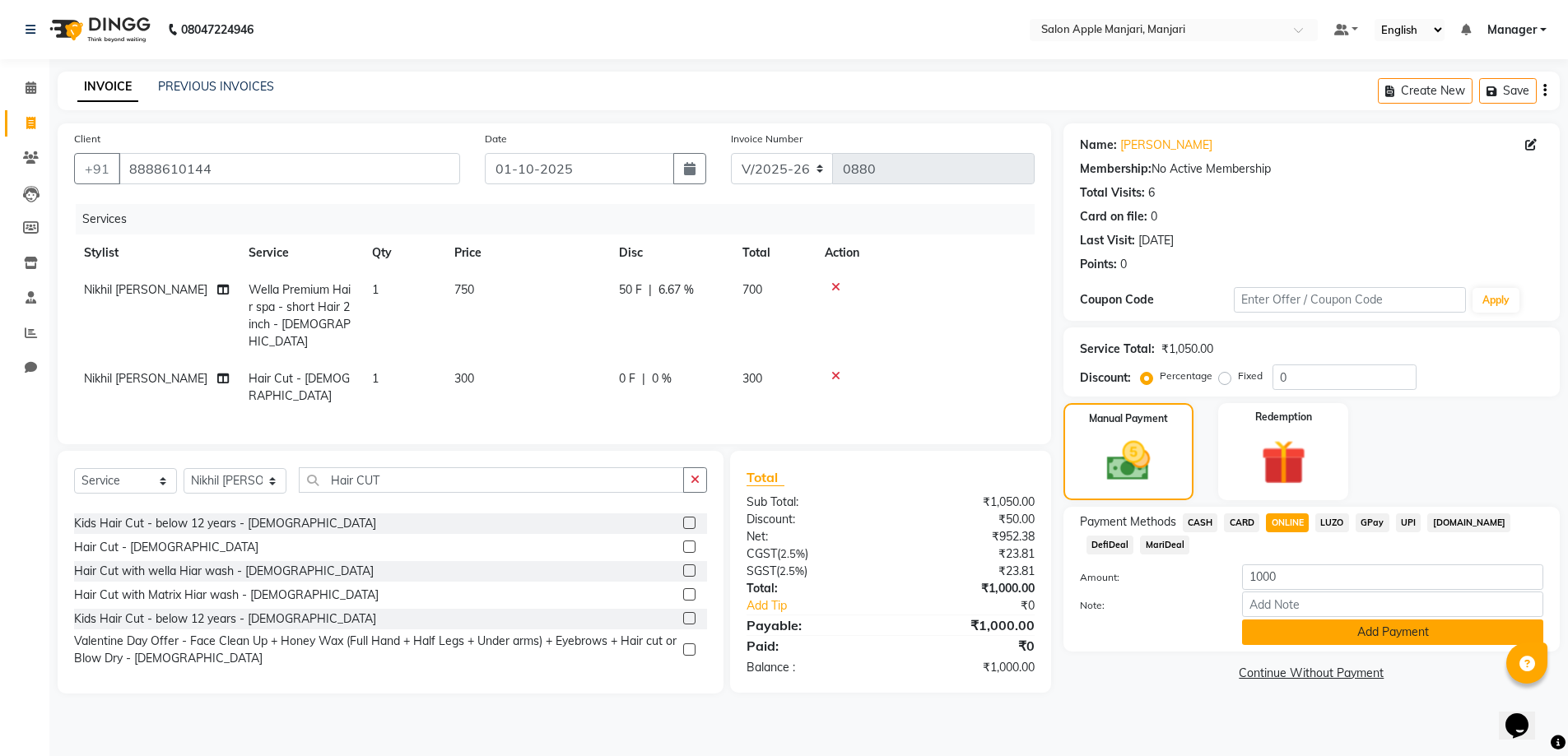
click at [1332, 645] on button "Add Payment" at bounding box center [1392, 633] width 301 height 25
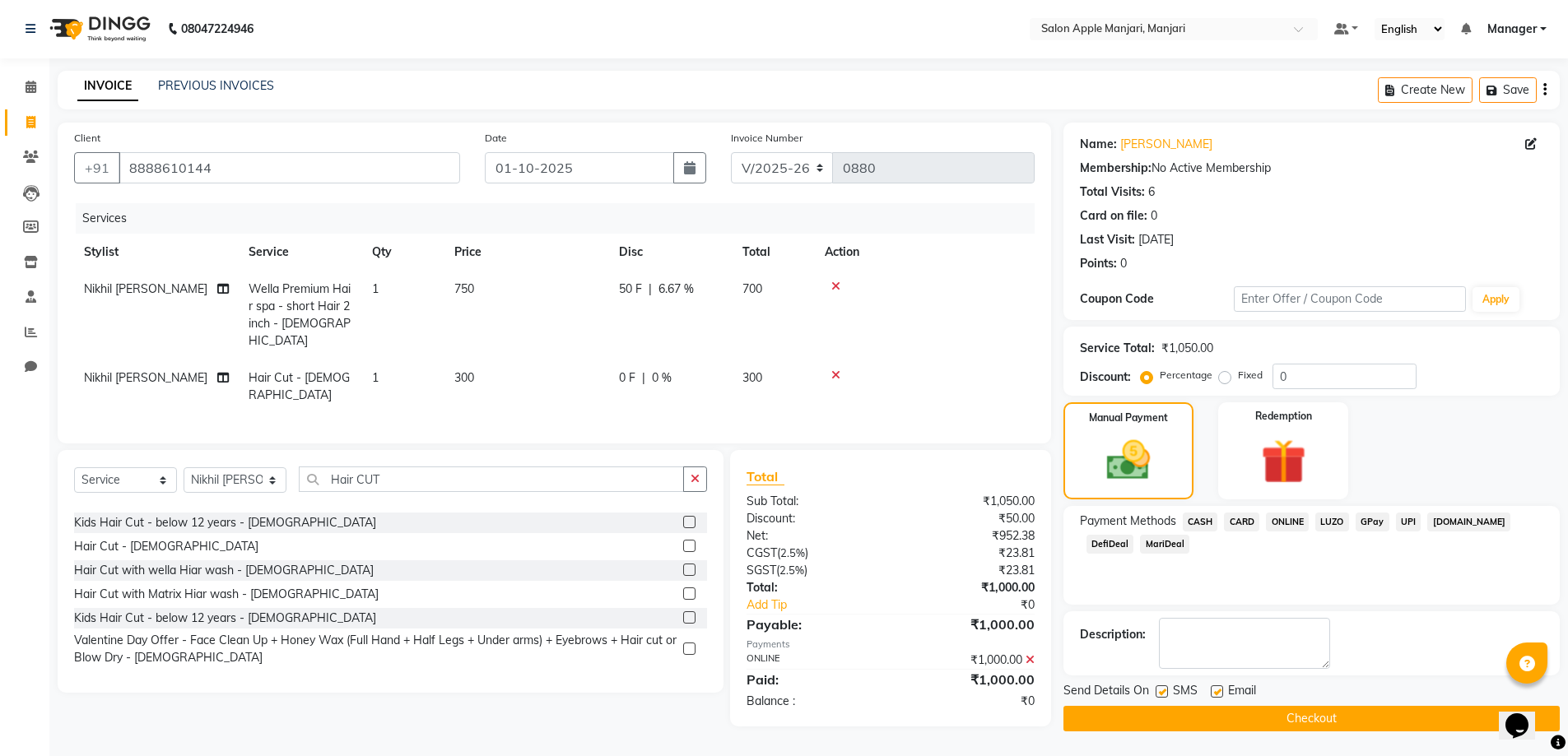
scroll to position [83, 0]
click at [1323, 716] on button "Checkout" at bounding box center [1311, 718] width 497 height 25
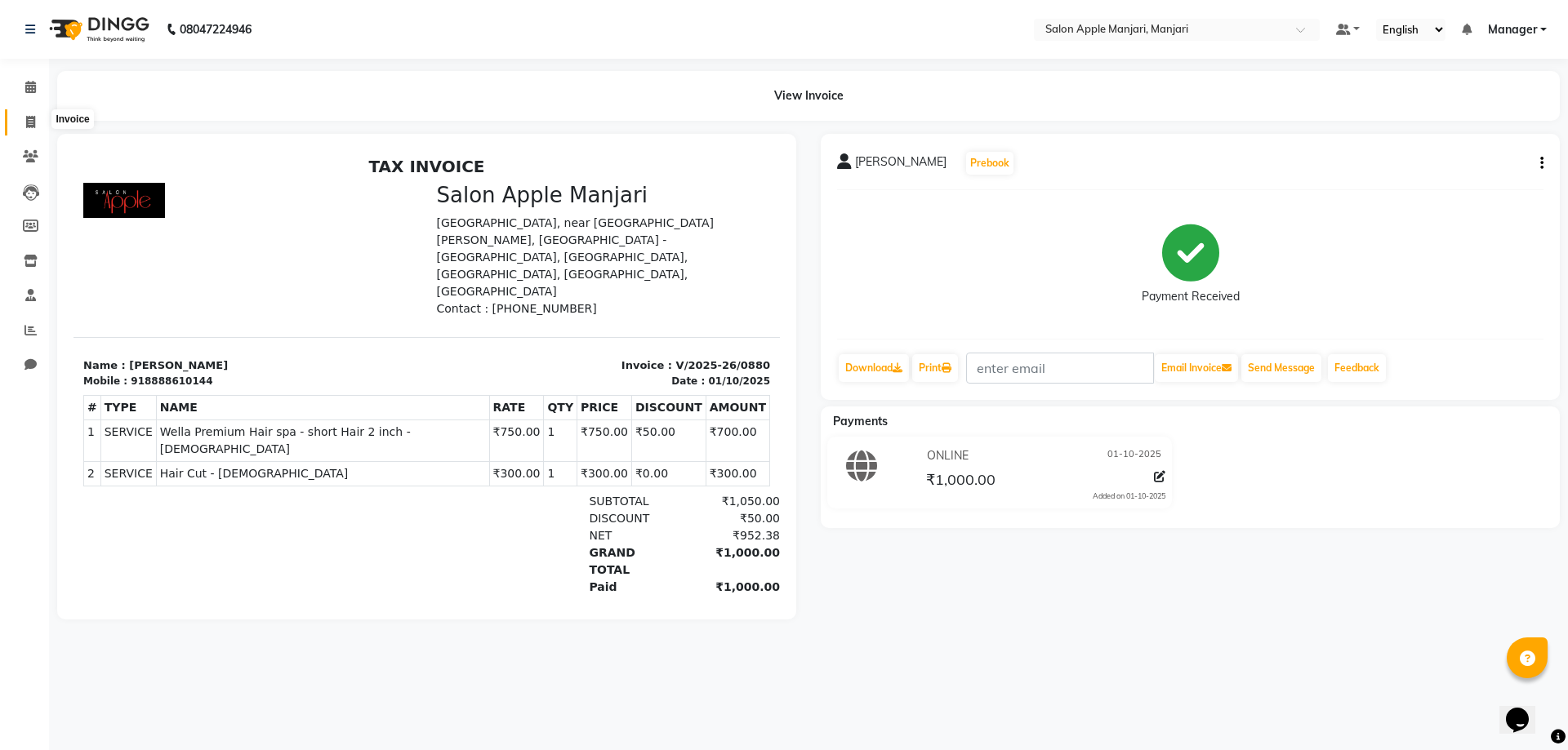
click at [28, 123] on icon at bounding box center [30, 122] width 9 height 12
select select "service"
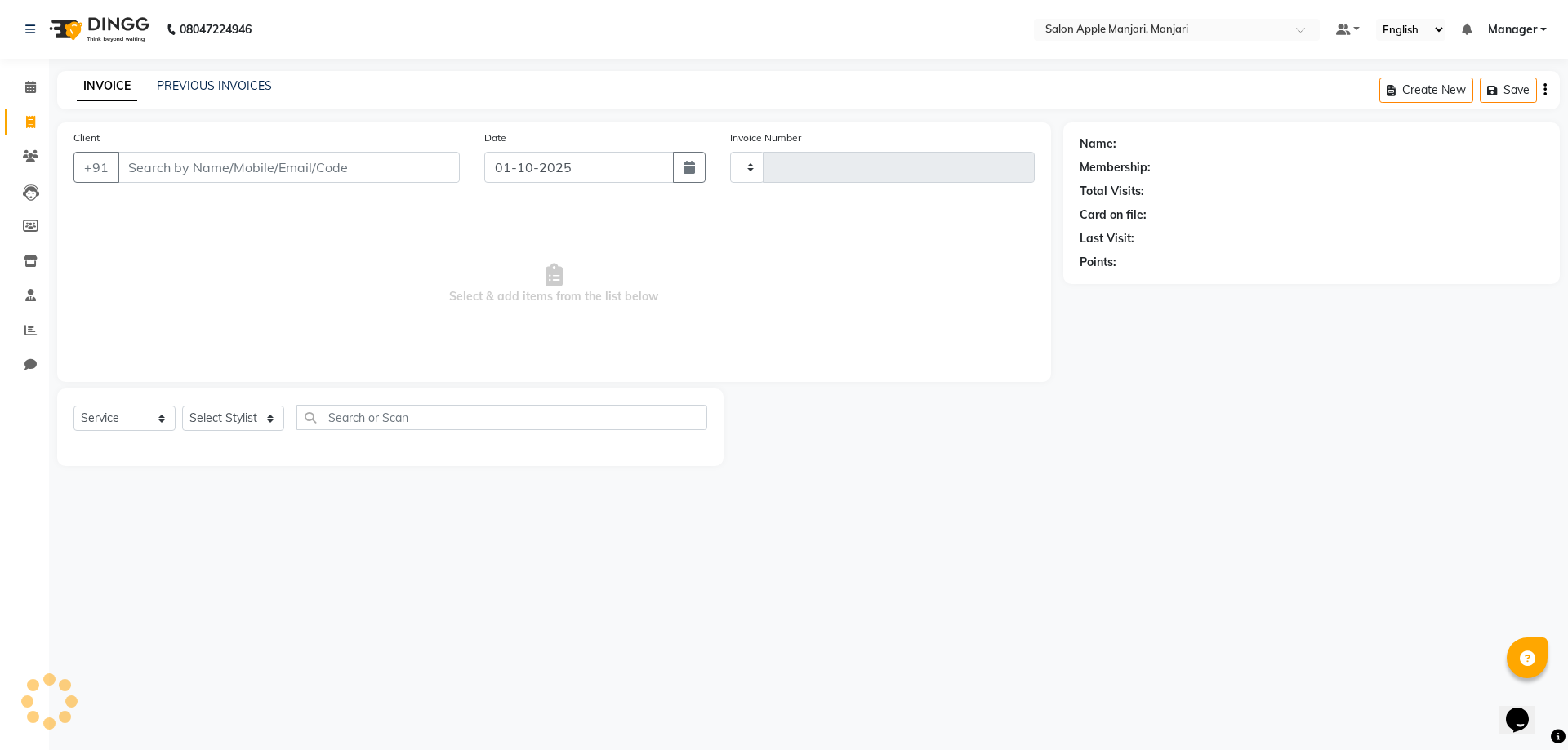
type input "0881"
select select "8088"
click at [172, 88] on link "PREVIOUS INVOICES" at bounding box center [214, 86] width 115 height 15
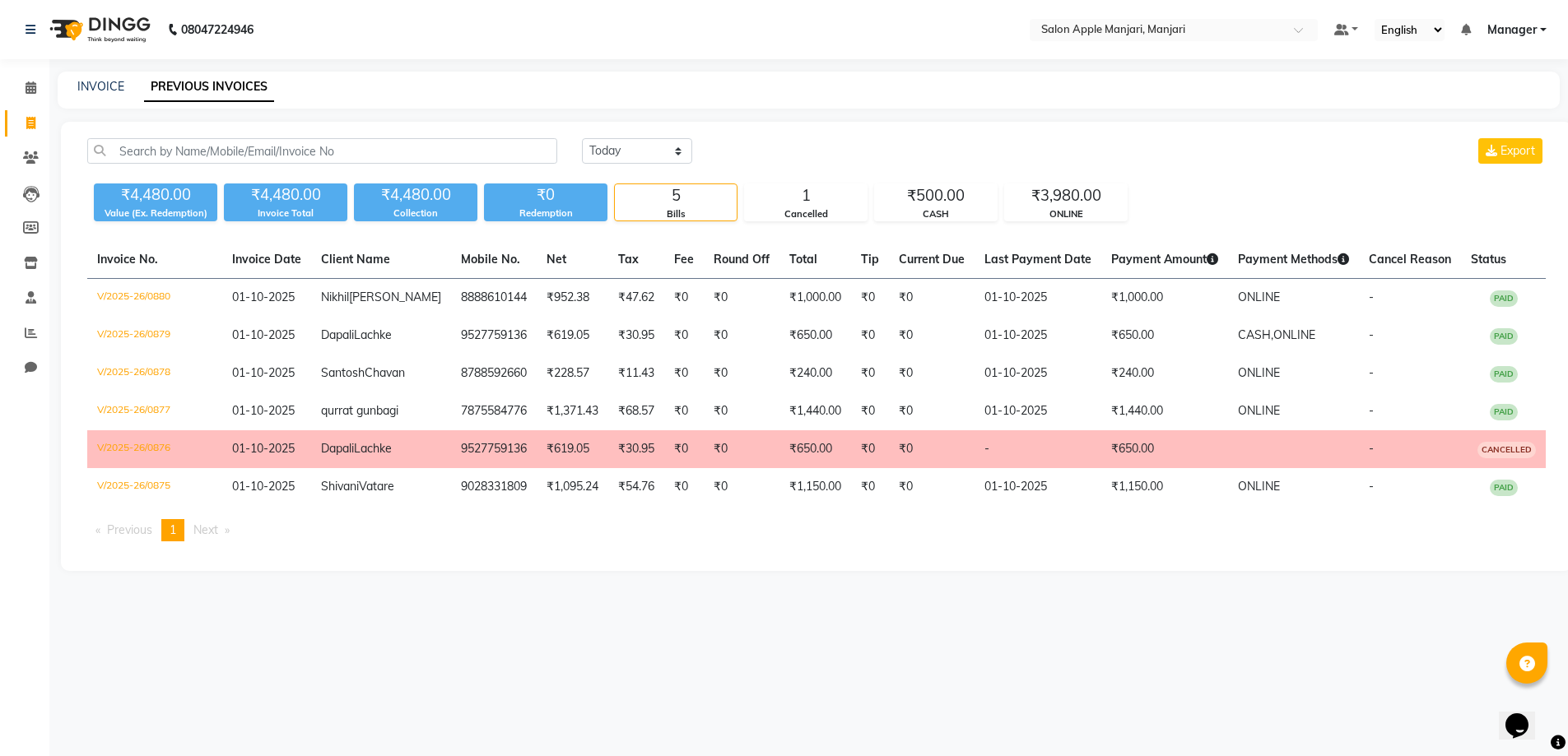
scroll to position [22, 0]
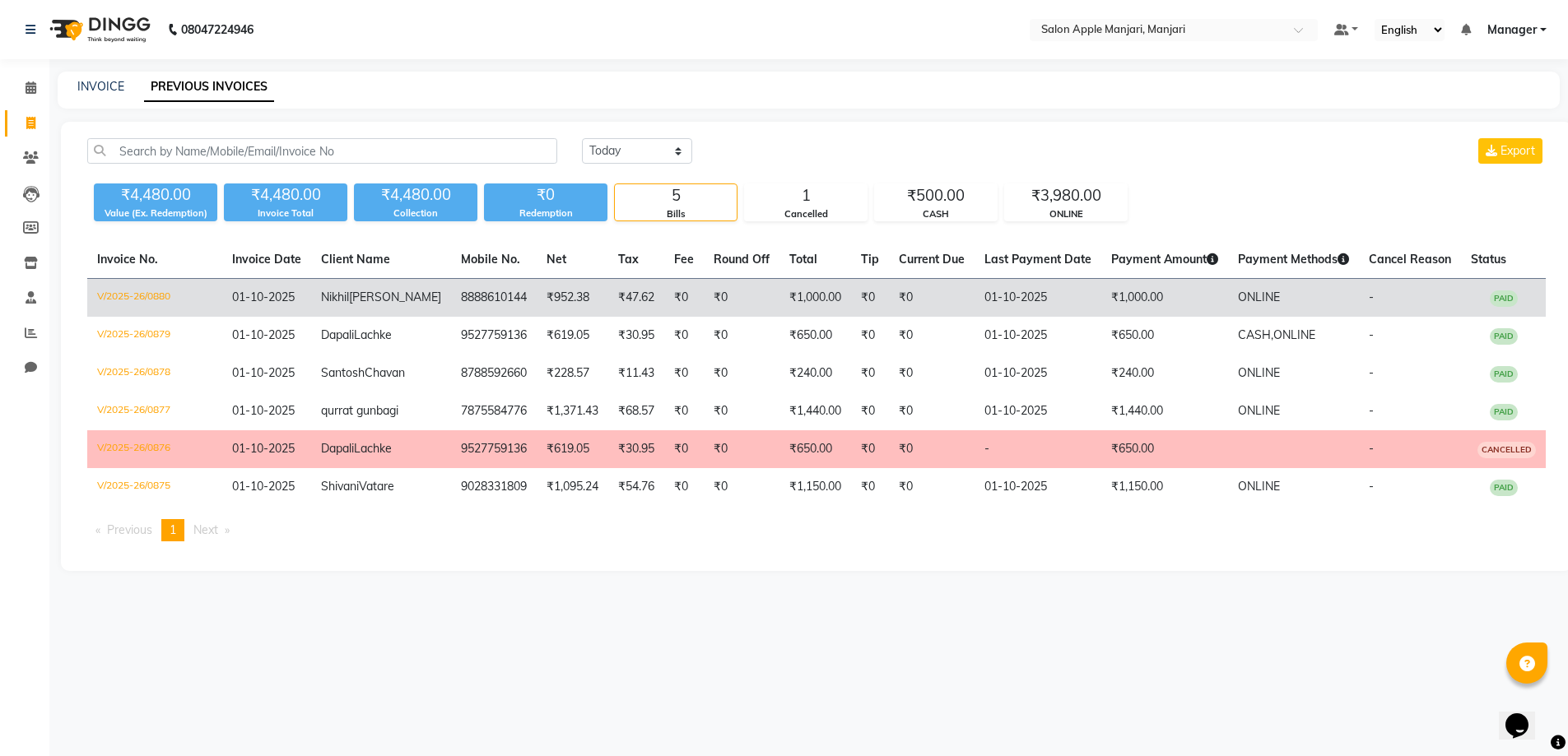
click at [349, 304] on span "[PERSON_NAME]" at bounding box center [395, 297] width 92 height 15
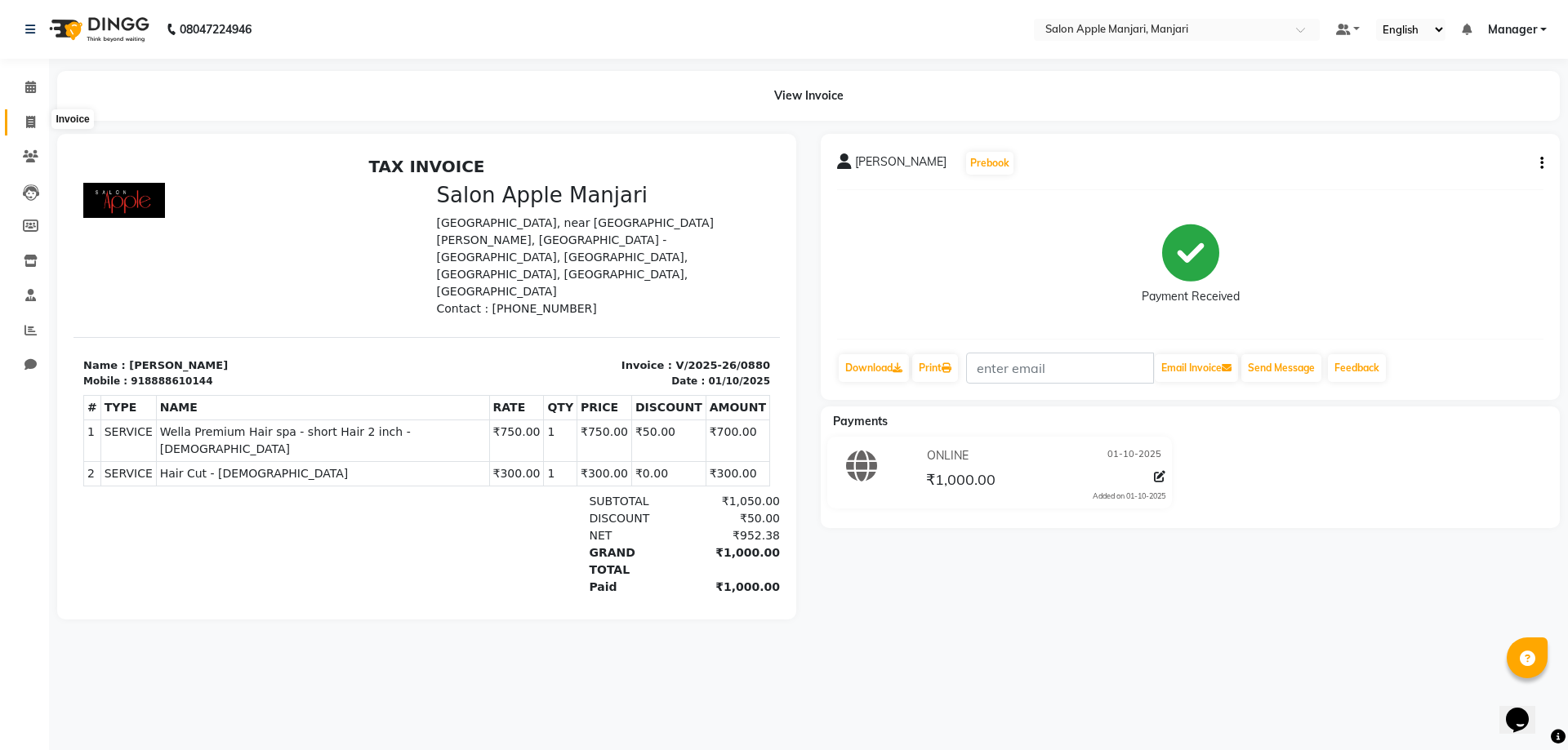
click at [30, 125] on icon at bounding box center [30, 122] width 9 height 12
select select "service"
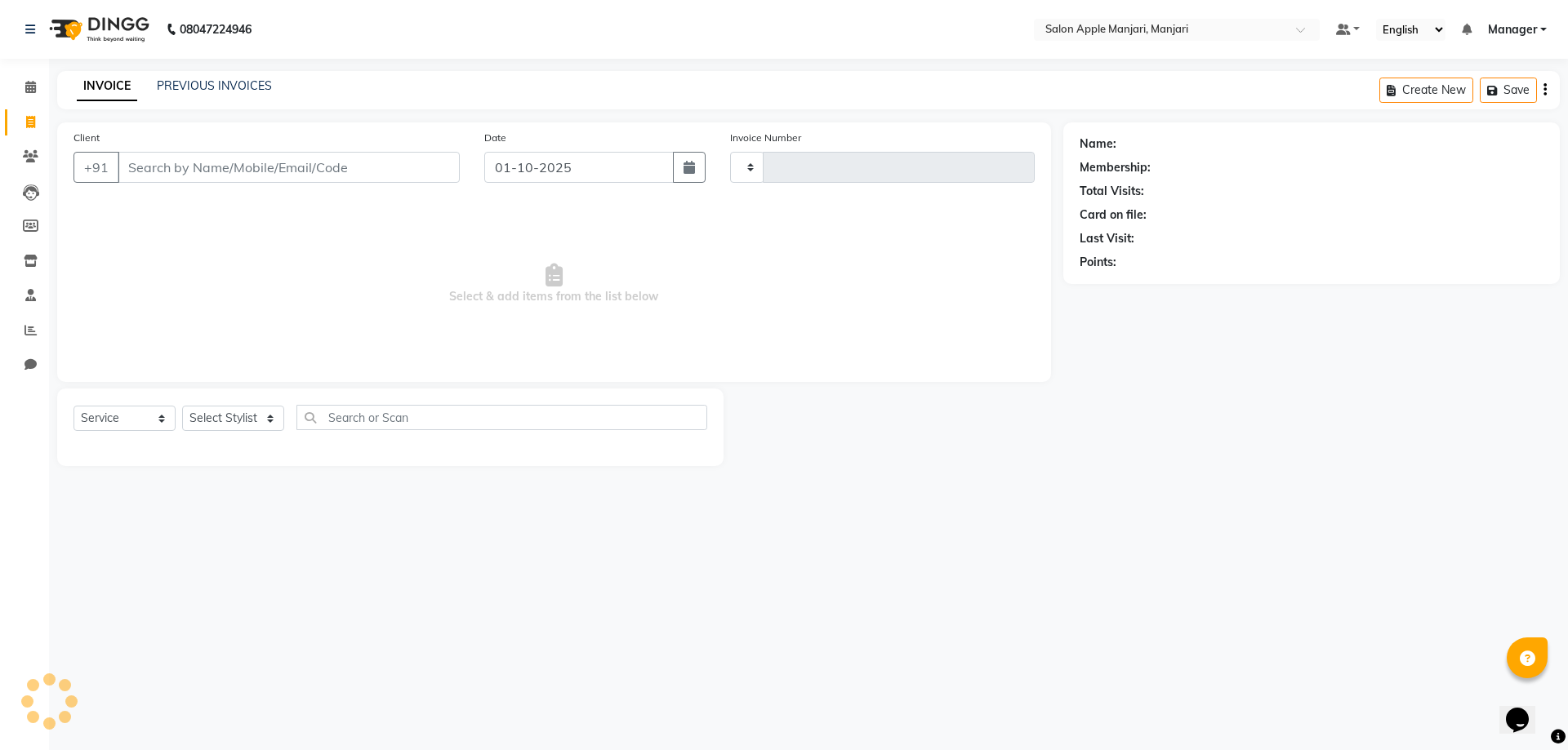
type input "0881"
select select "8088"
click at [232, 93] on link "PREVIOUS INVOICES" at bounding box center [214, 86] width 115 height 15
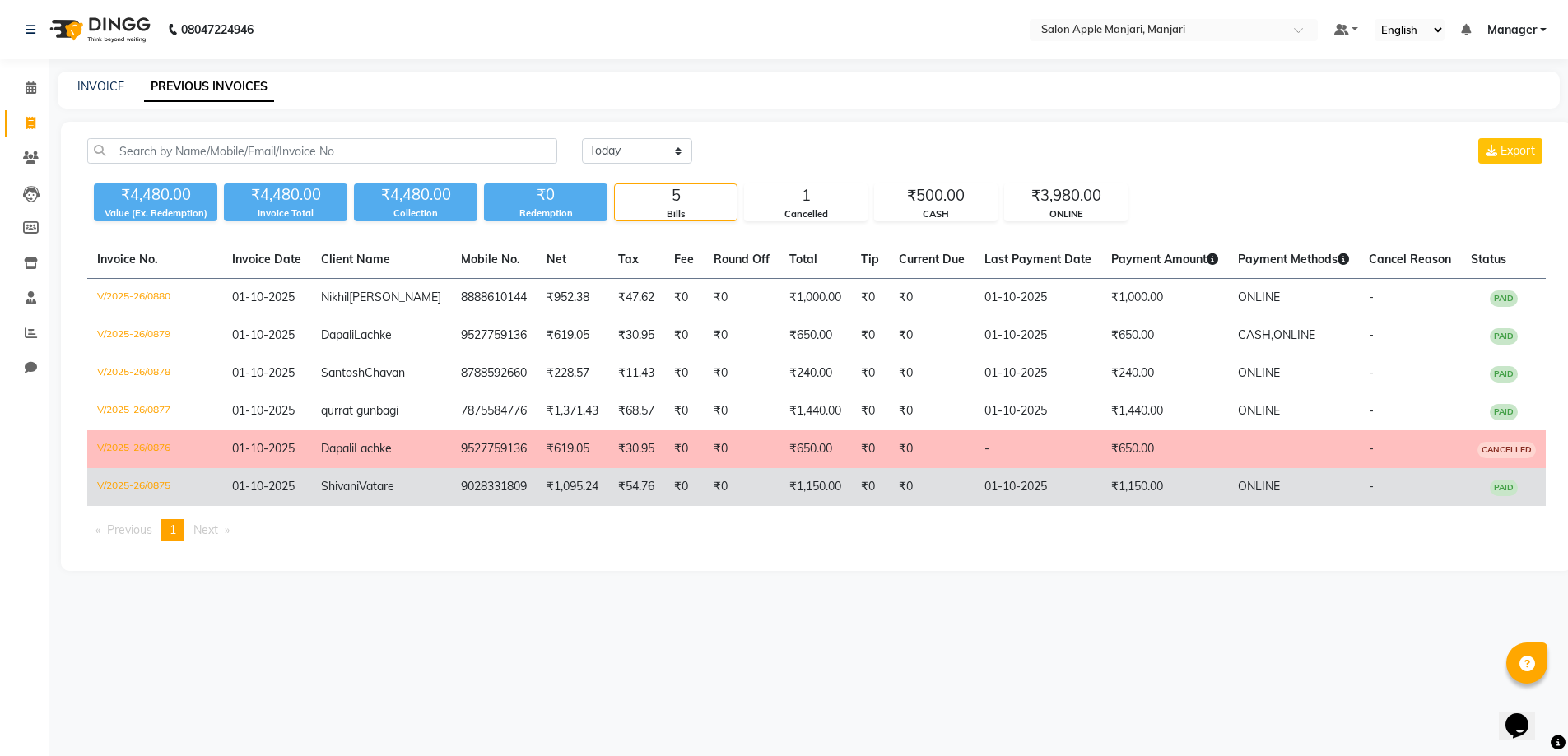
click at [324, 494] on span "Shivani" at bounding box center [339, 486] width 38 height 15
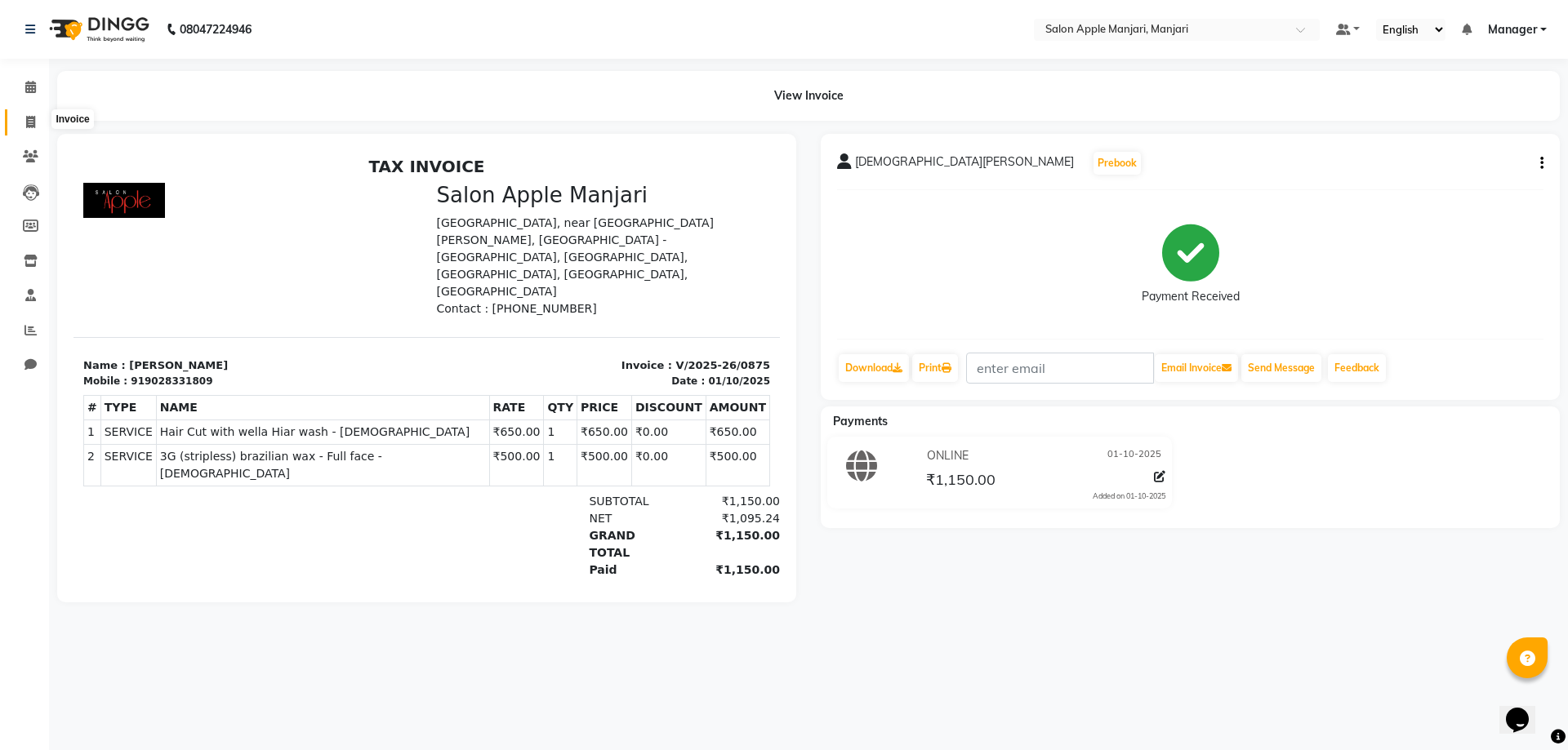
click at [30, 119] on icon at bounding box center [30, 122] width 9 height 12
select select "service"
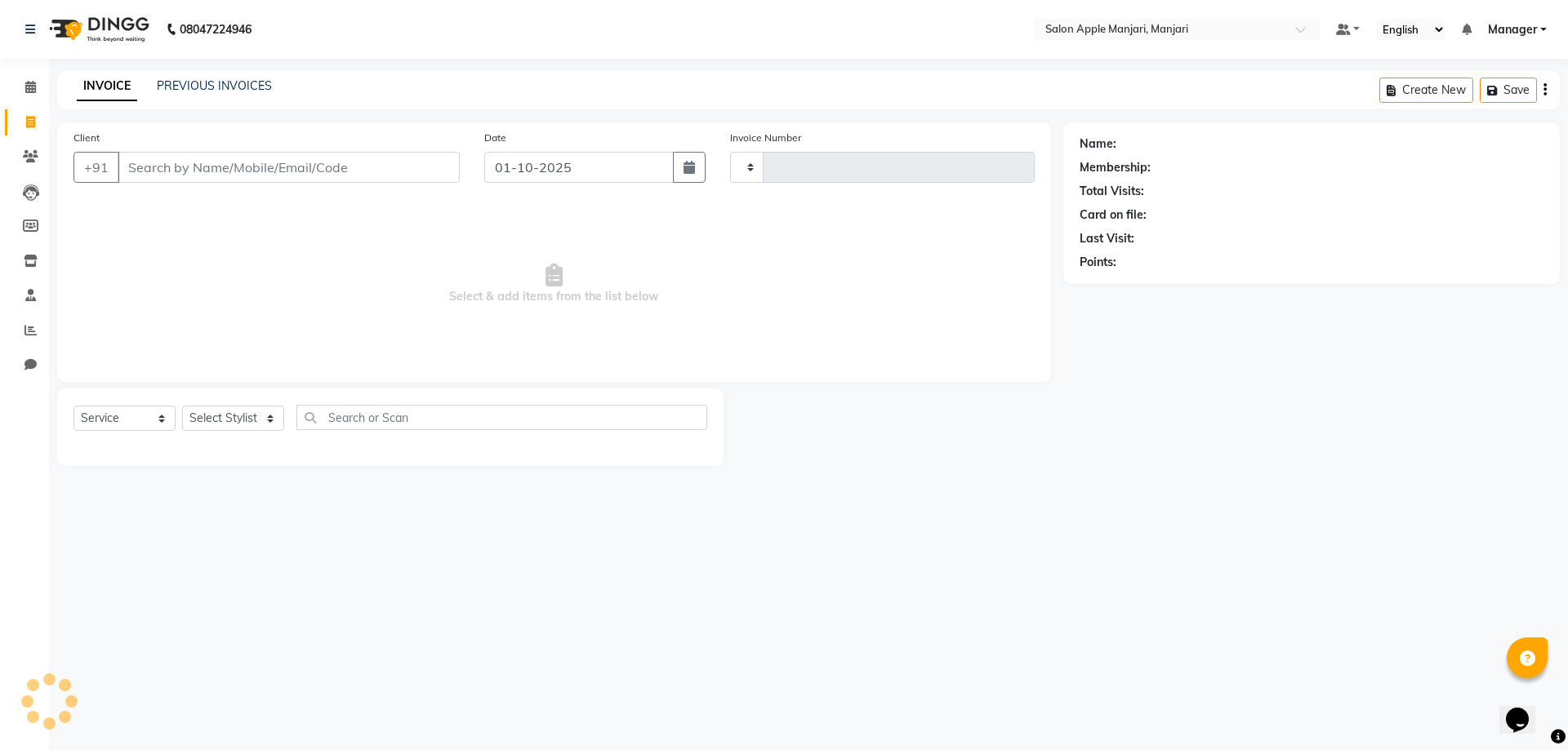
type input "0881"
select select "8088"
click at [233, 88] on link "PREVIOUS INVOICES" at bounding box center [214, 86] width 115 height 15
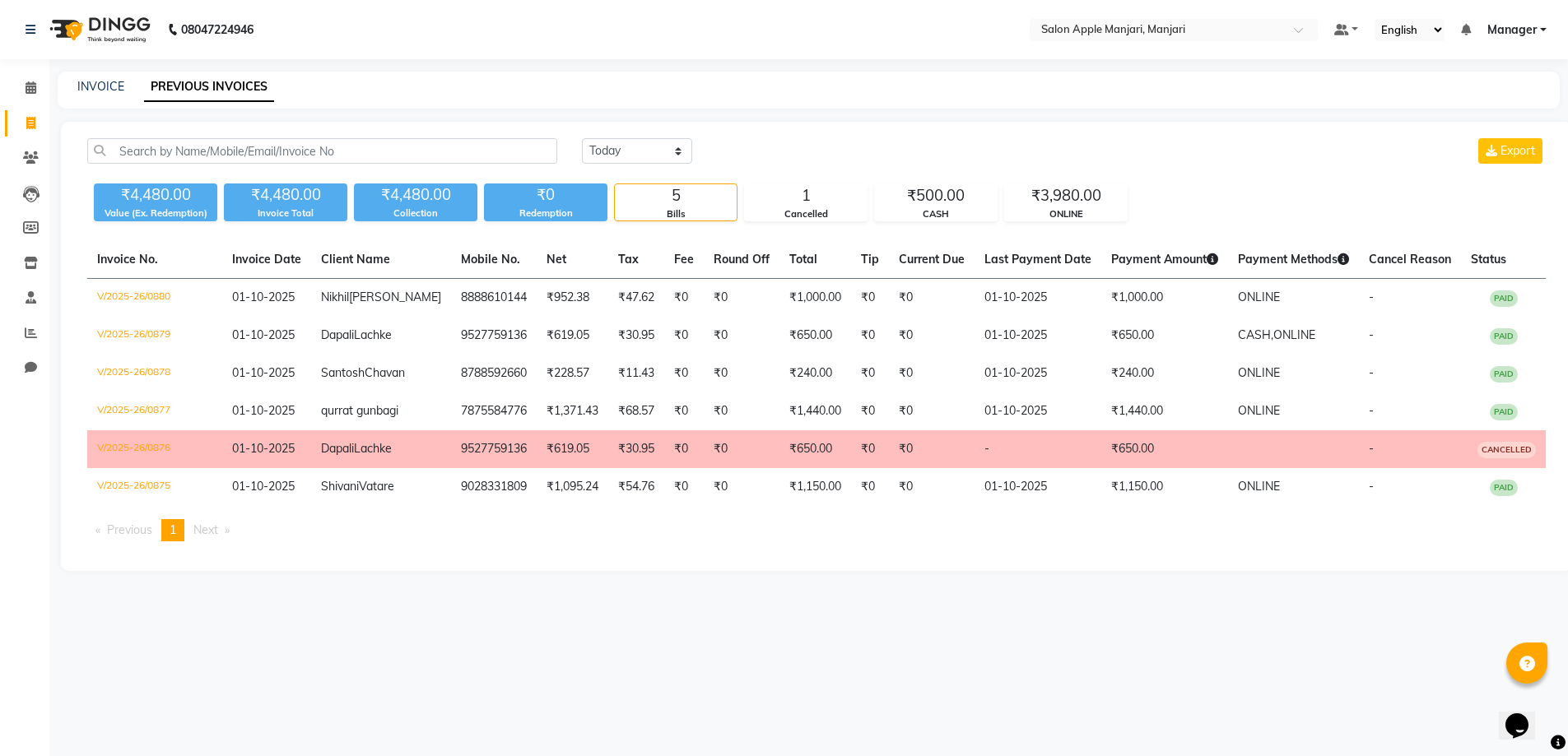
click at [237, 87] on link "PREVIOUS INVOICES" at bounding box center [208, 87] width 130 height 29
click at [193, 93] on link "PREVIOUS INVOICES" at bounding box center [208, 87] width 130 height 29
click at [193, 85] on link "PREVIOUS INVOICES" at bounding box center [208, 87] width 130 height 29
